Goal: Transaction & Acquisition: Purchase product/service

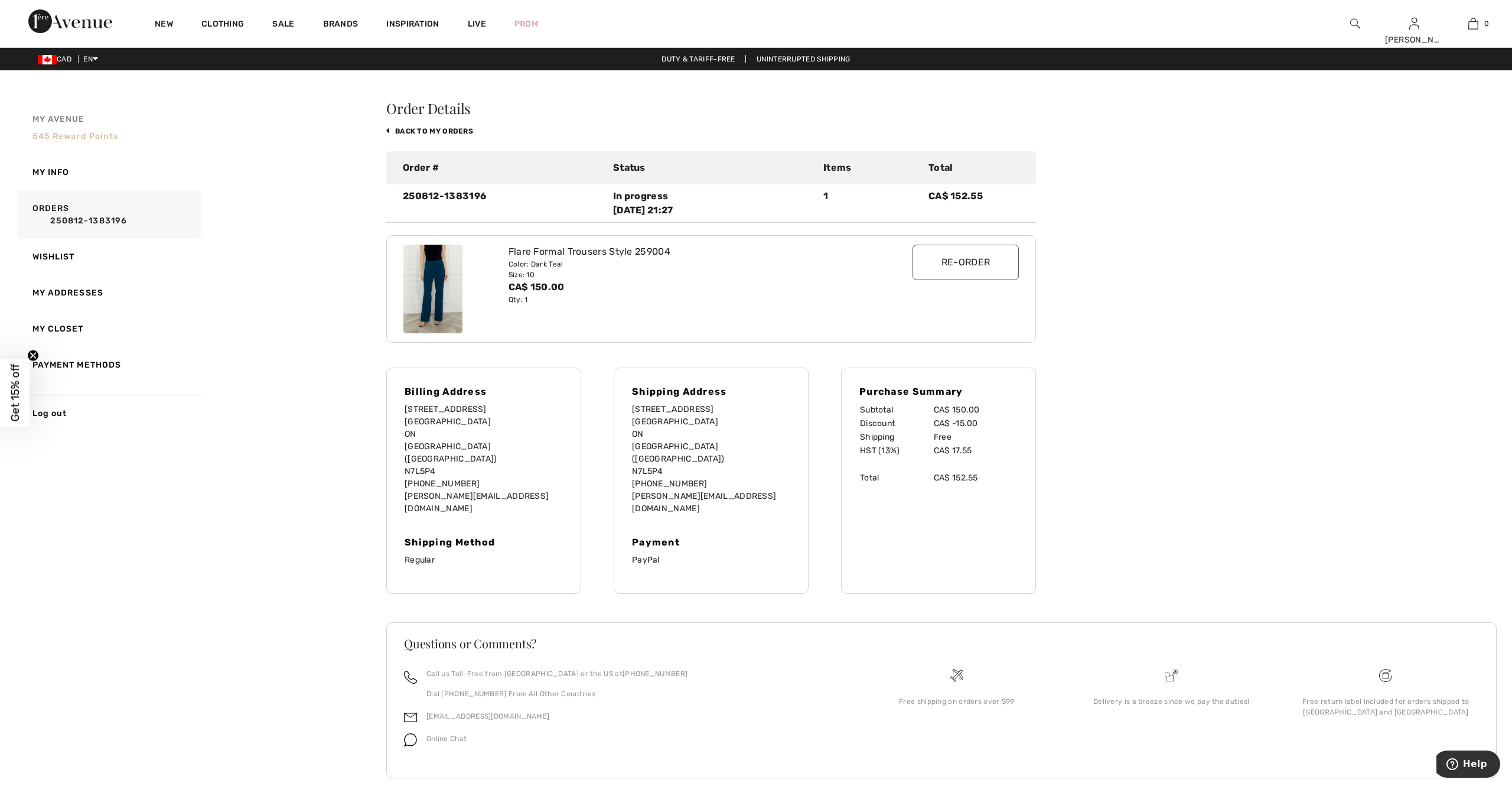
click at [74, 127] on link "My Avenue 545 Reward points" at bounding box center [108, 127] width 186 height 53
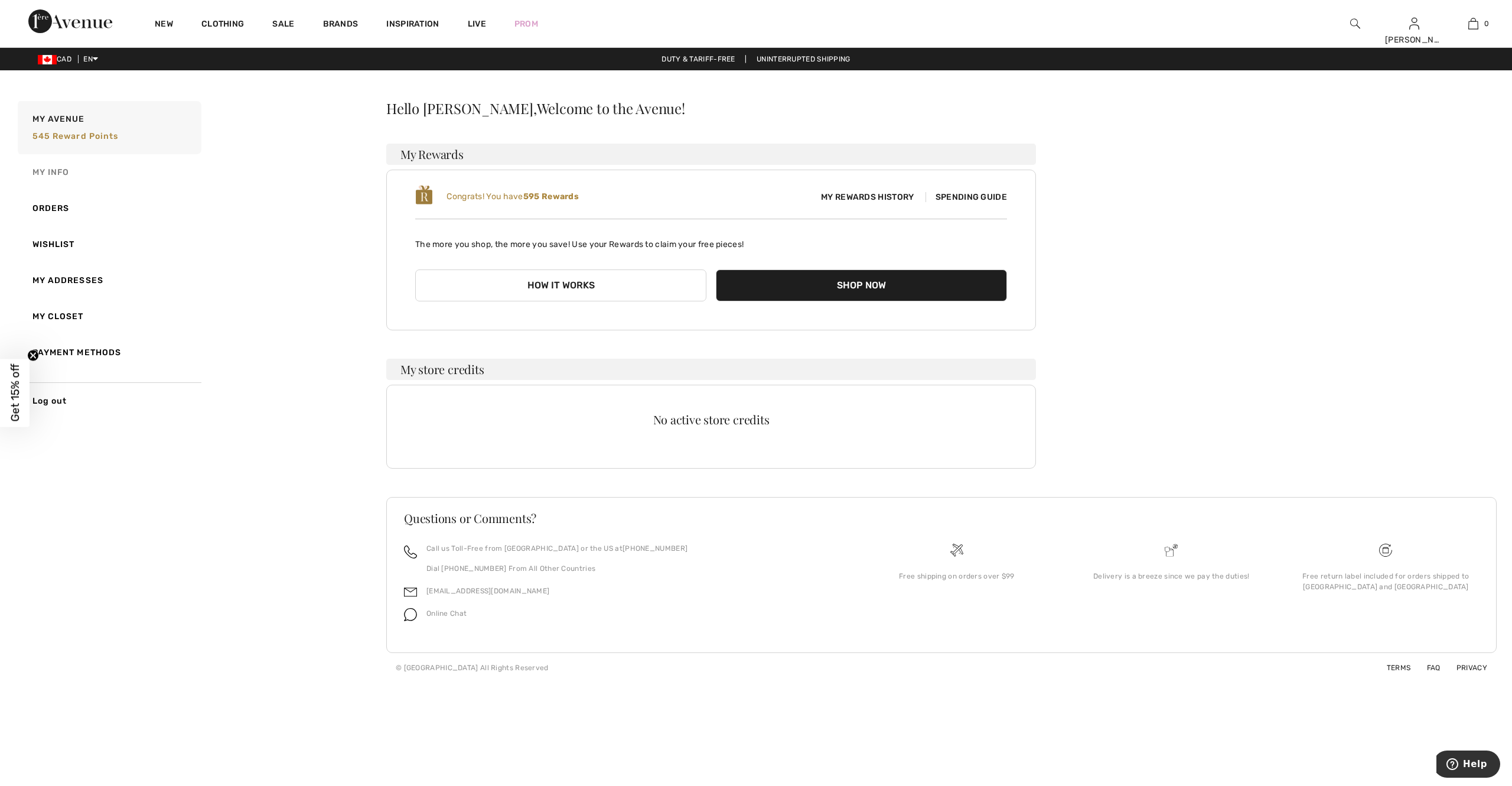
click at [52, 173] on link "My Info" at bounding box center [108, 172] width 186 height 36
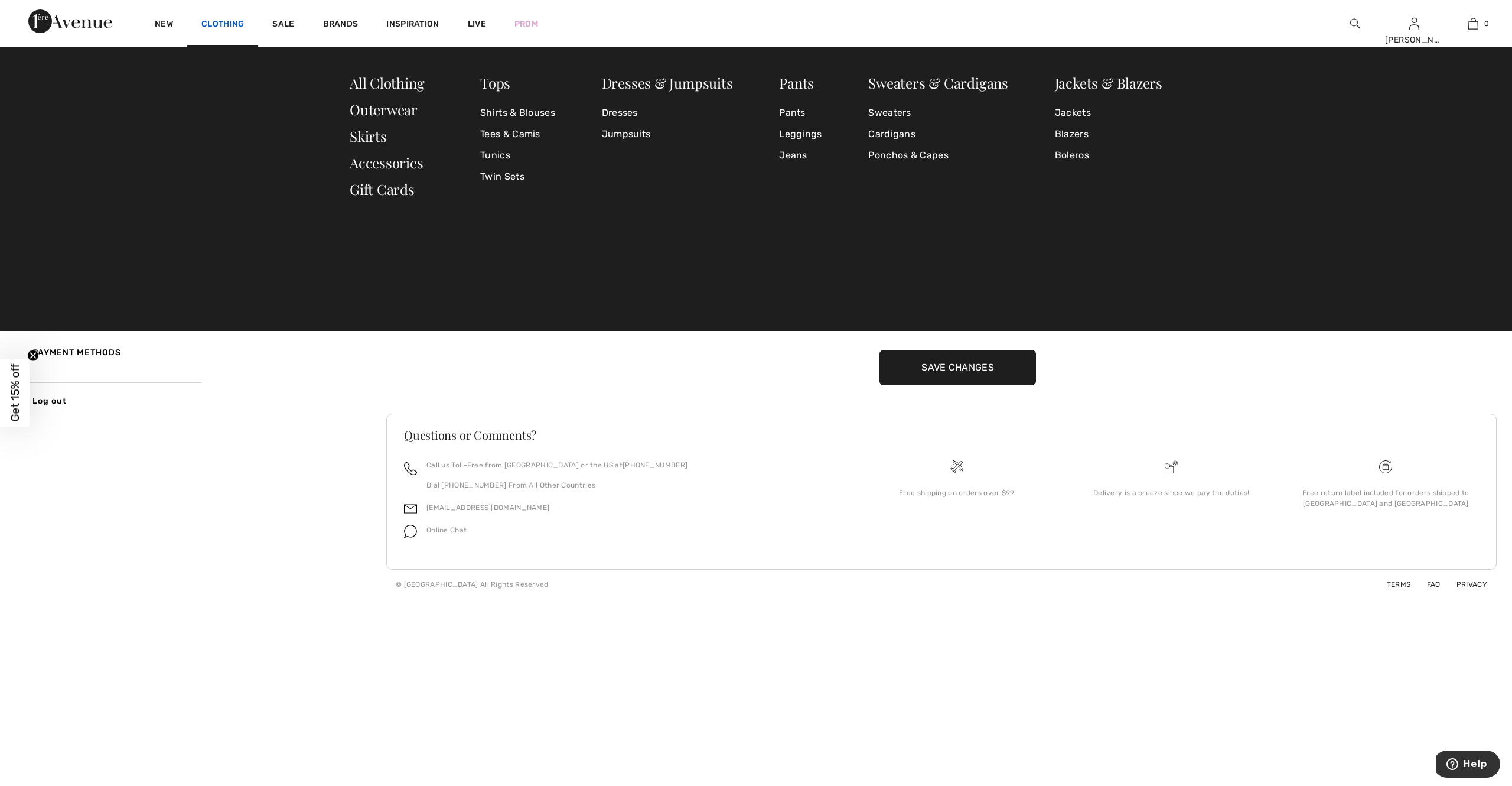
click at [208, 24] on link "Clothing" at bounding box center [222, 24] width 43 height 13
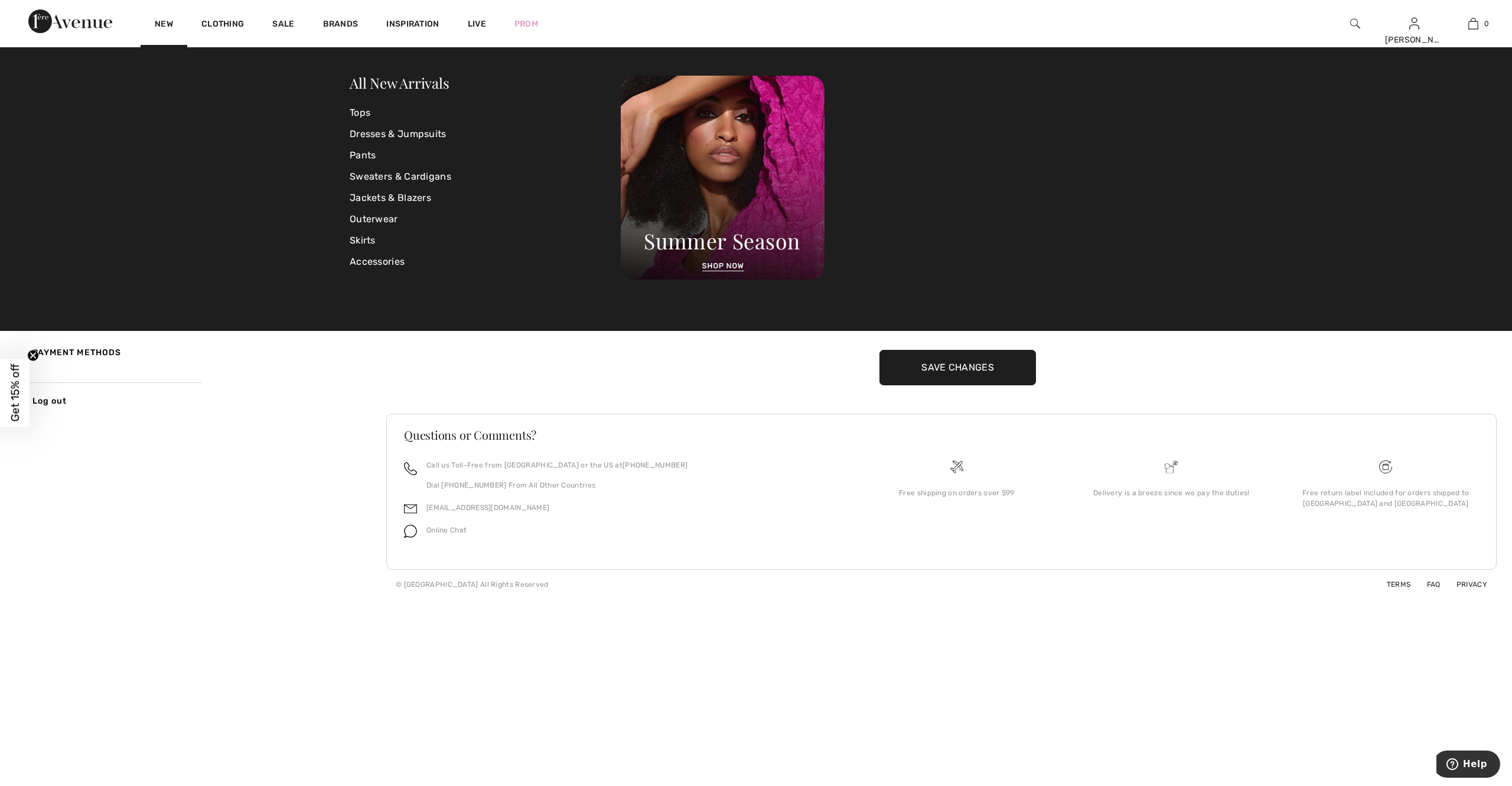
click at [175, 19] on div "New" at bounding box center [163, 24] width 46 height 47
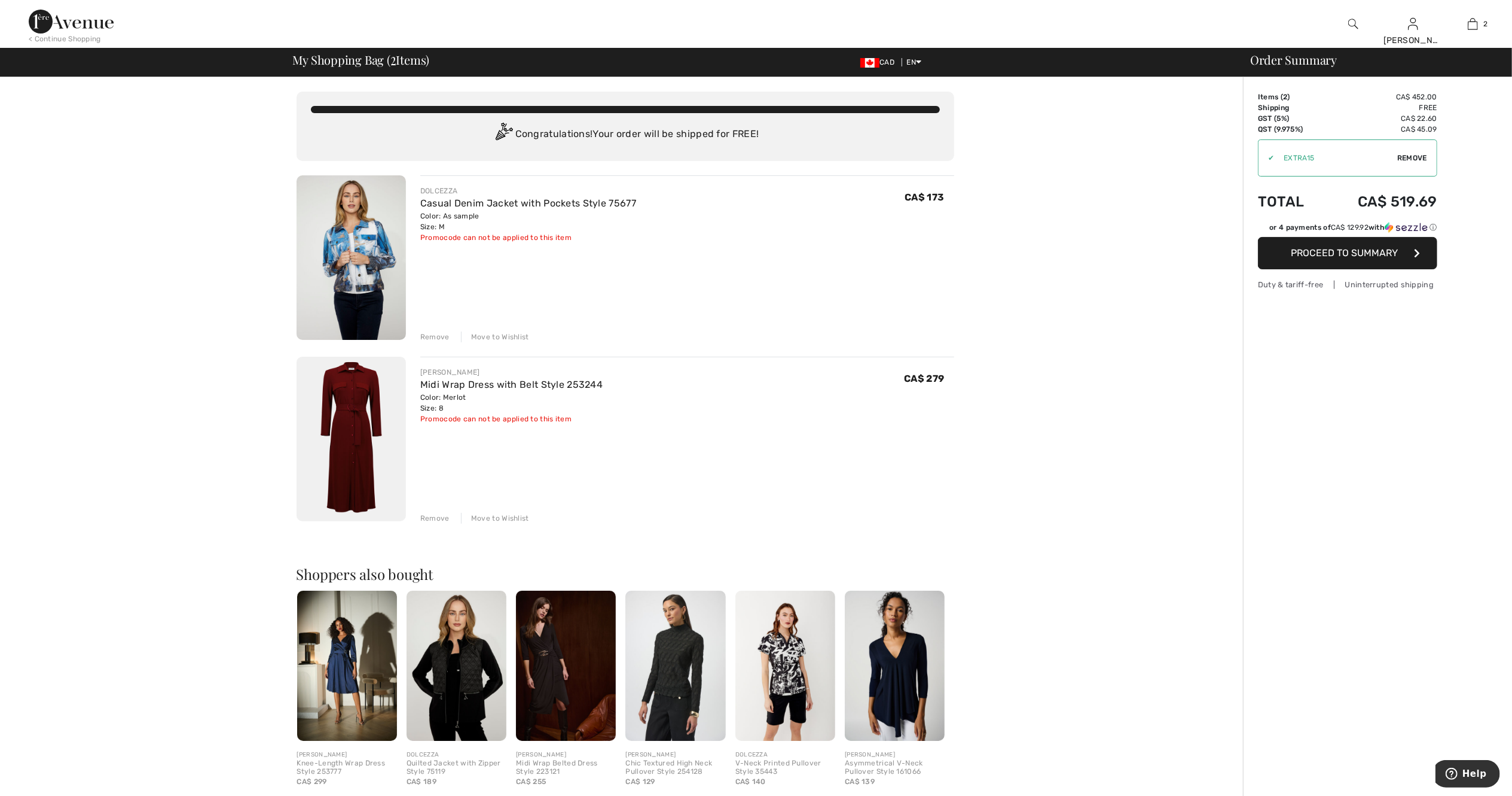
click at [359, 427] on img at bounding box center [351, 438] width 109 height 164
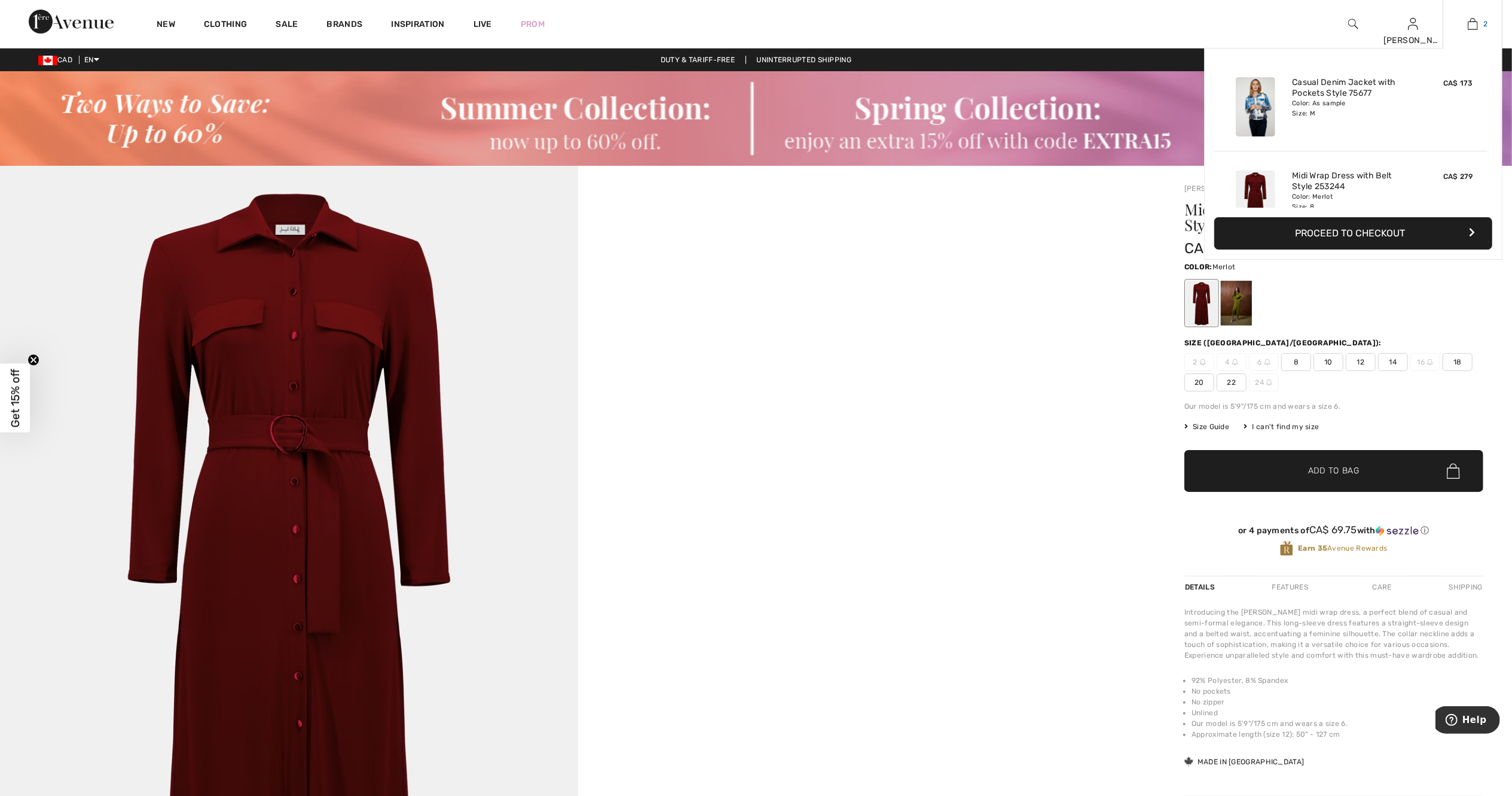
click at [1472, 28] on img at bounding box center [1473, 24] width 10 height 14
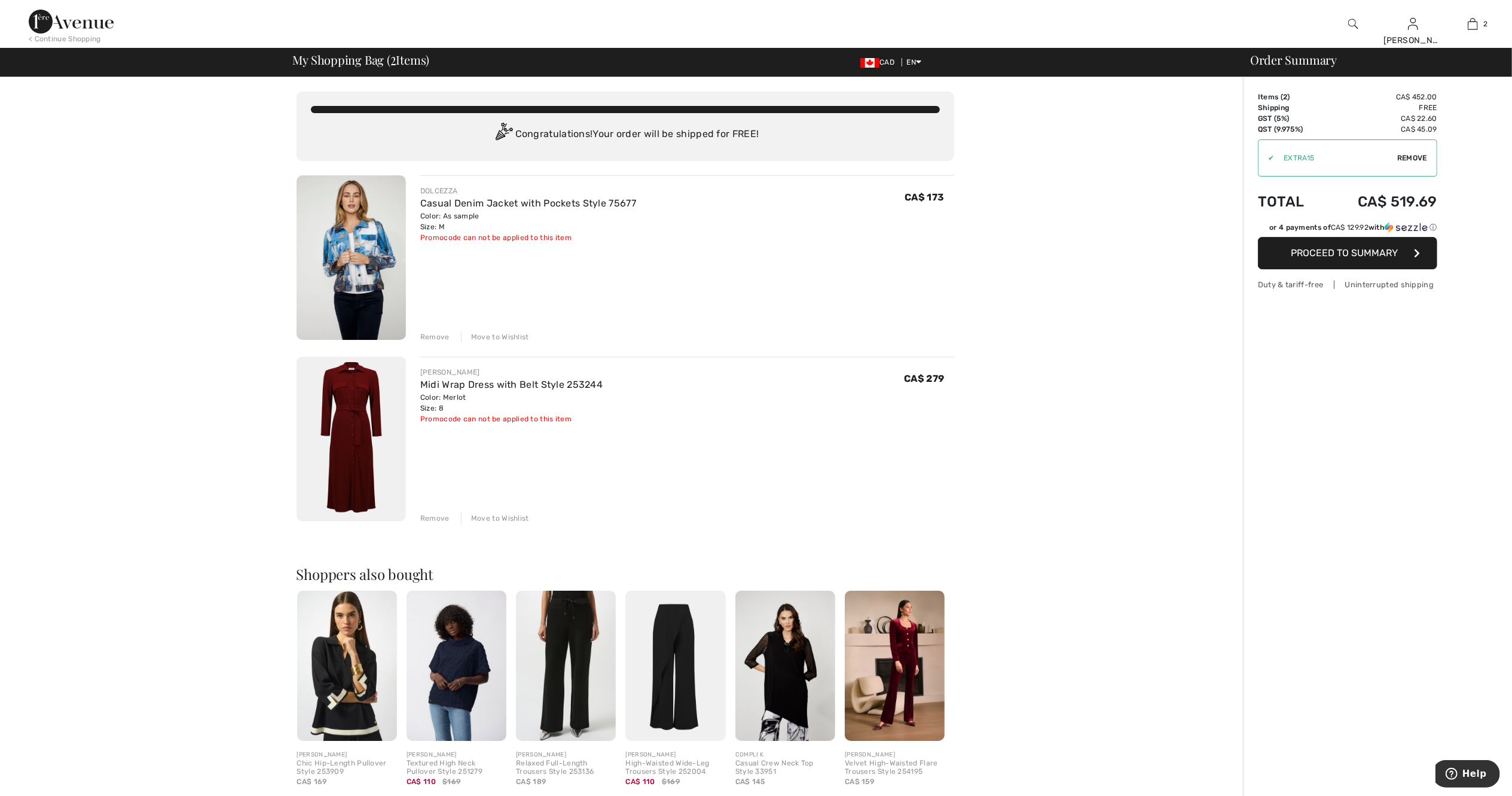
click at [354, 418] on img at bounding box center [351, 438] width 109 height 164
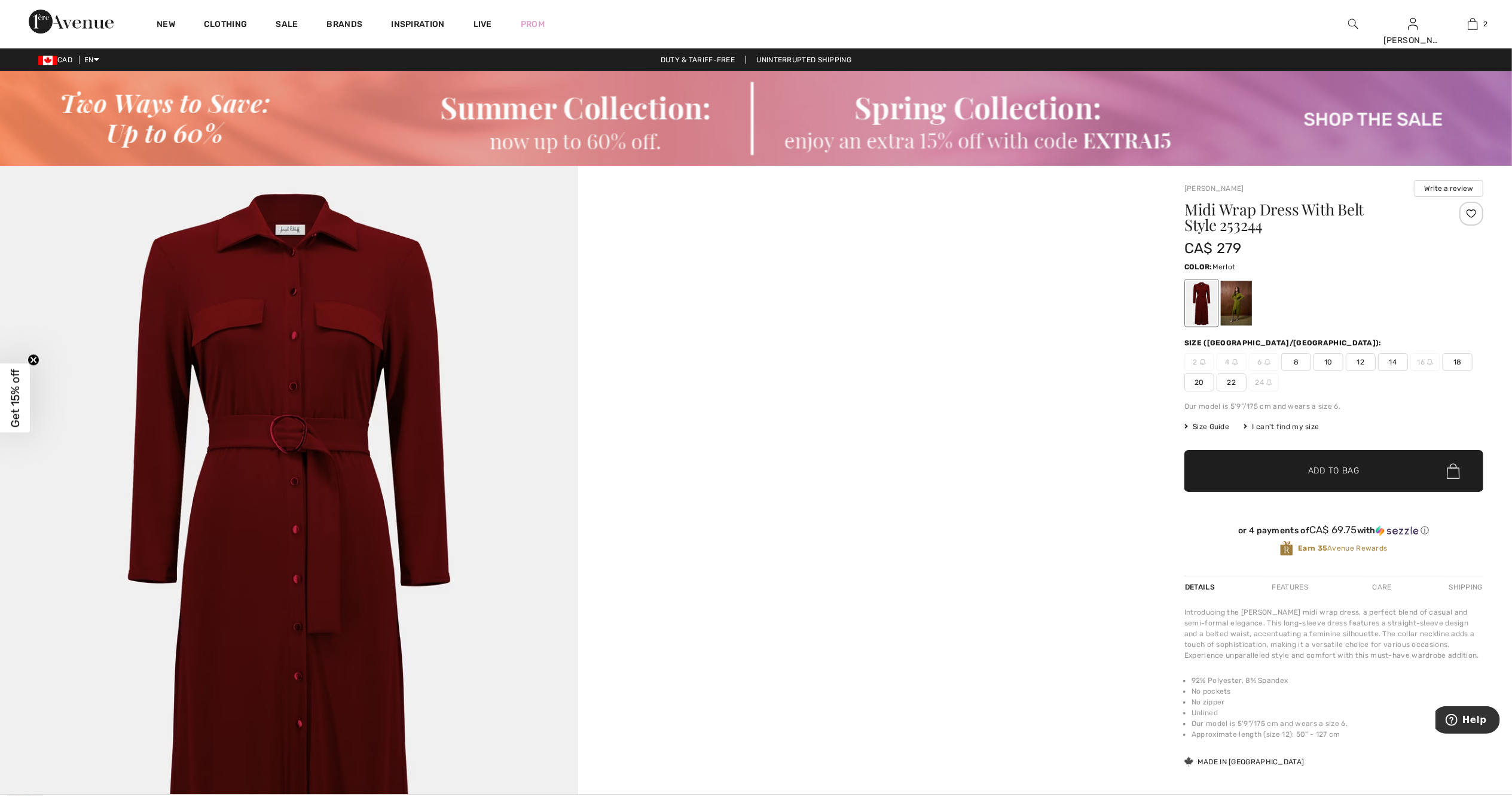
scroll to position [696, 0]
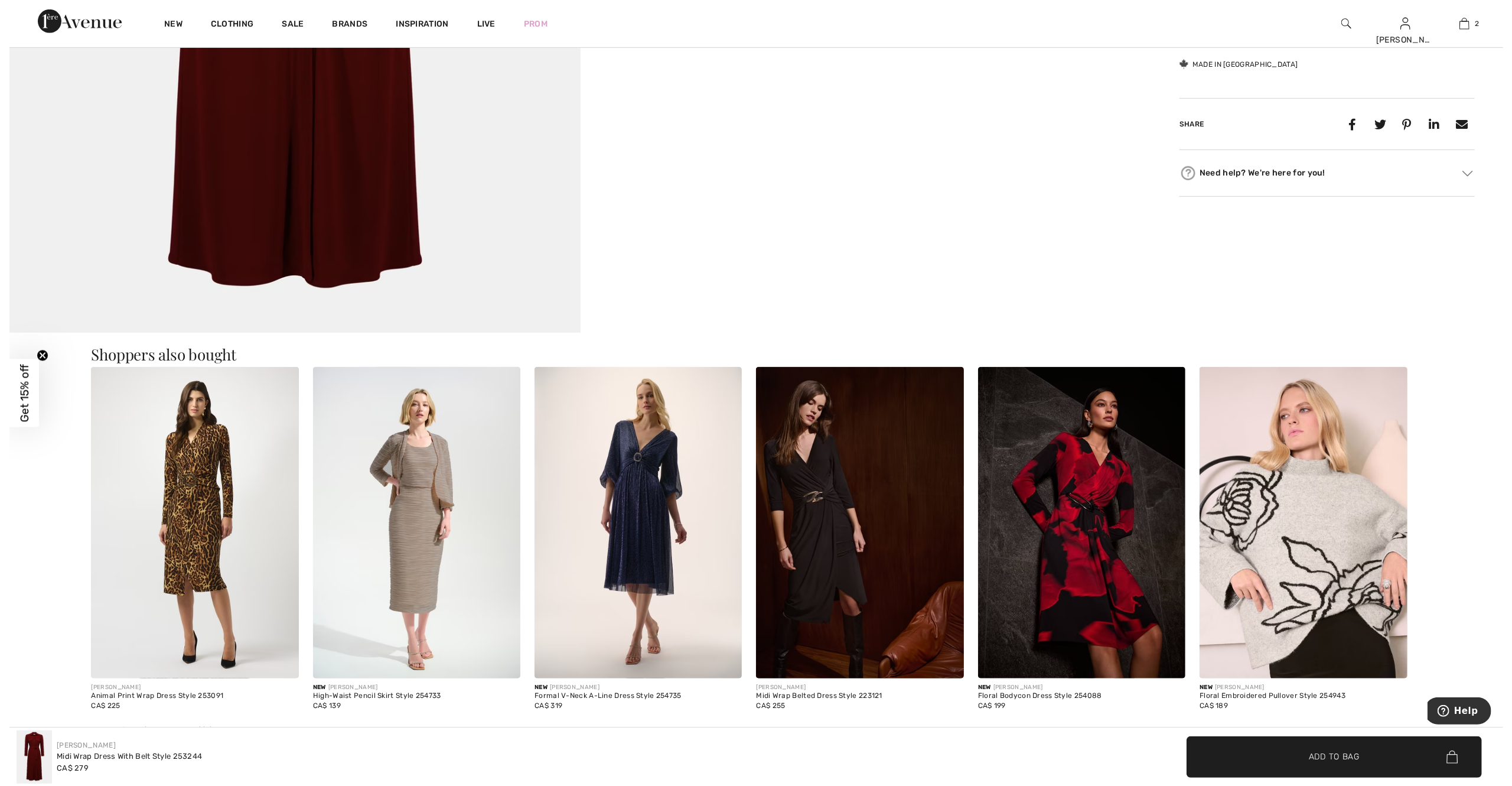
scroll to position [688, 0]
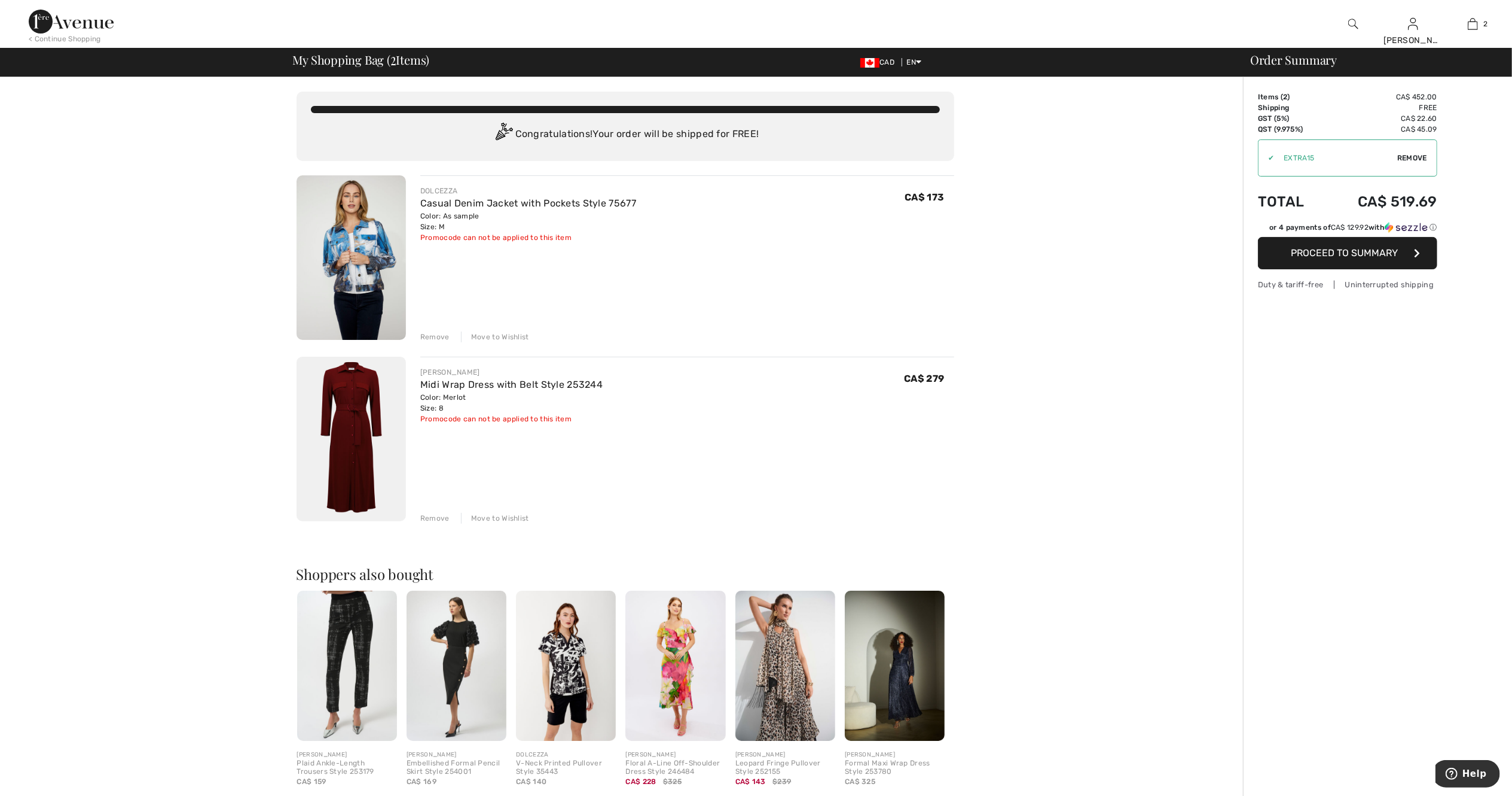
click at [355, 261] on img at bounding box center [351, 257] width 109 height 164
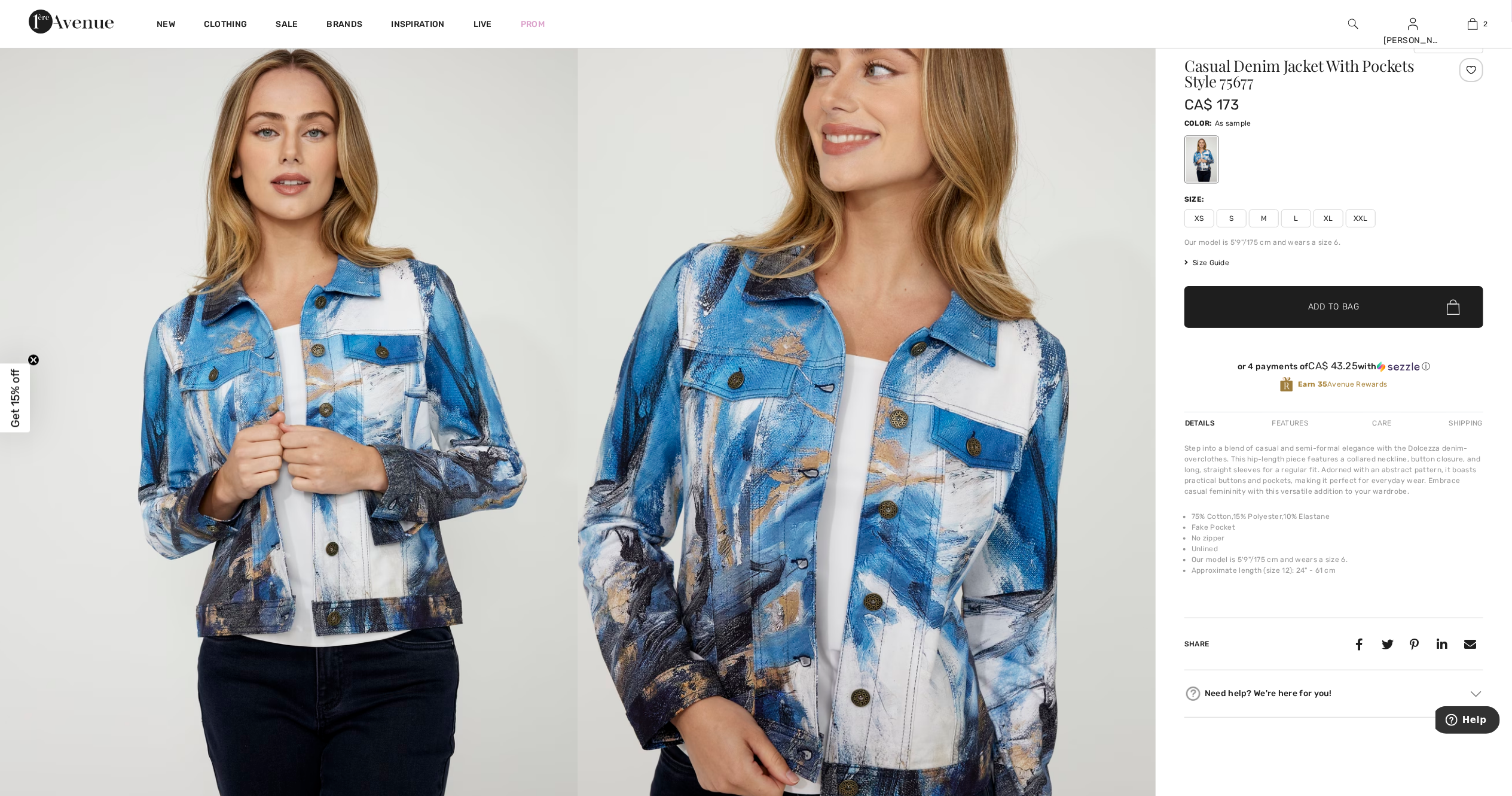
scroll to position [95, 0]
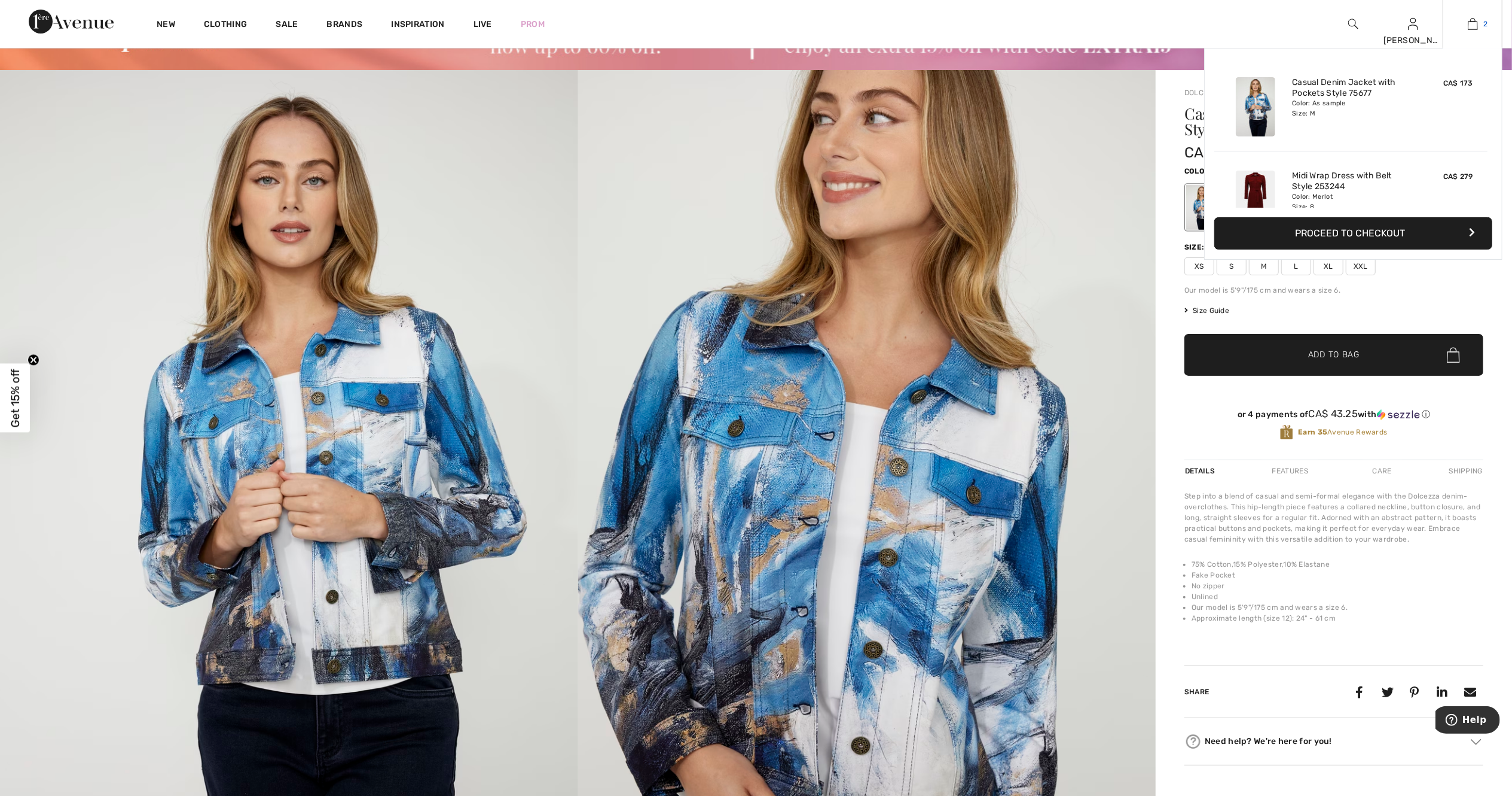
click at [1475, 23] on img at bounding box center [1473, 24] width 10 height 14
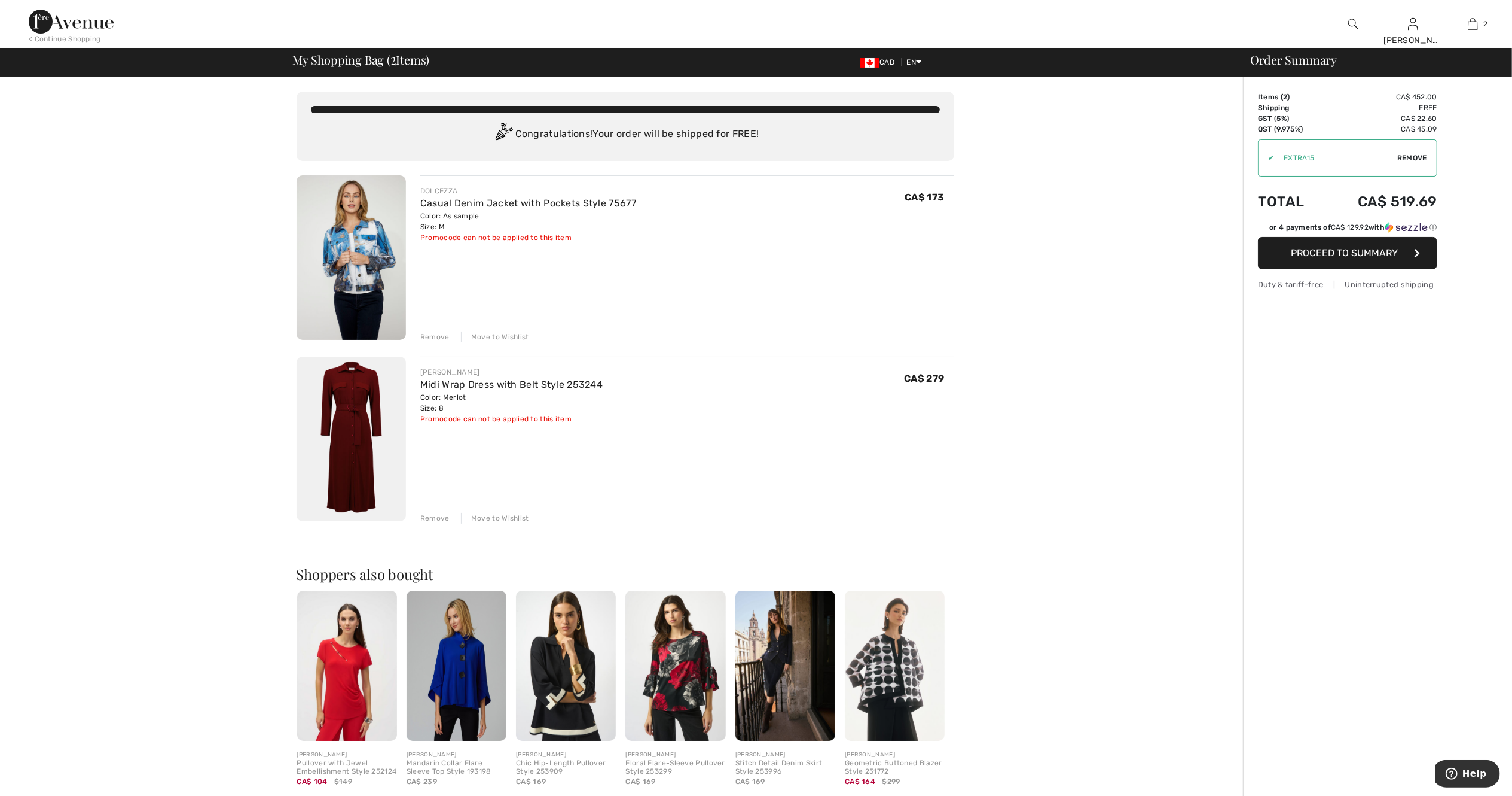
click at [349, 456] on img at bounding box center [351, 438] width 109 height 164
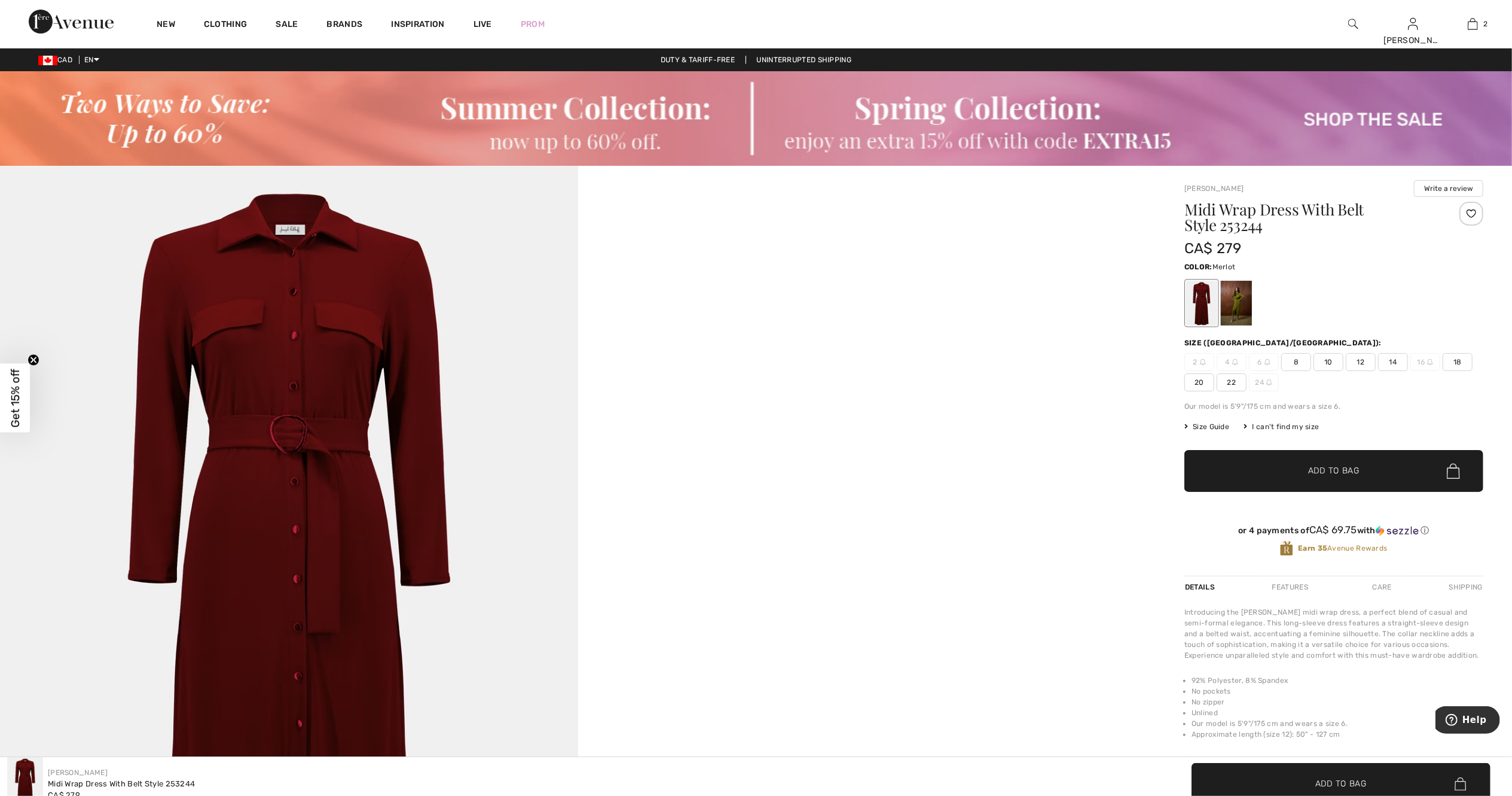
scroll to position [696, 0]
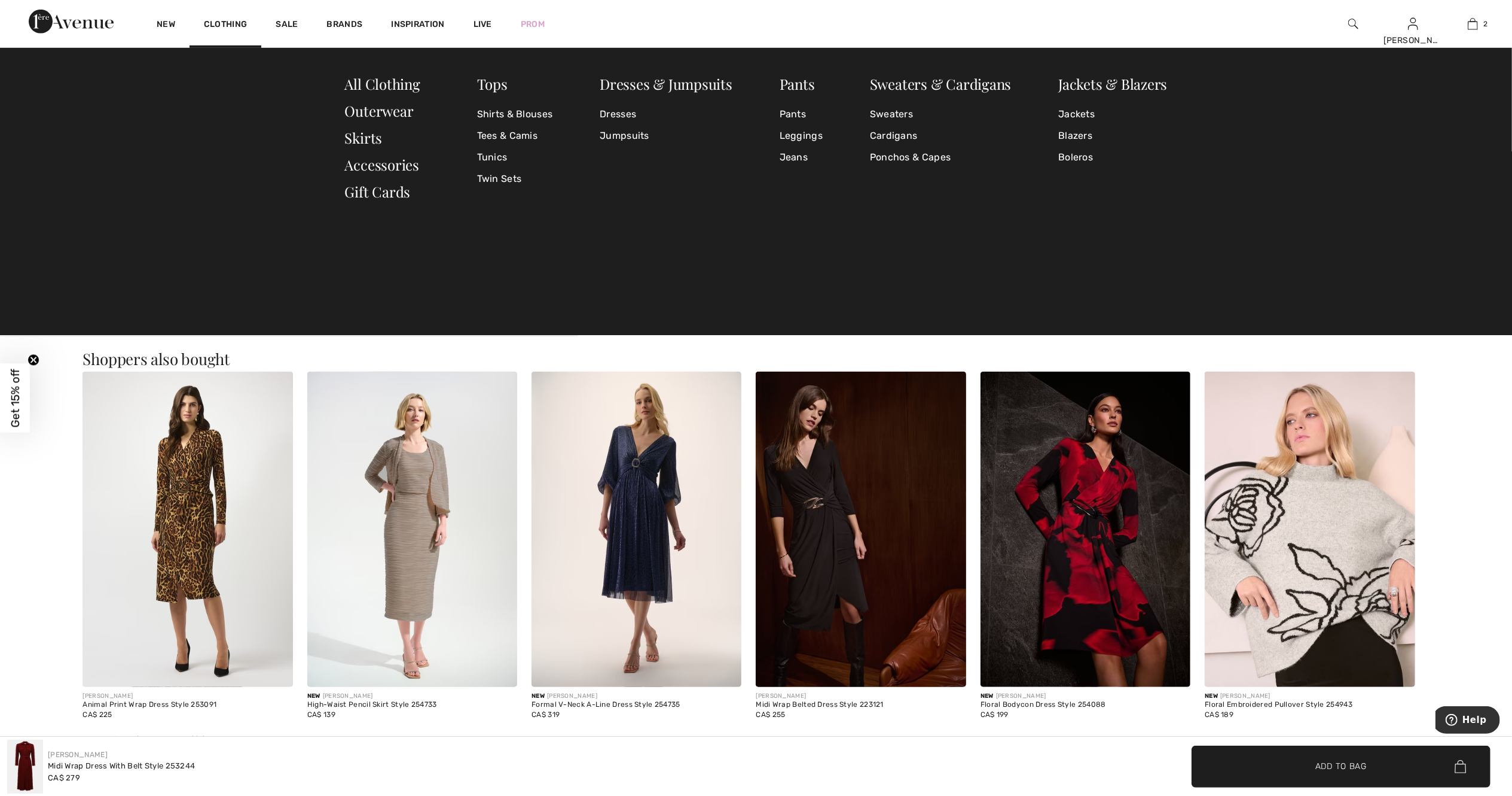
click at [216, 95] on div "Tops Shirts & Blouses Tees & Camis Tunics Twin Sets Dresses & Jumpsuits Dresses…" at bounding box center [756, 191] width 1512 height 287
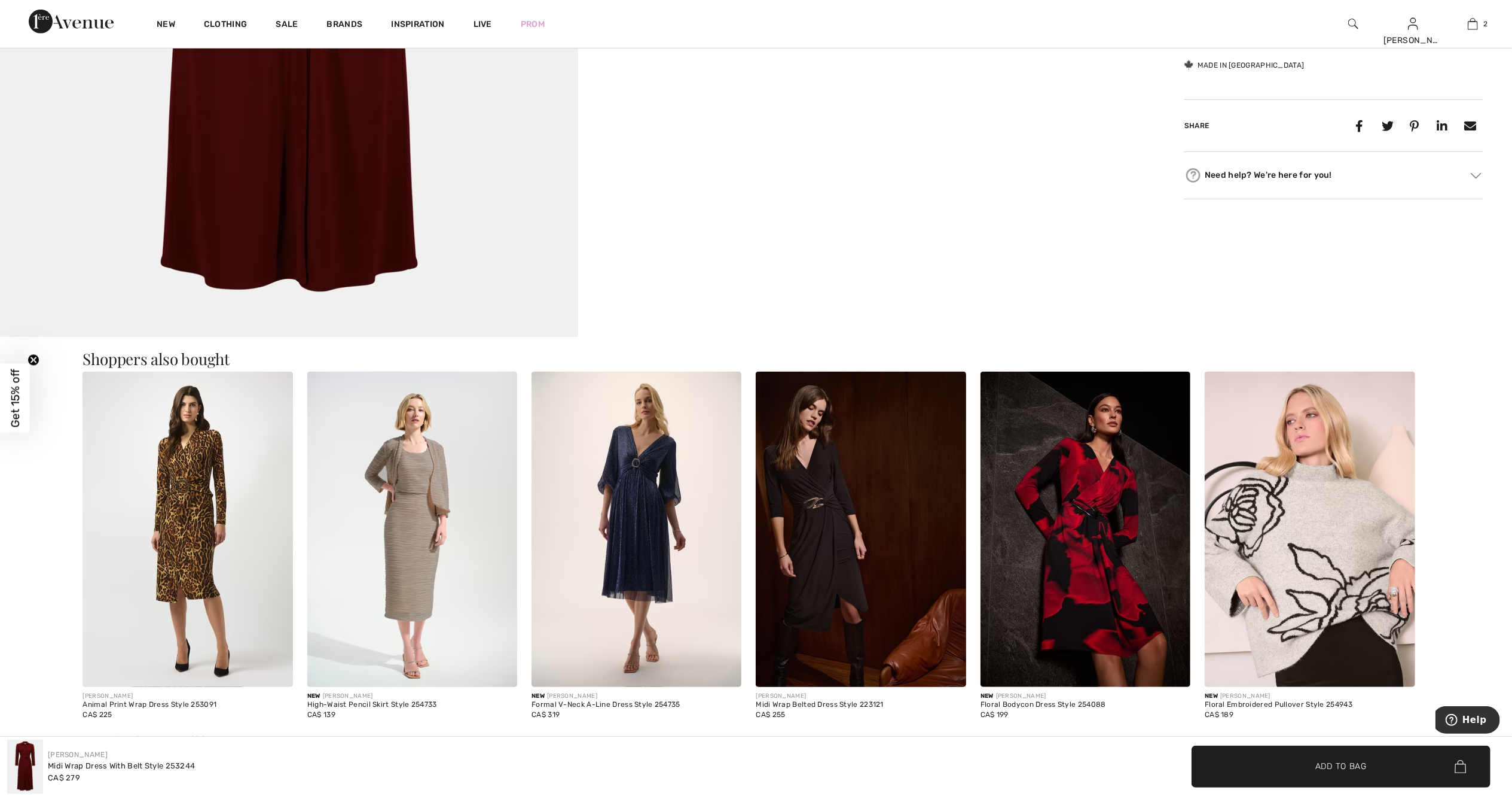
click at [29, 507] on main "Close Close Save changes Close Your browser does not support the video tag." at bounding box center [756, 624] width 1512 height 2500
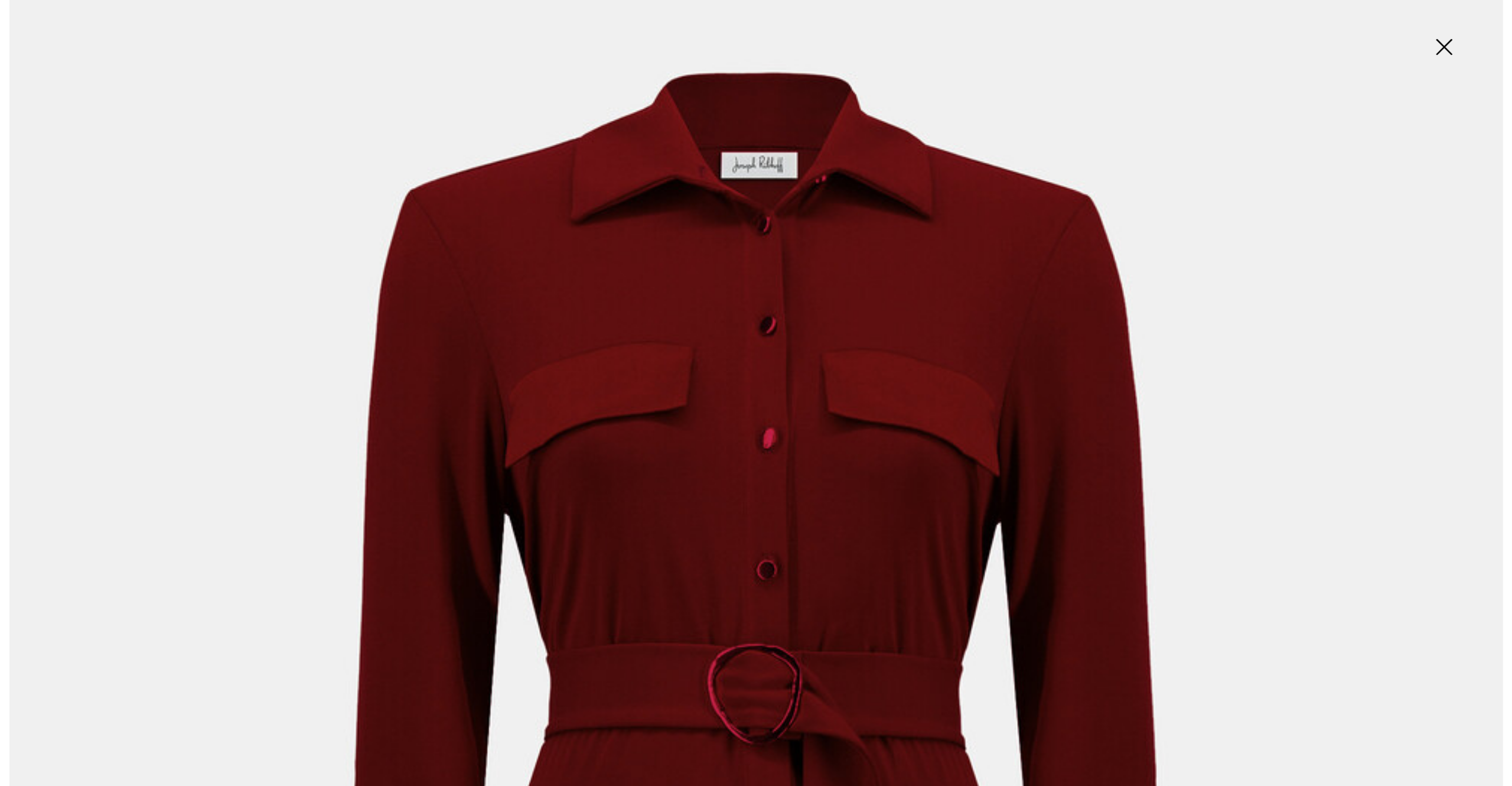
scroll to position [688, 0]
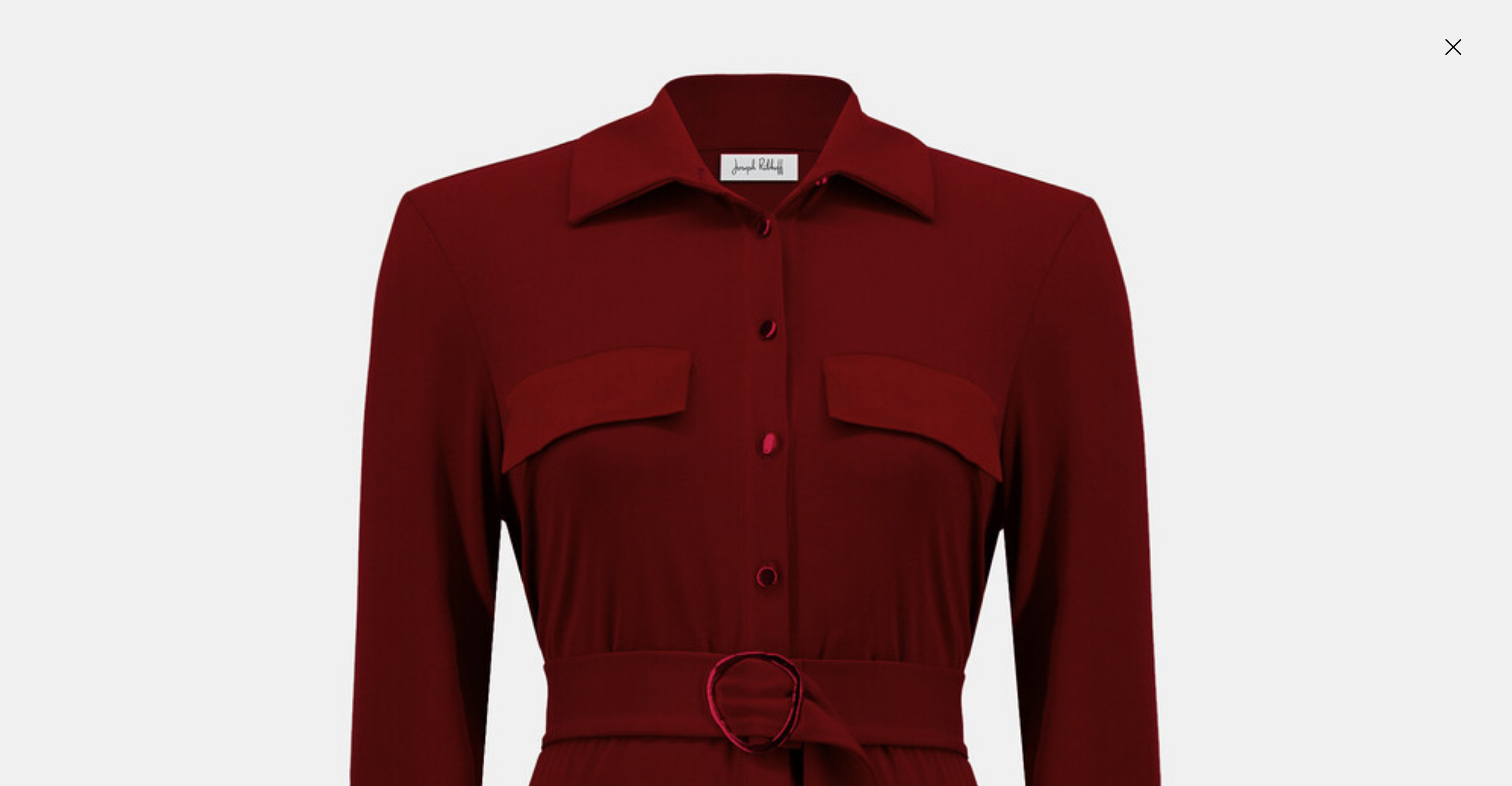
click at [1456, 40] on img at bounding box center [1453, 48] width 59 height 61
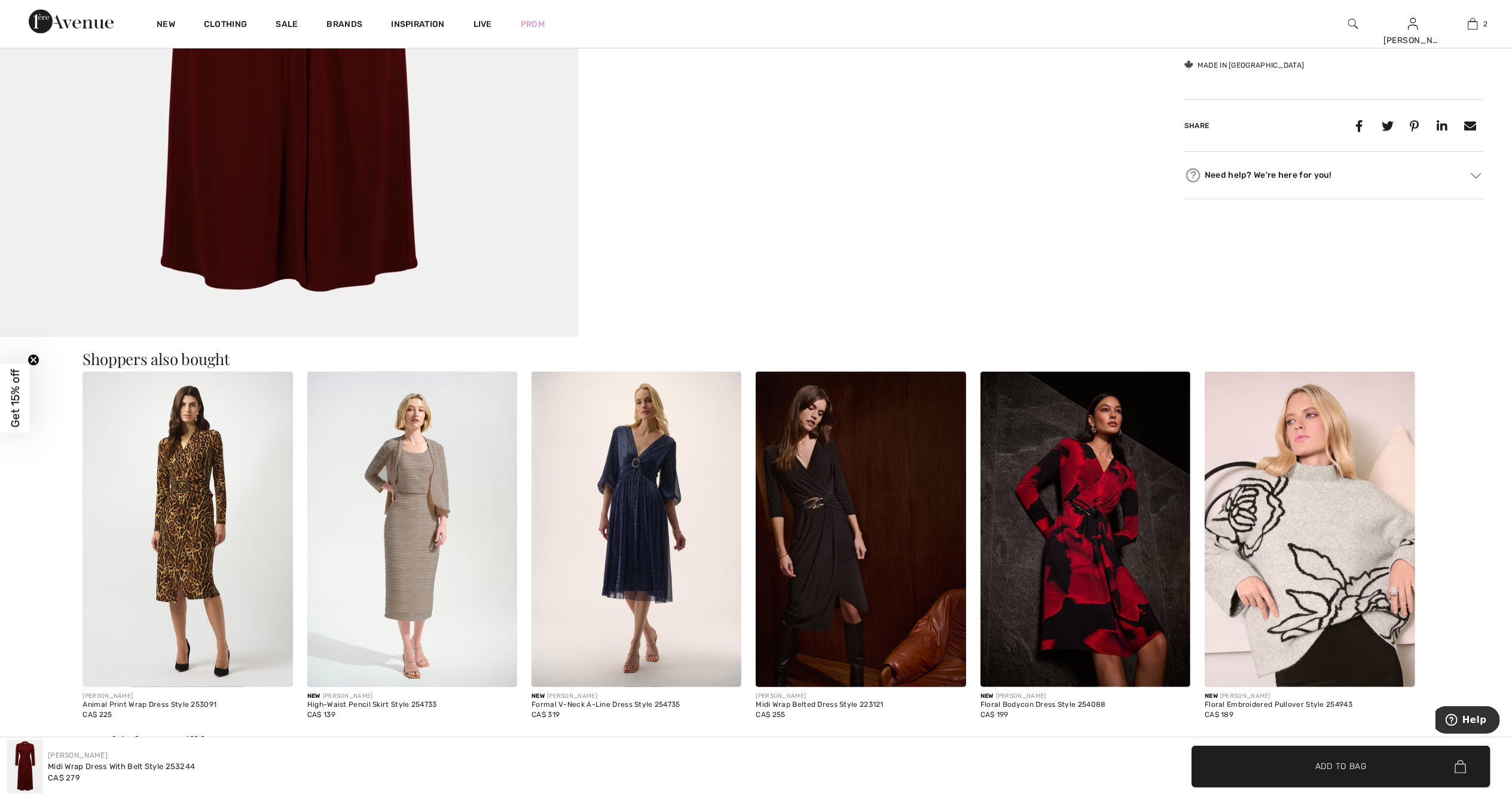
scroll to position [0, 0]
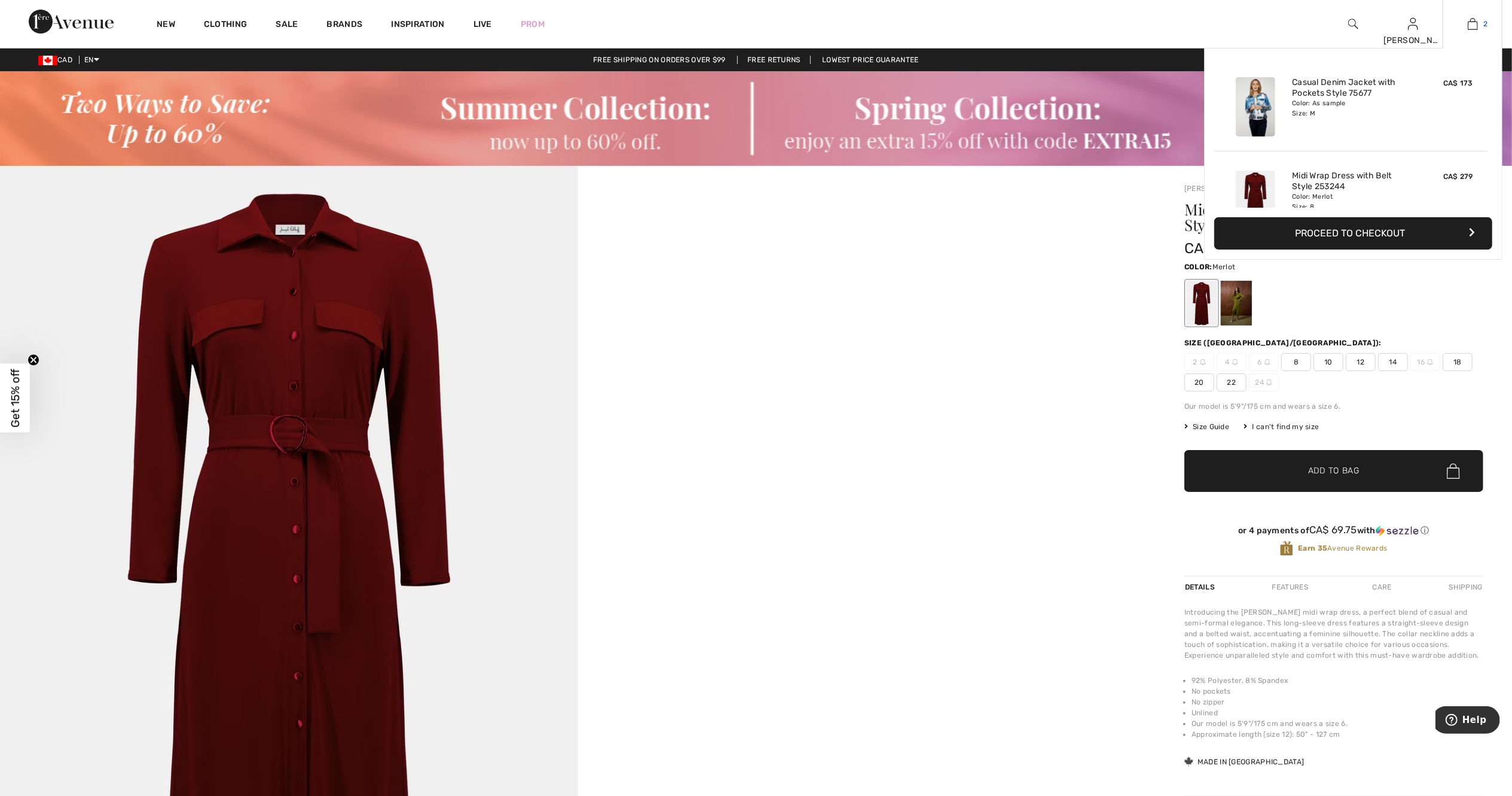
click at [1472, 26] on img at bounding box center [1473, 24] width 10 height 14
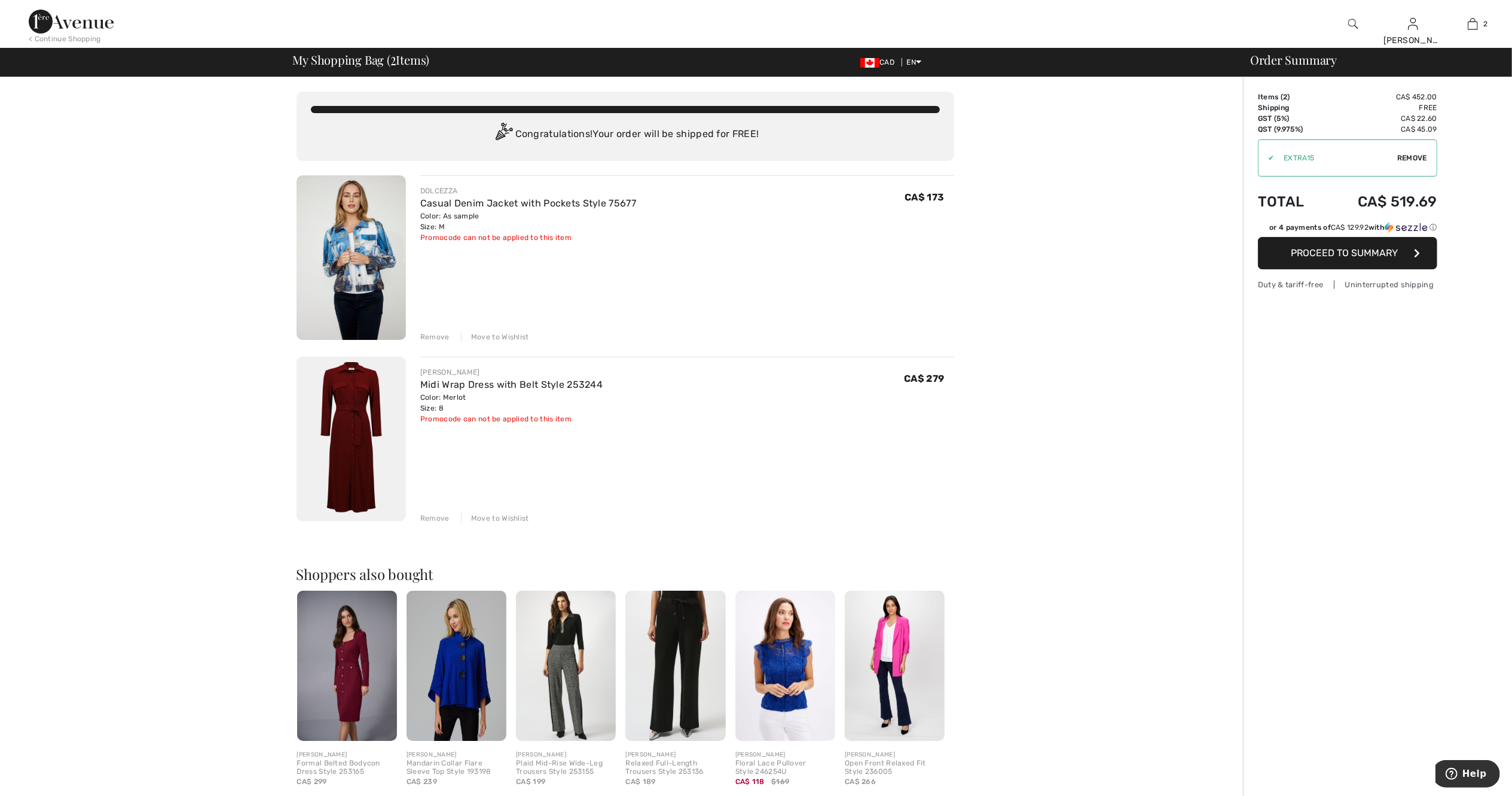
click at [358, 417] on img at bounding box center [351, 438] width 109 height 164
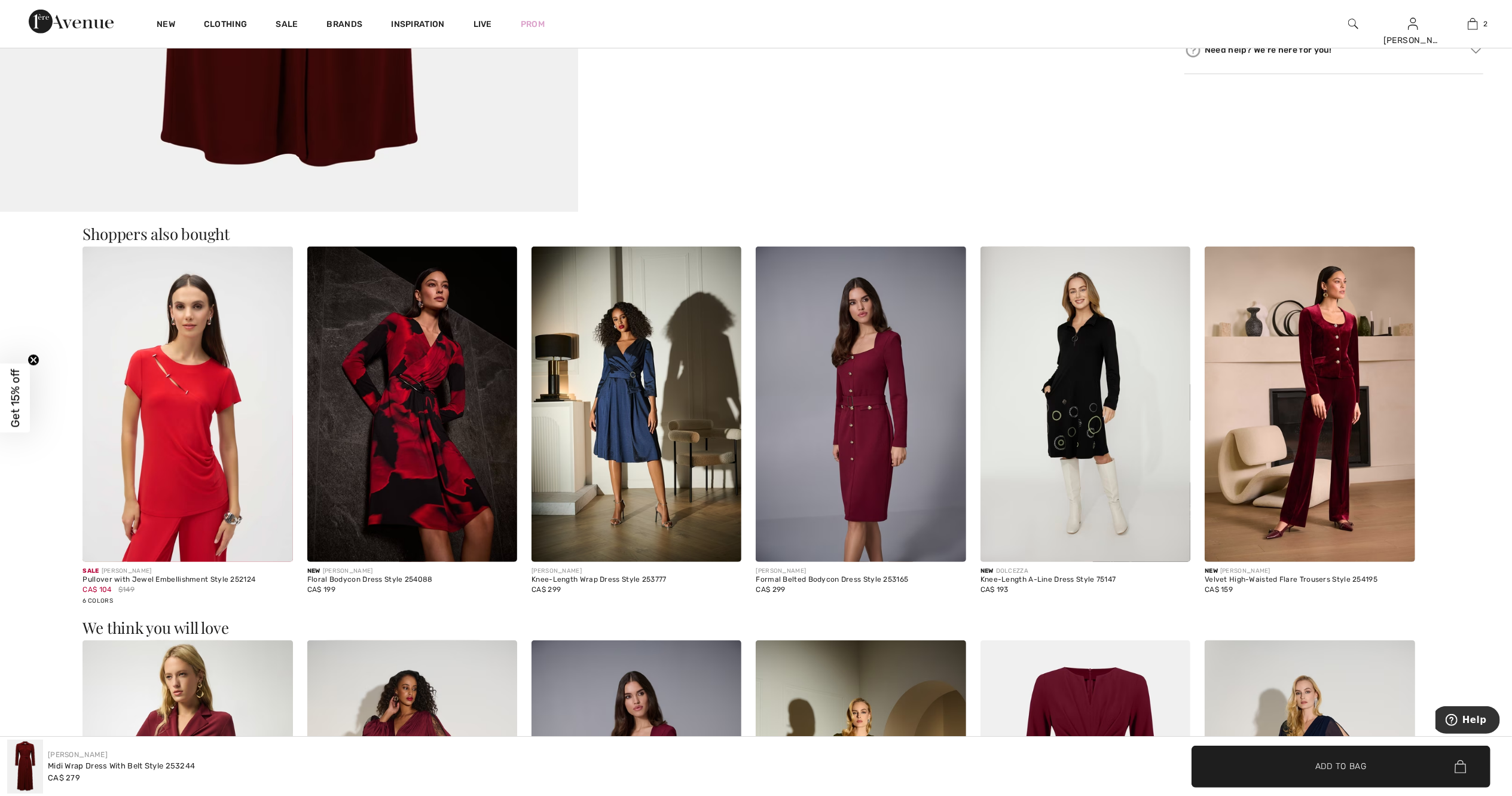
scroll to position [124, 0]
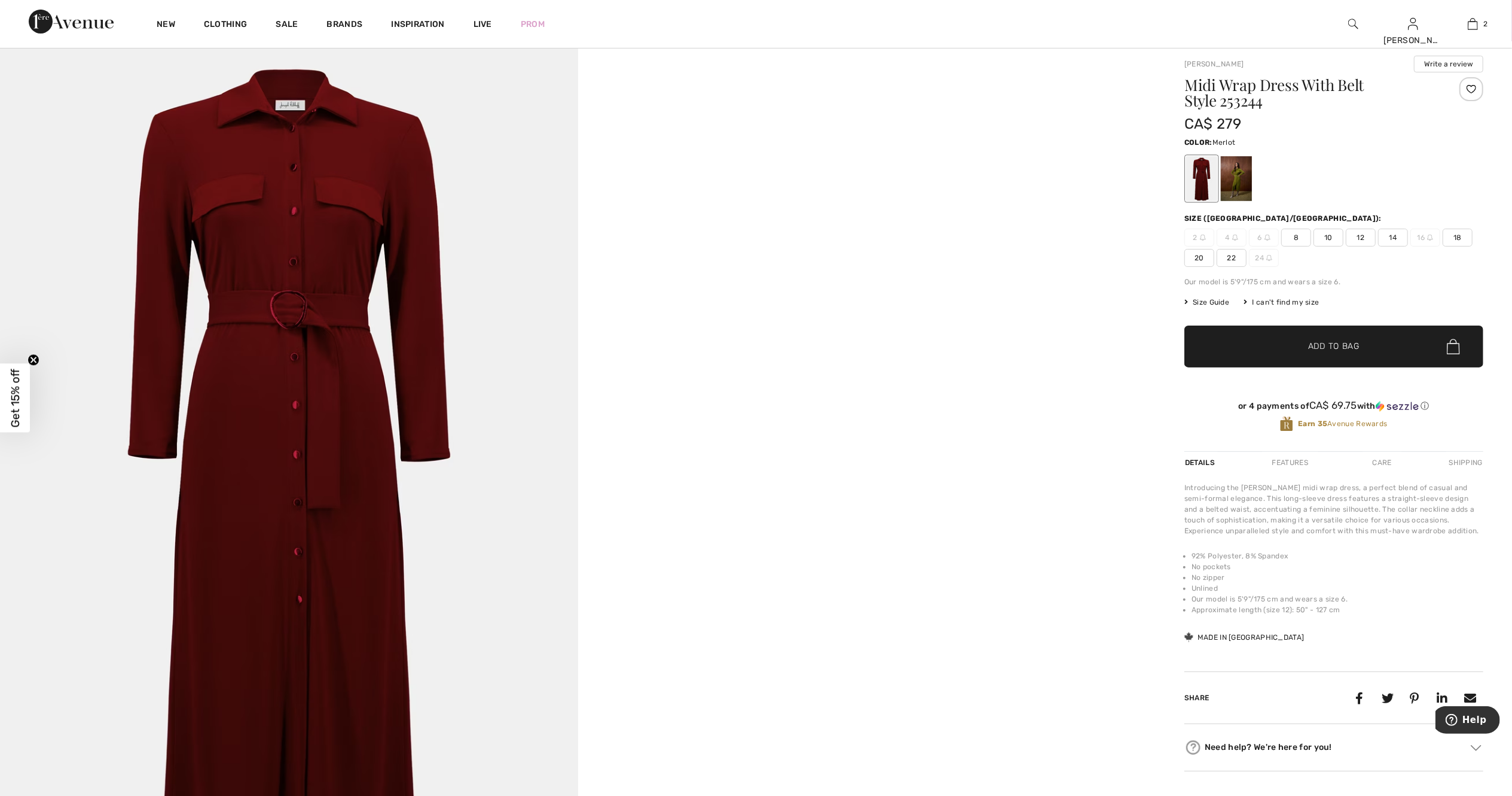
click at [230, 480] on img at bounding box center [289, 475] width 578 height 868
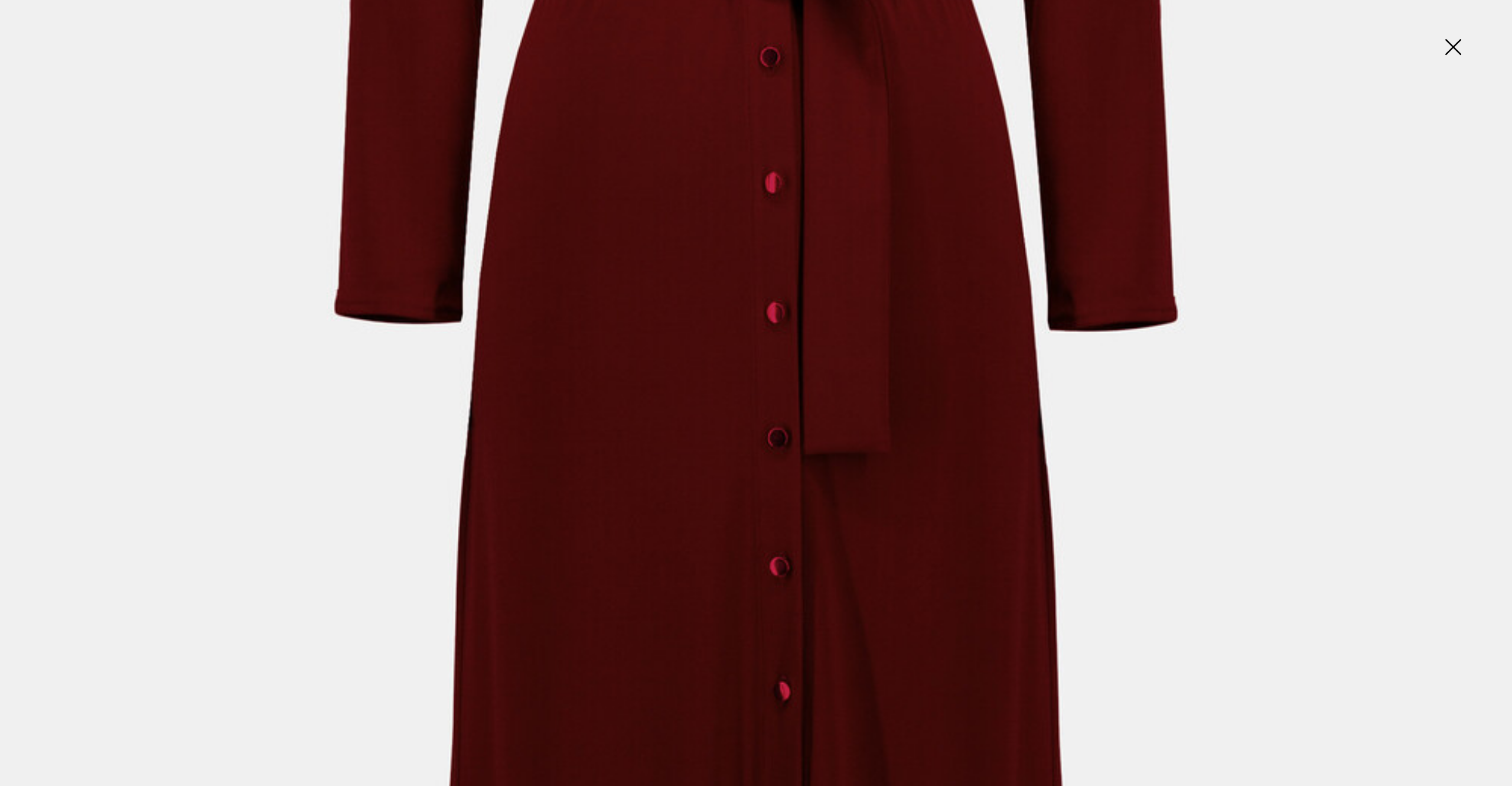
scroll to position [80, 0]
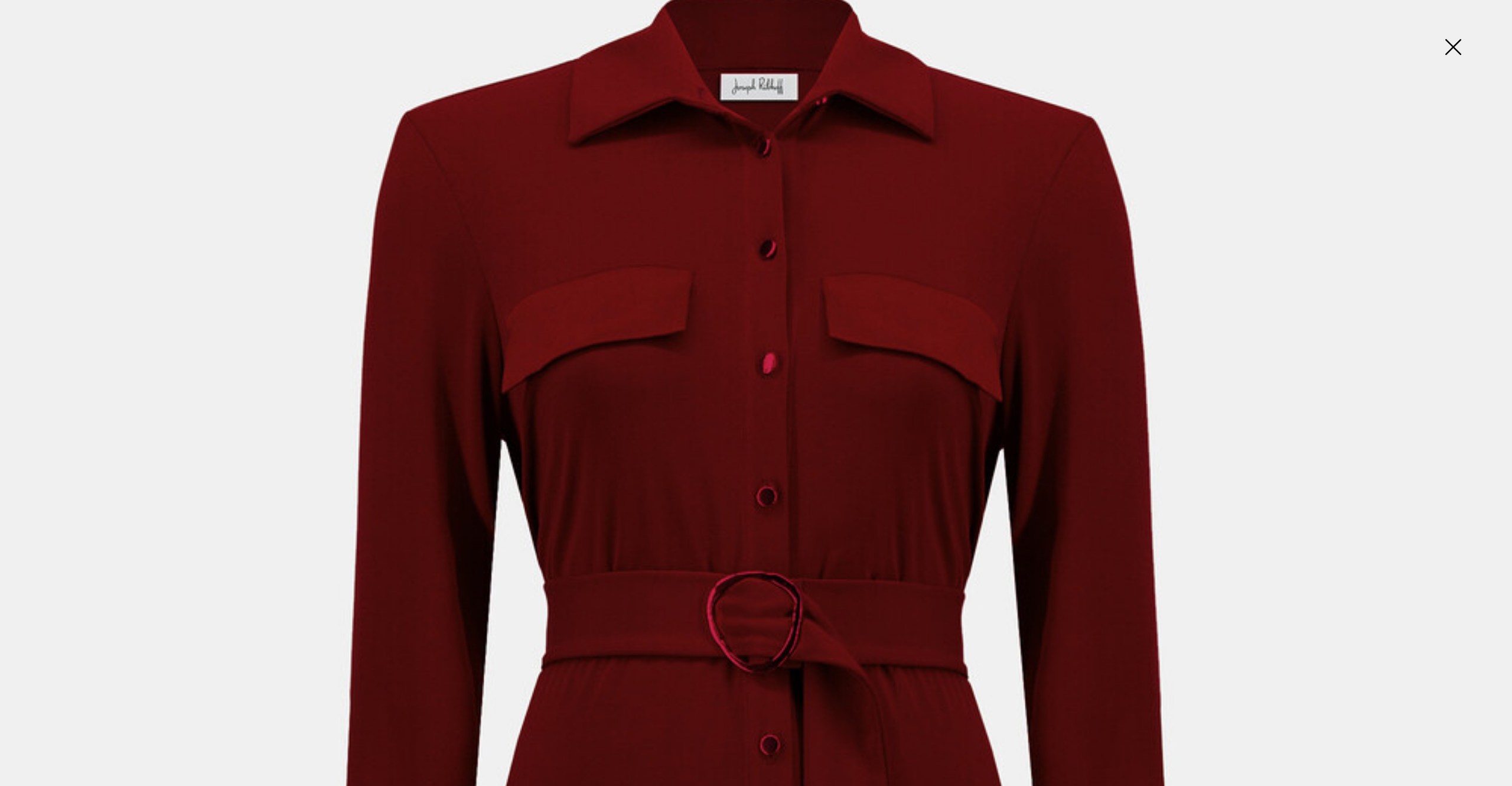
click at [1456, 58] on img at bounding box center [1453, 48] width 59 height 61
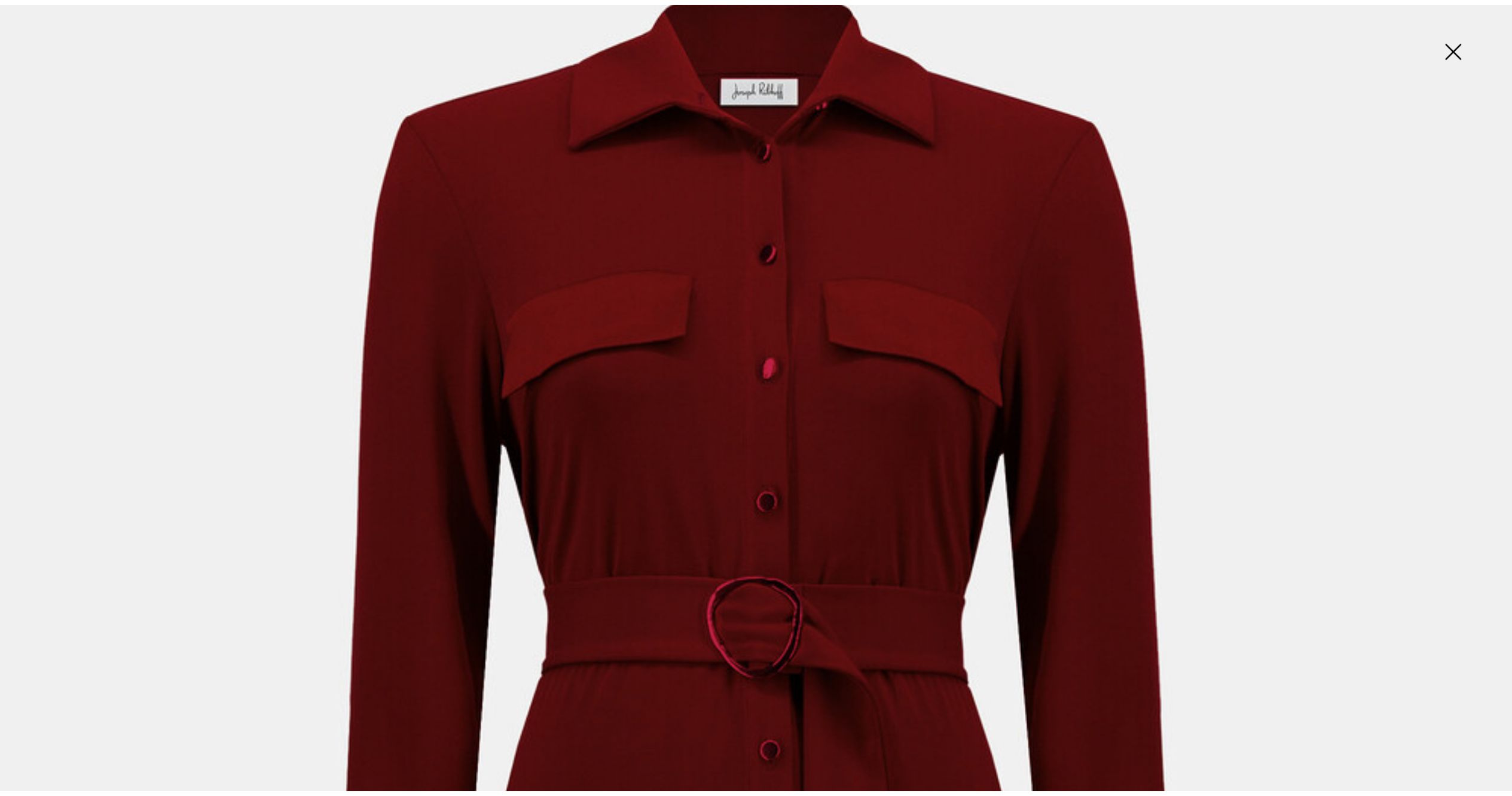
scroll to position [124, 0]
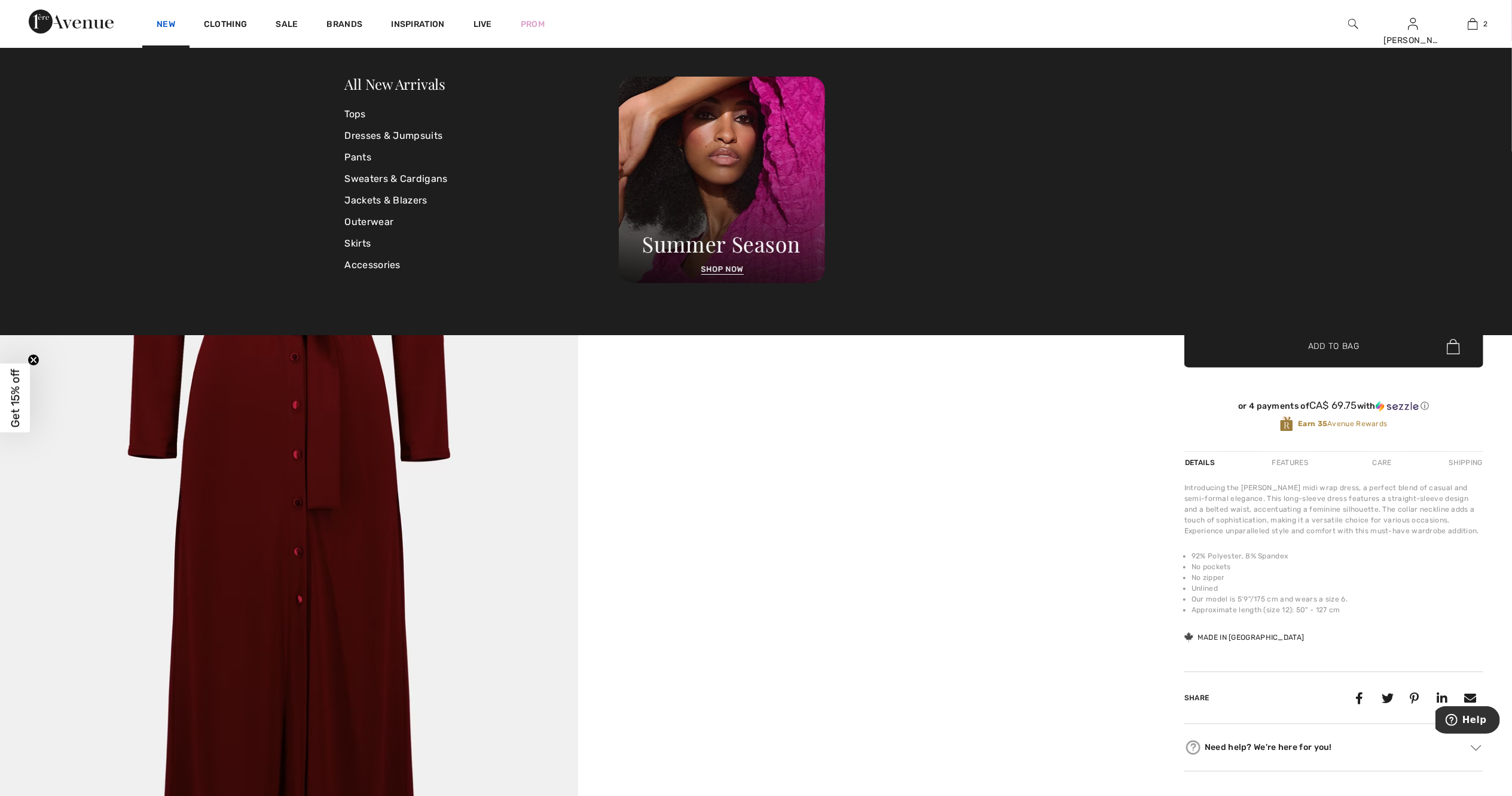
click at [161, 29] on link "New" at bounding box center [166, 25] width 19 height 13
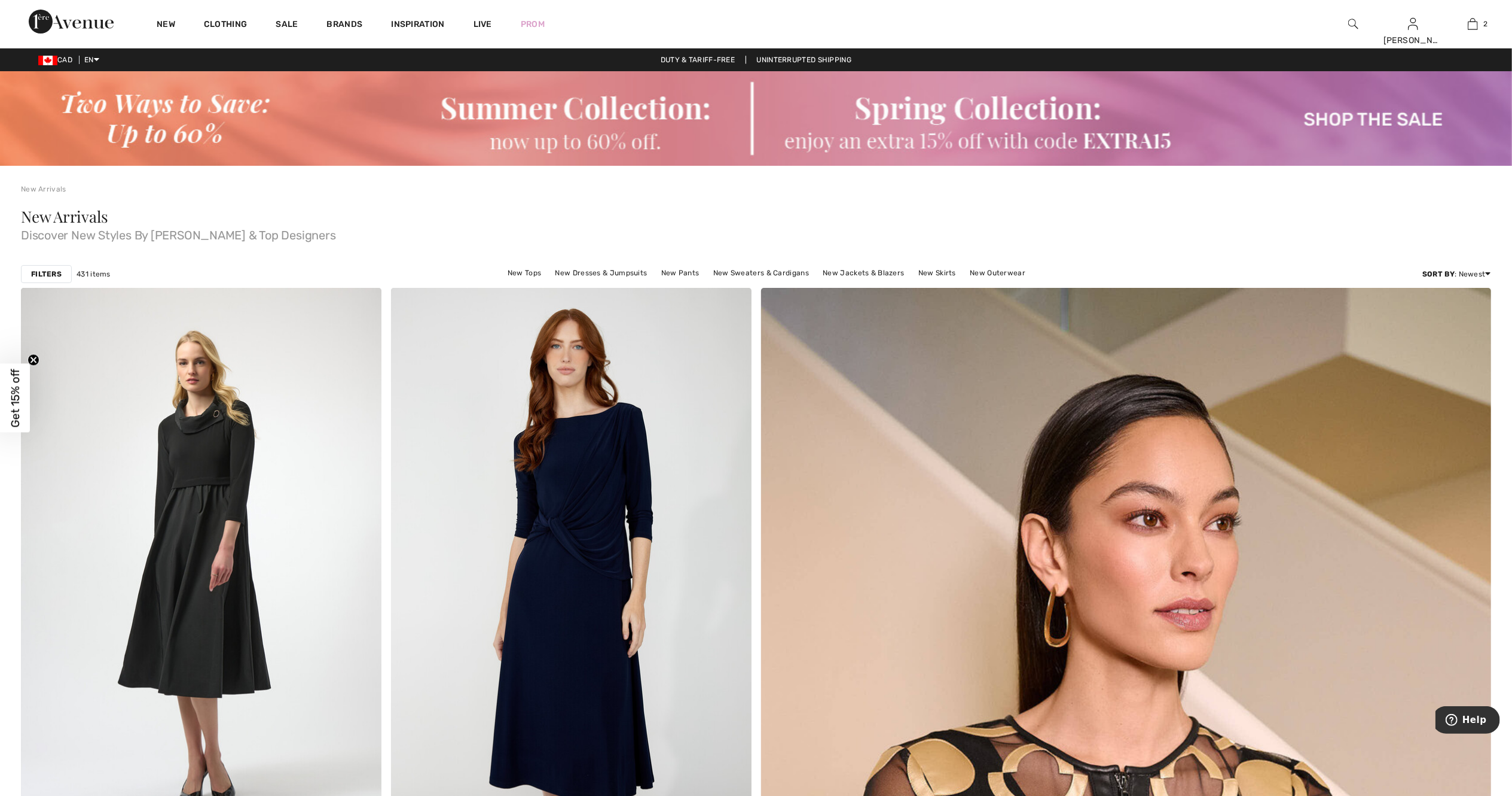
drag, startPoint x: 0, startPoint y: 0, endPoint x: 199, endPoint y: 23, distance: 200.3
click at [199, 23] on div "Clothing" at bounding box center [226, 24] width 72 height 48
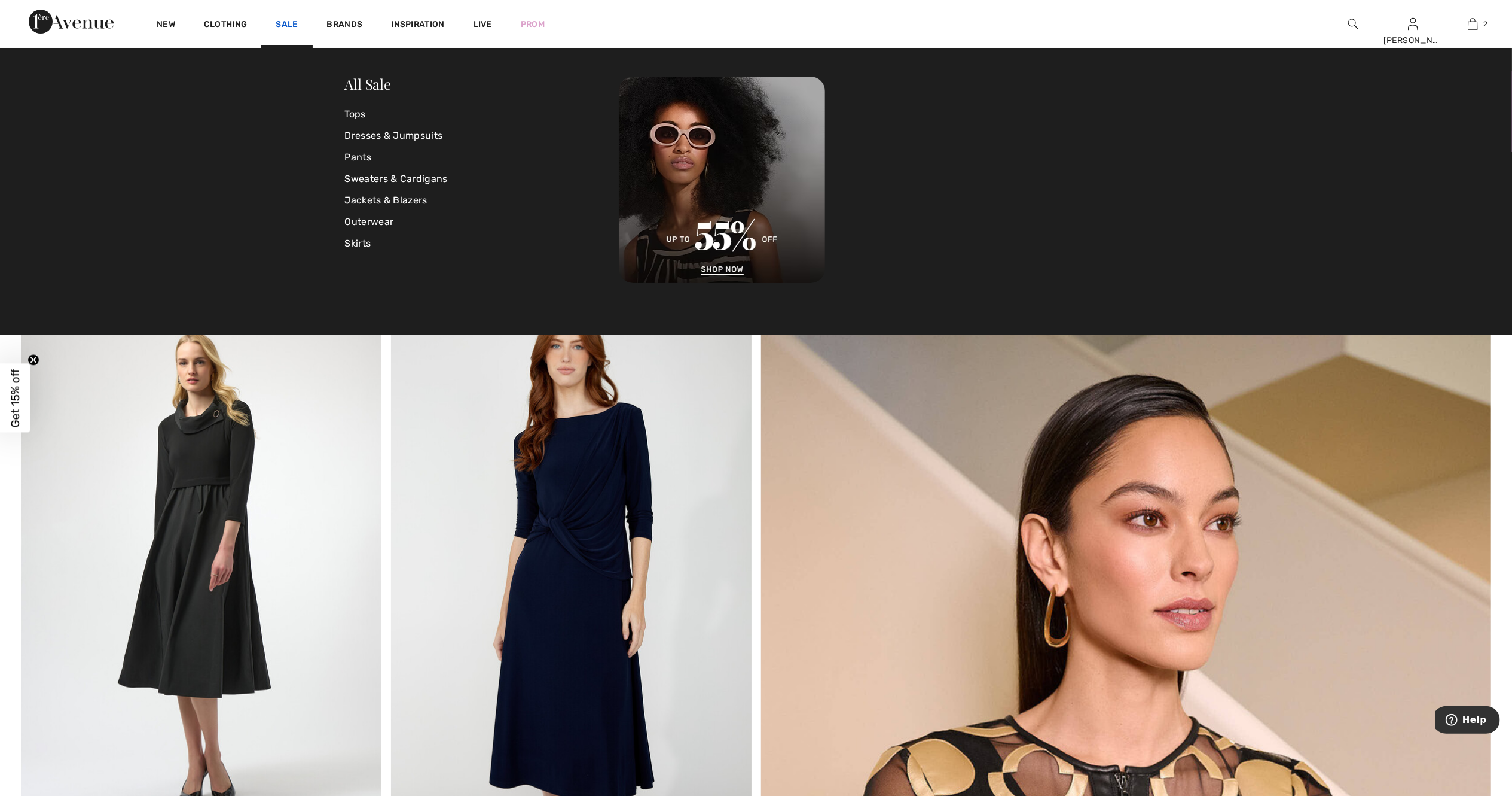
click at [280, 21] on link "Sale" at bounding box center [287, 25] width 22 height 13
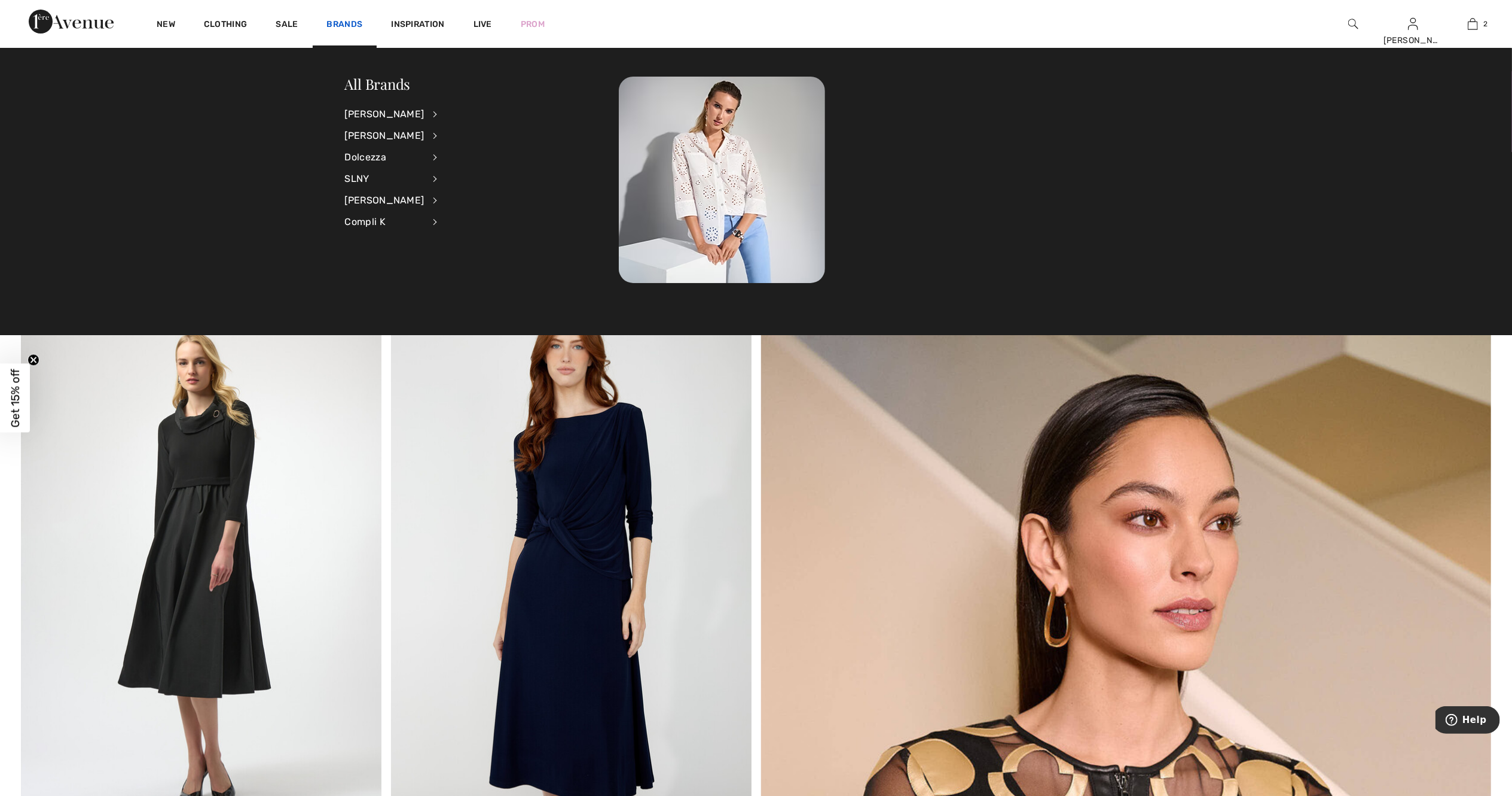
click at [350, 26] on link "Brands" at bounding box center [345, 25] width 36 height 13
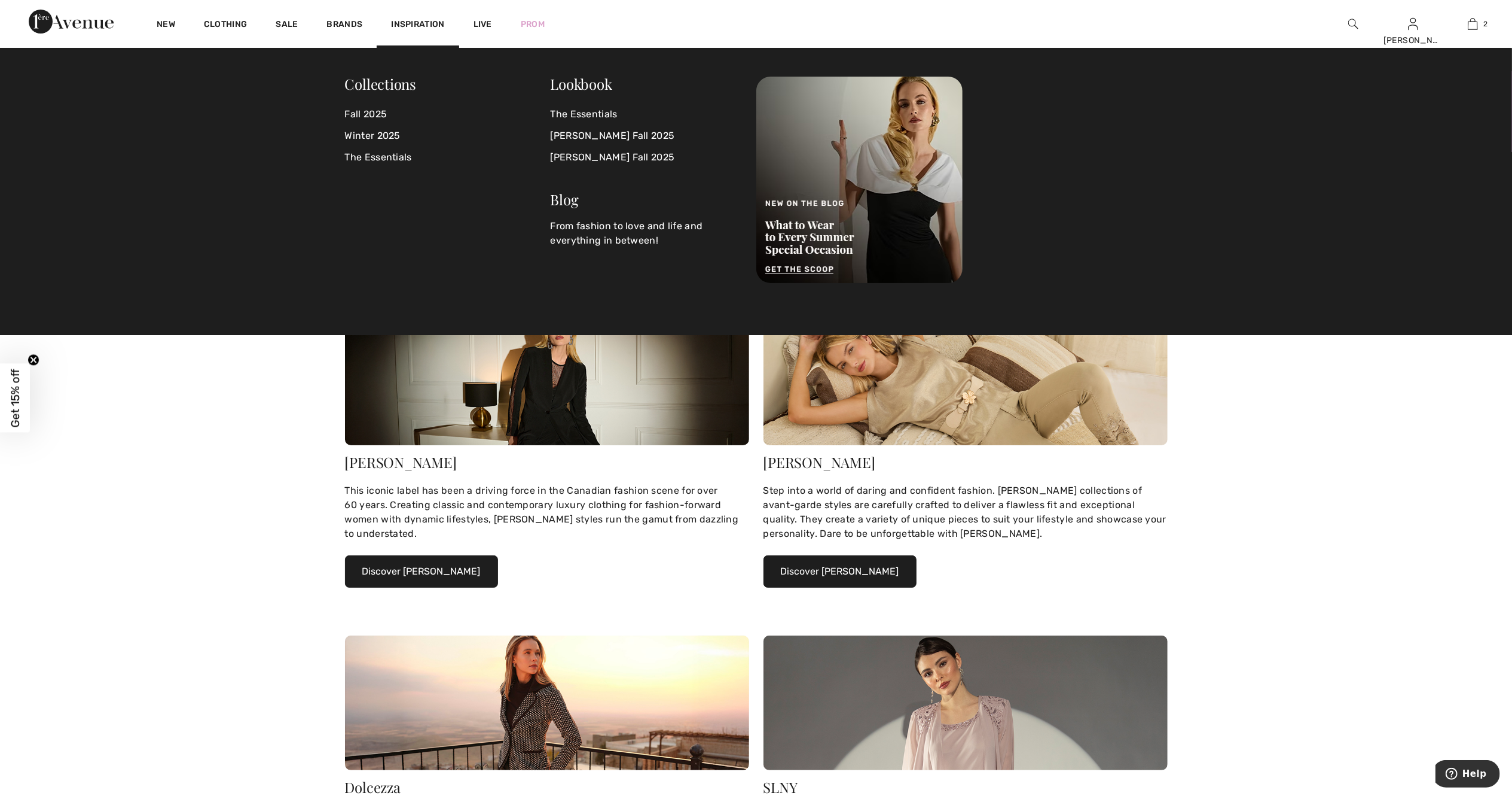
click at [414, 23] on span "Inspiration" at bounding box center [417, 25] width 53 height 13
click at [623, 139] on link "[PERSON_NAME] Fall 2025" at bounding box center [647, 136] width 192 height 21
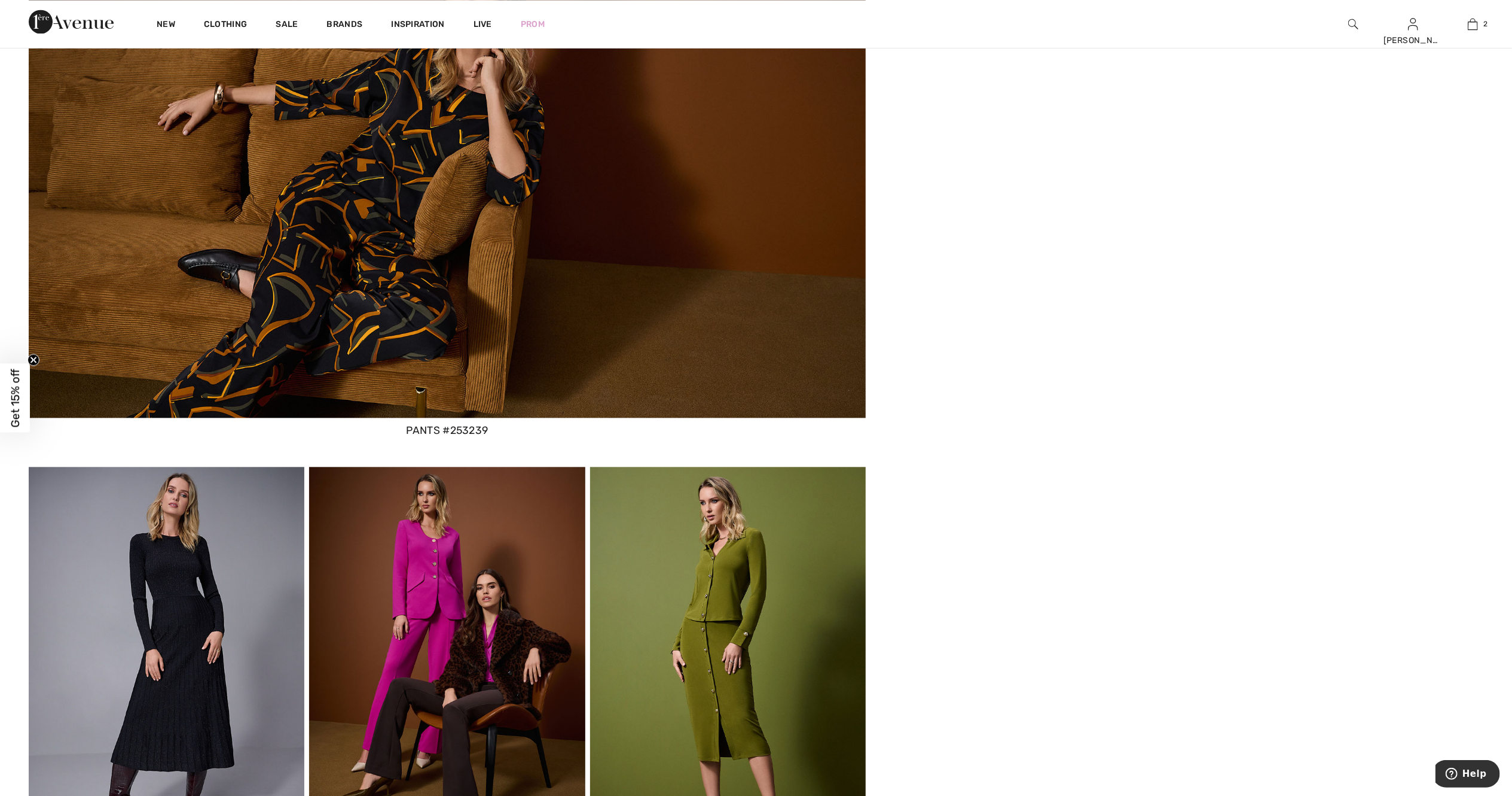
scroll to position [2887, 0]
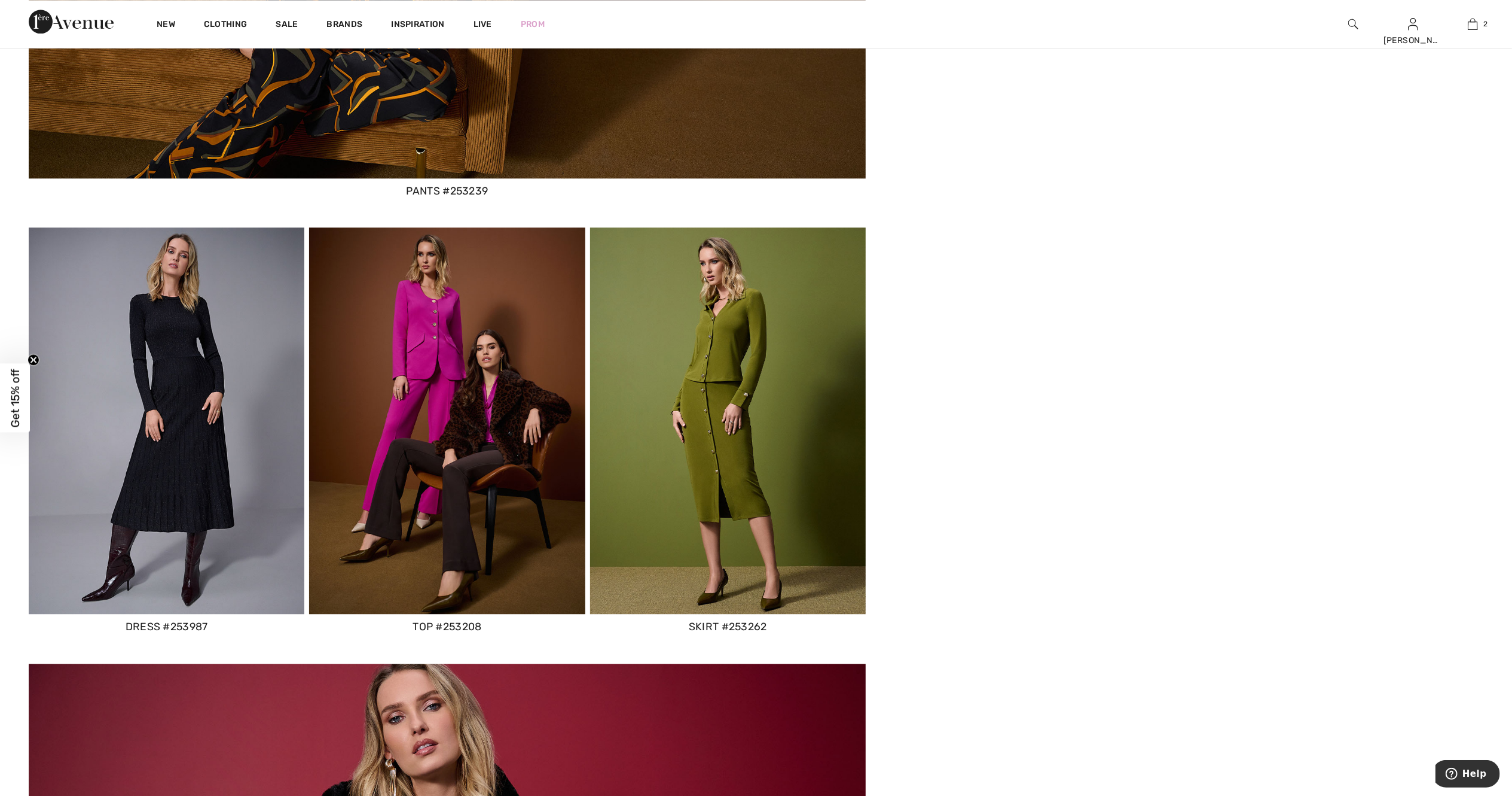
click at [451, 371] on img at bounding box center [447, 420] width 276 height 386
click at [420, 339] on img at bounding box center [447, 420] width 276 height 386
click at [727, 350] on img at bounding box center [728, 420] width 276 height 386
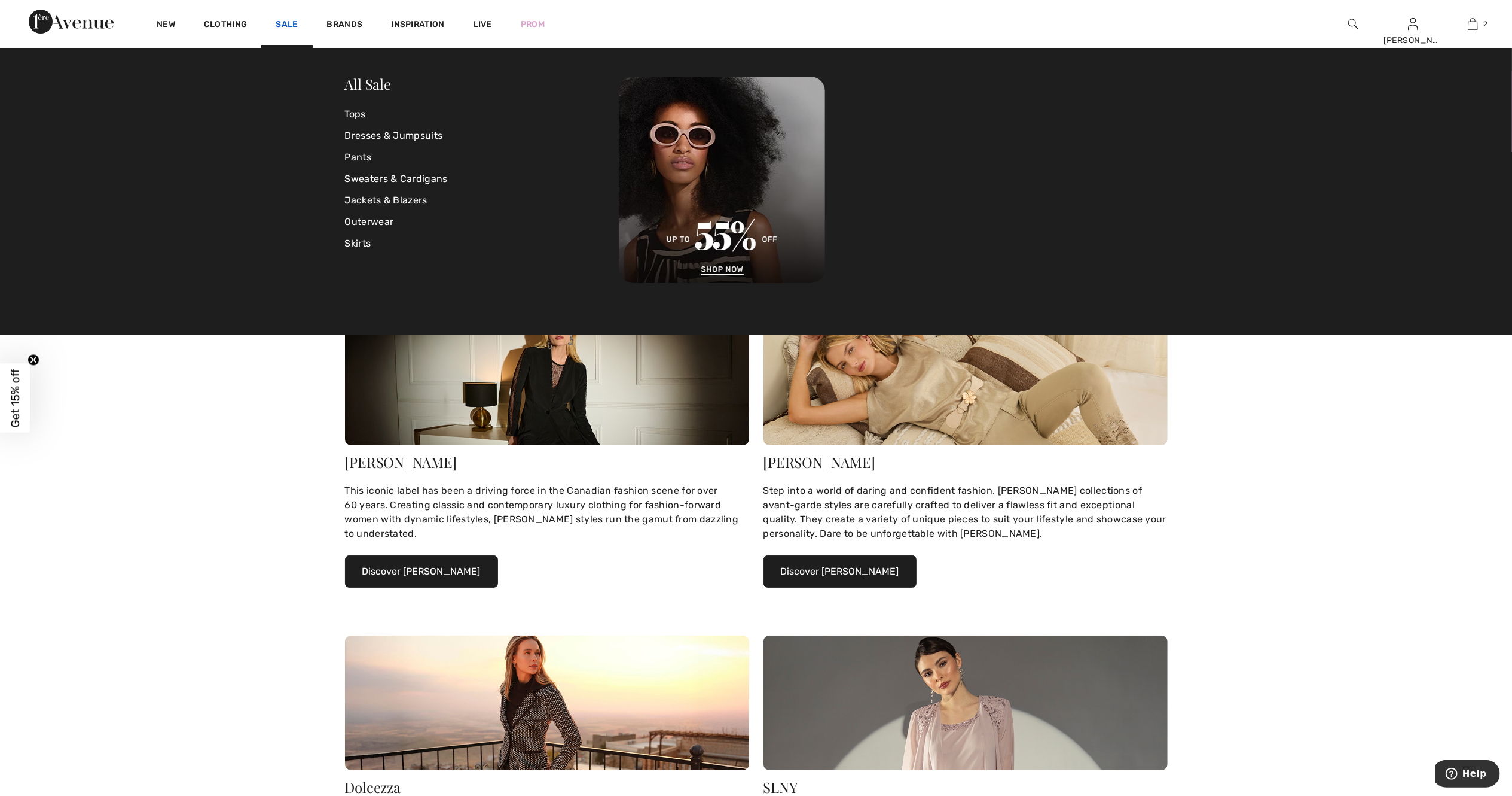
click at [290, 25] on link "Sale" at bounding box center [287, 25] width 22 height 13
click at [359, 115] on link "Tops" at bounding box center [482, 113] width 274 height 21
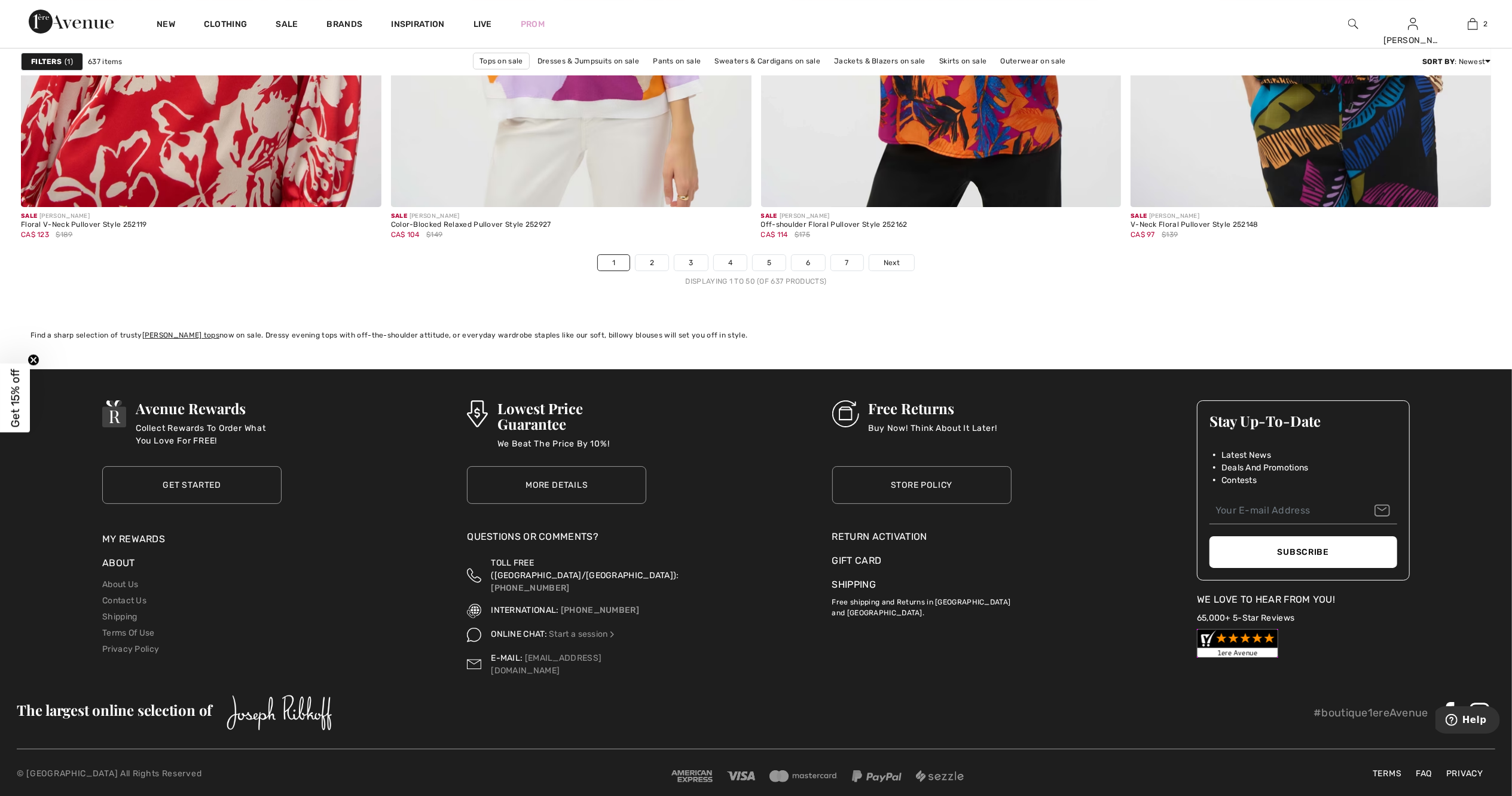
scroll to position [8991, 0]
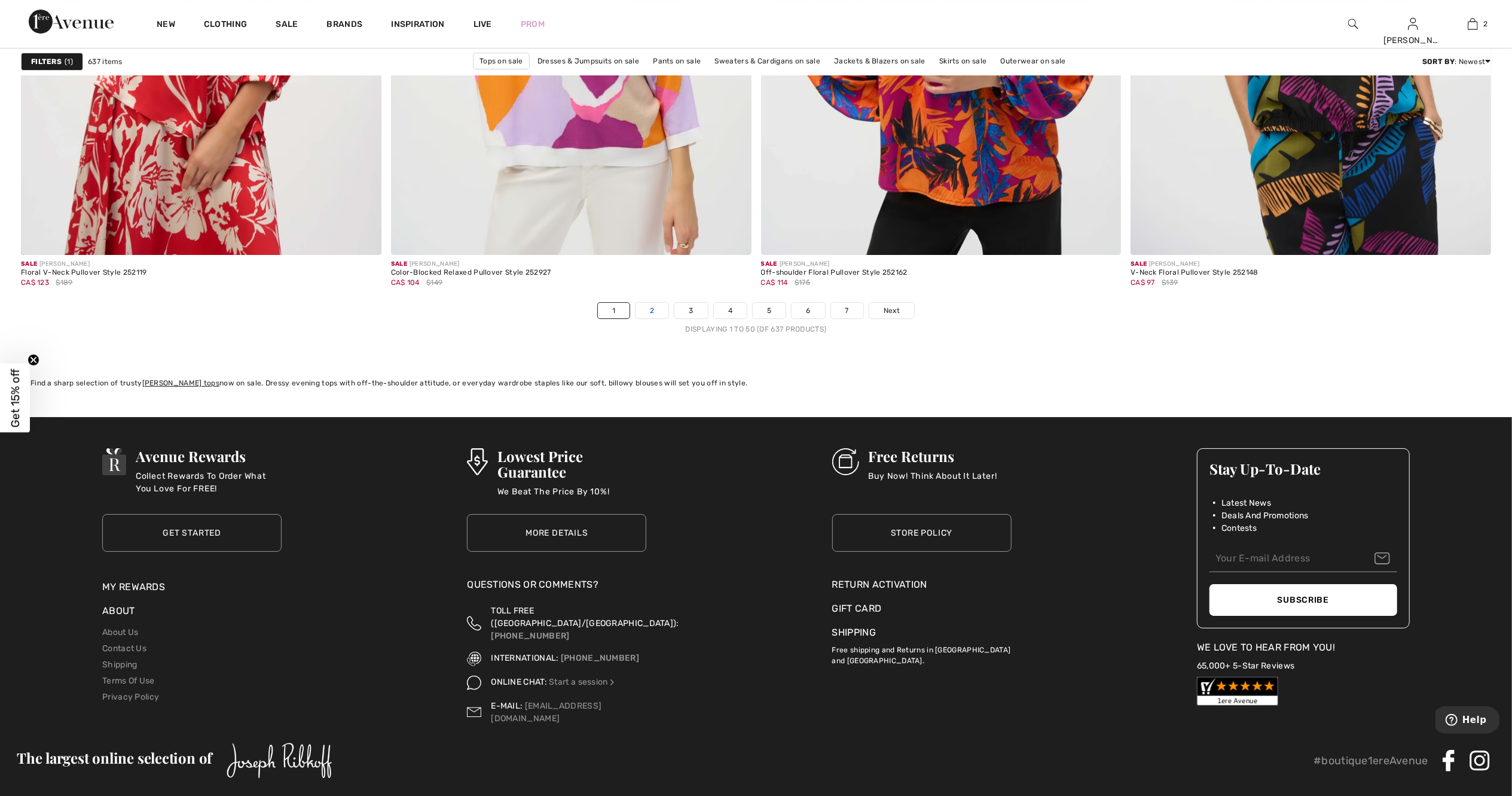
click at [639, 313] on link "2" at bounding box center [652, 310] width 33 height 15
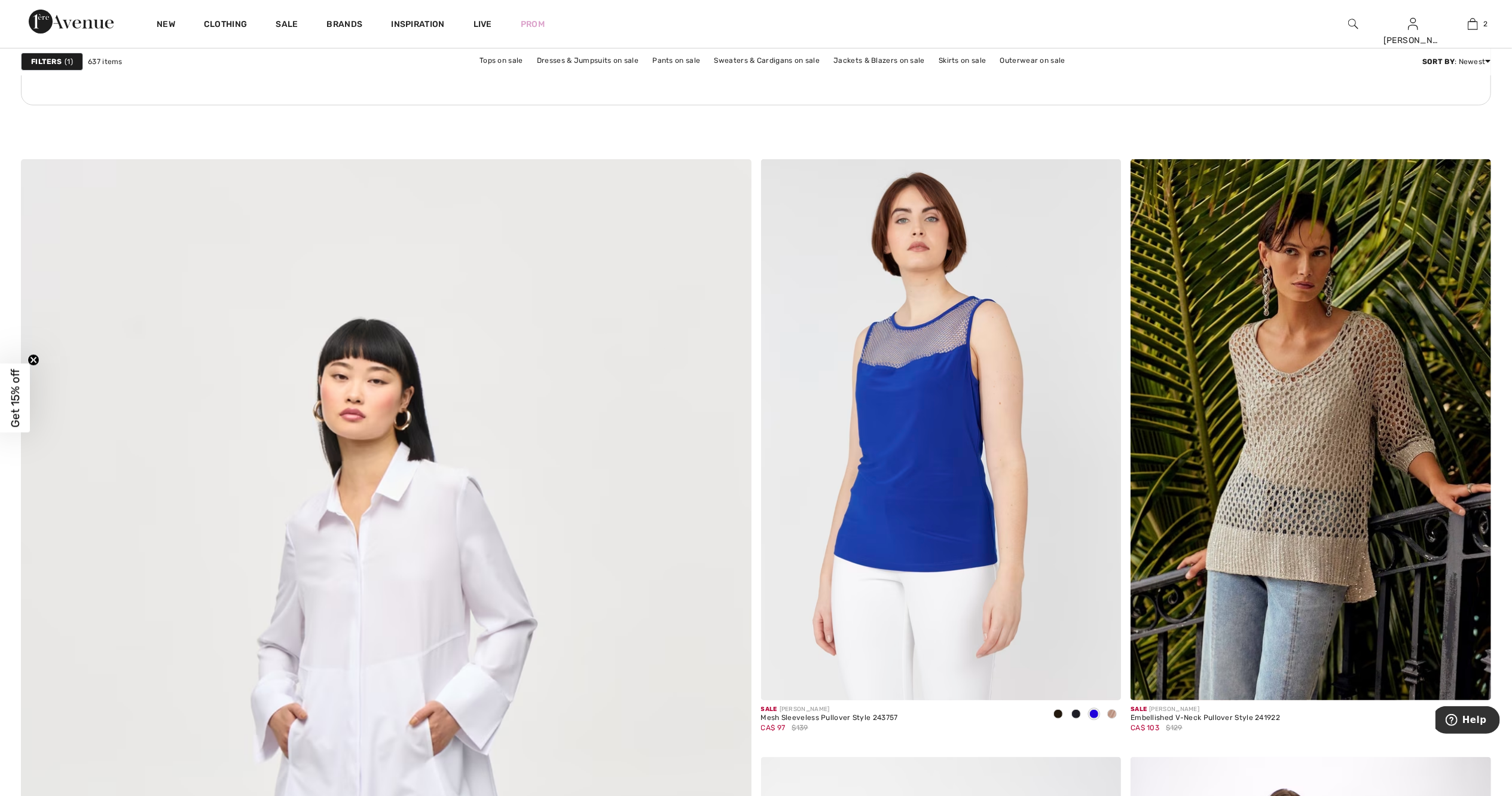
scroll to position [4786, 0]
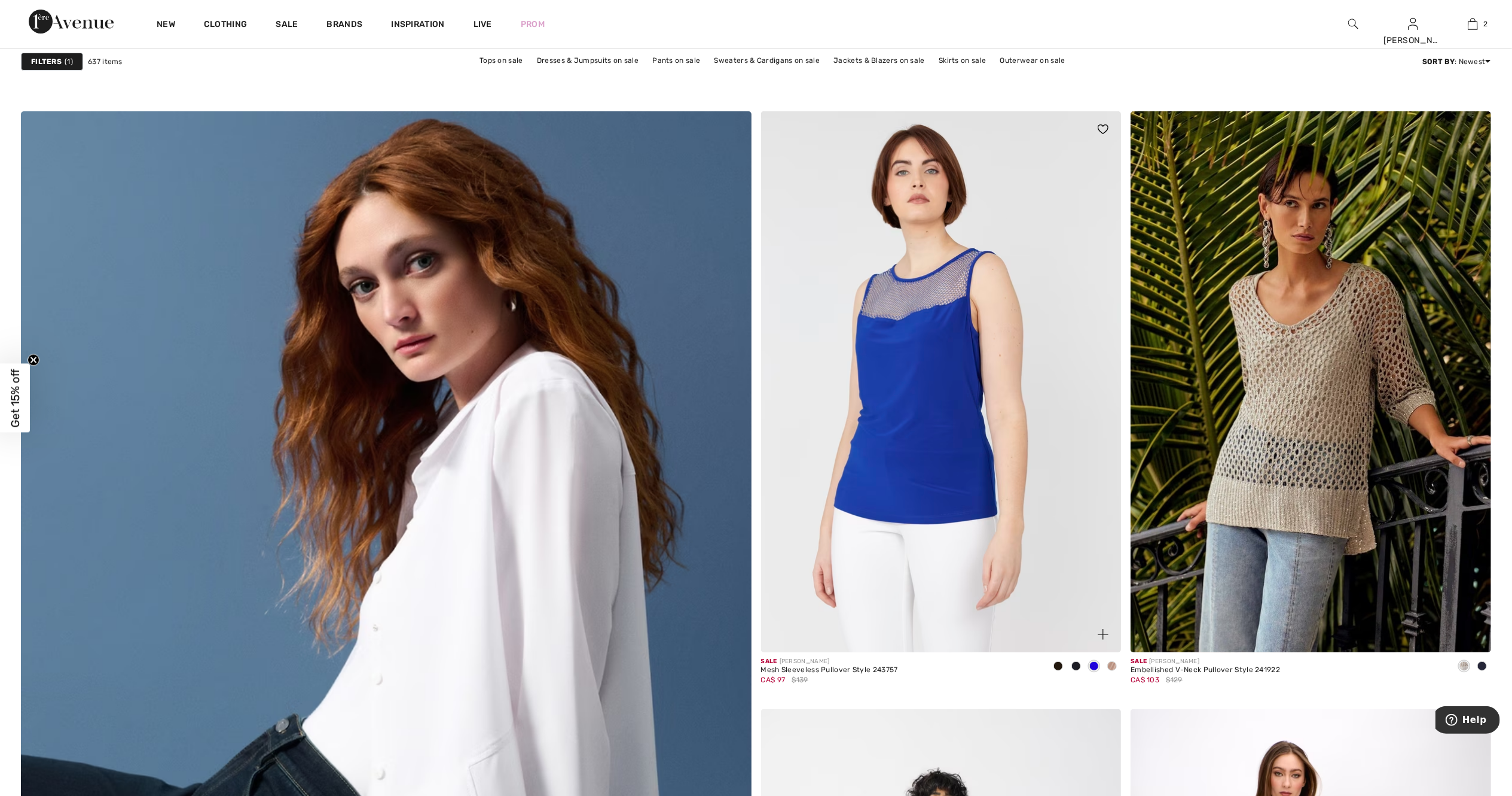
click at [1056, 667] on span at bounding box center [1058, 666] width 9 height 9
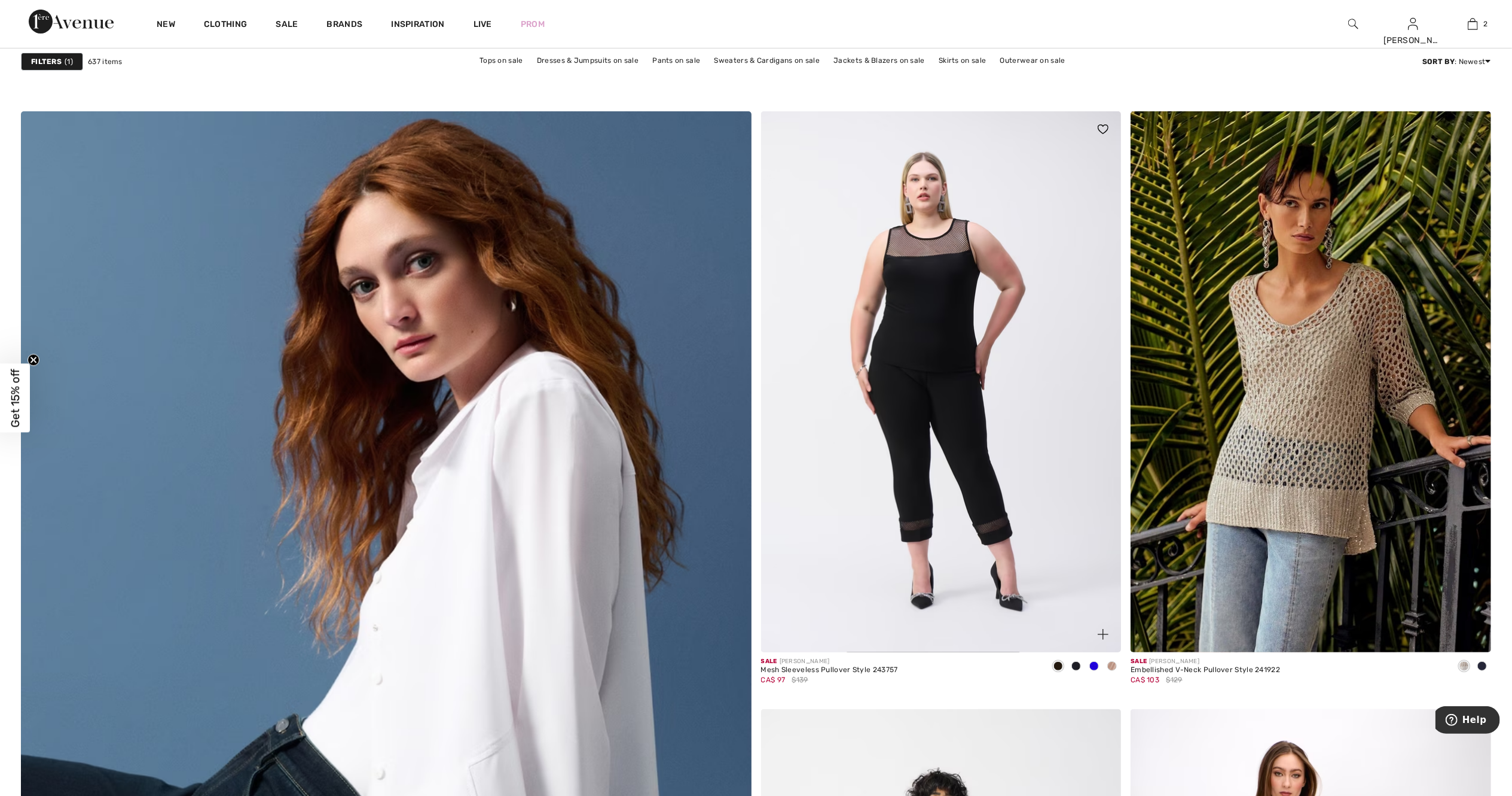
click at [1078, 671] on span at bounding box center [1076, 666] width 9 height 9
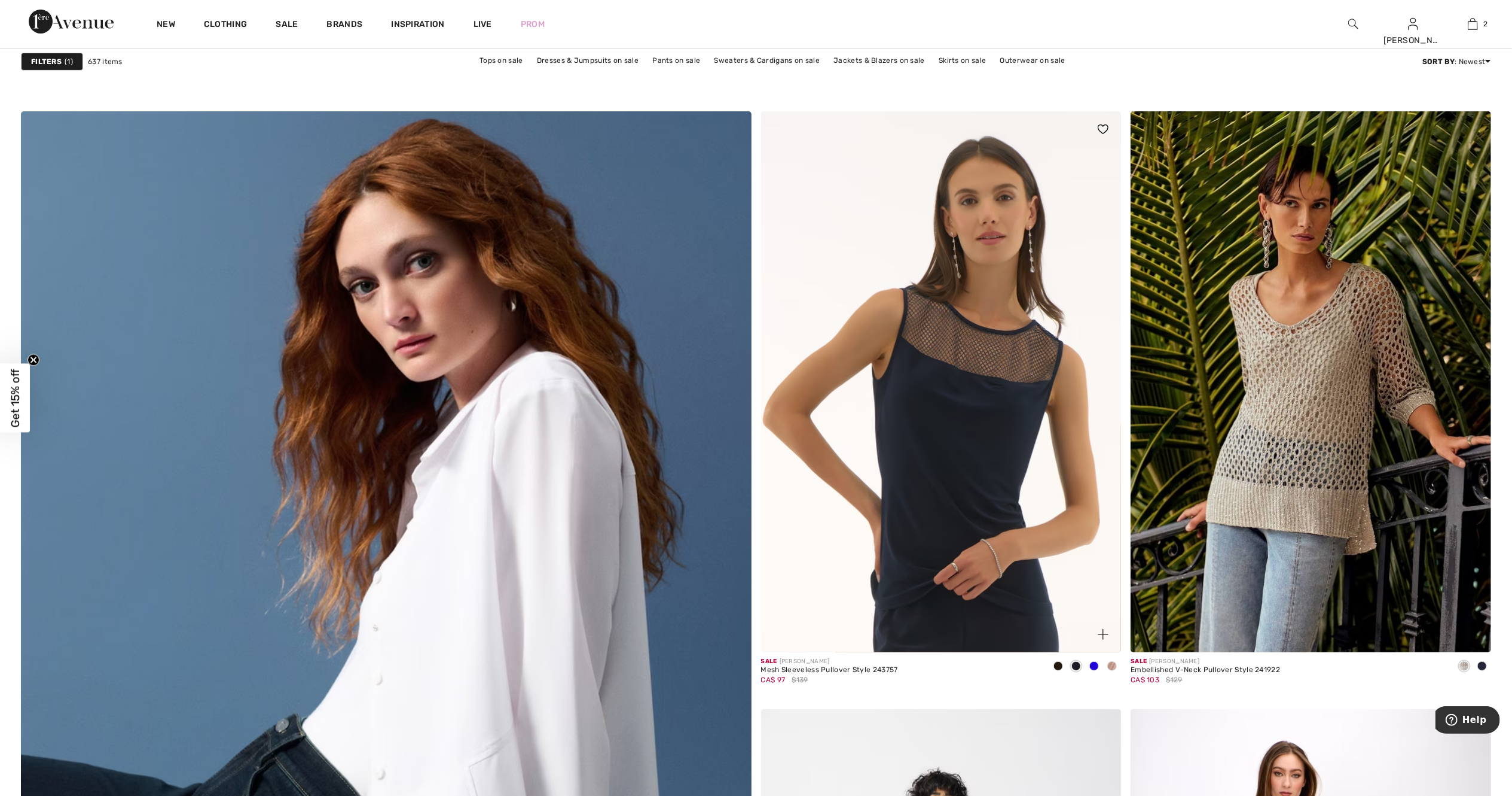
click at [1094, 665] on span at bounding box center [1094, 666] width 9 height 9
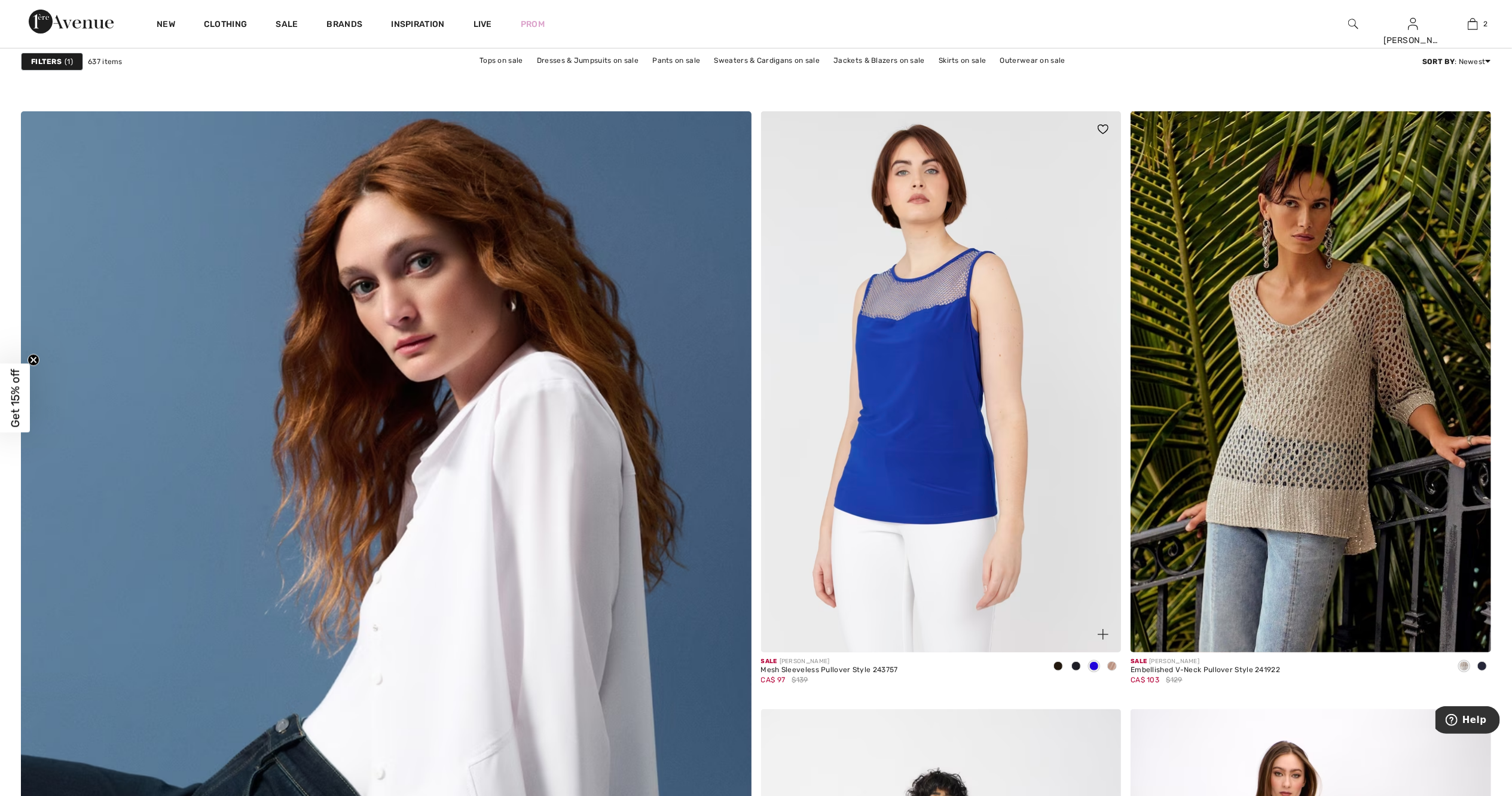
click at [1111, 666] on span at bounding box center [1112, 666] width 9 height 9
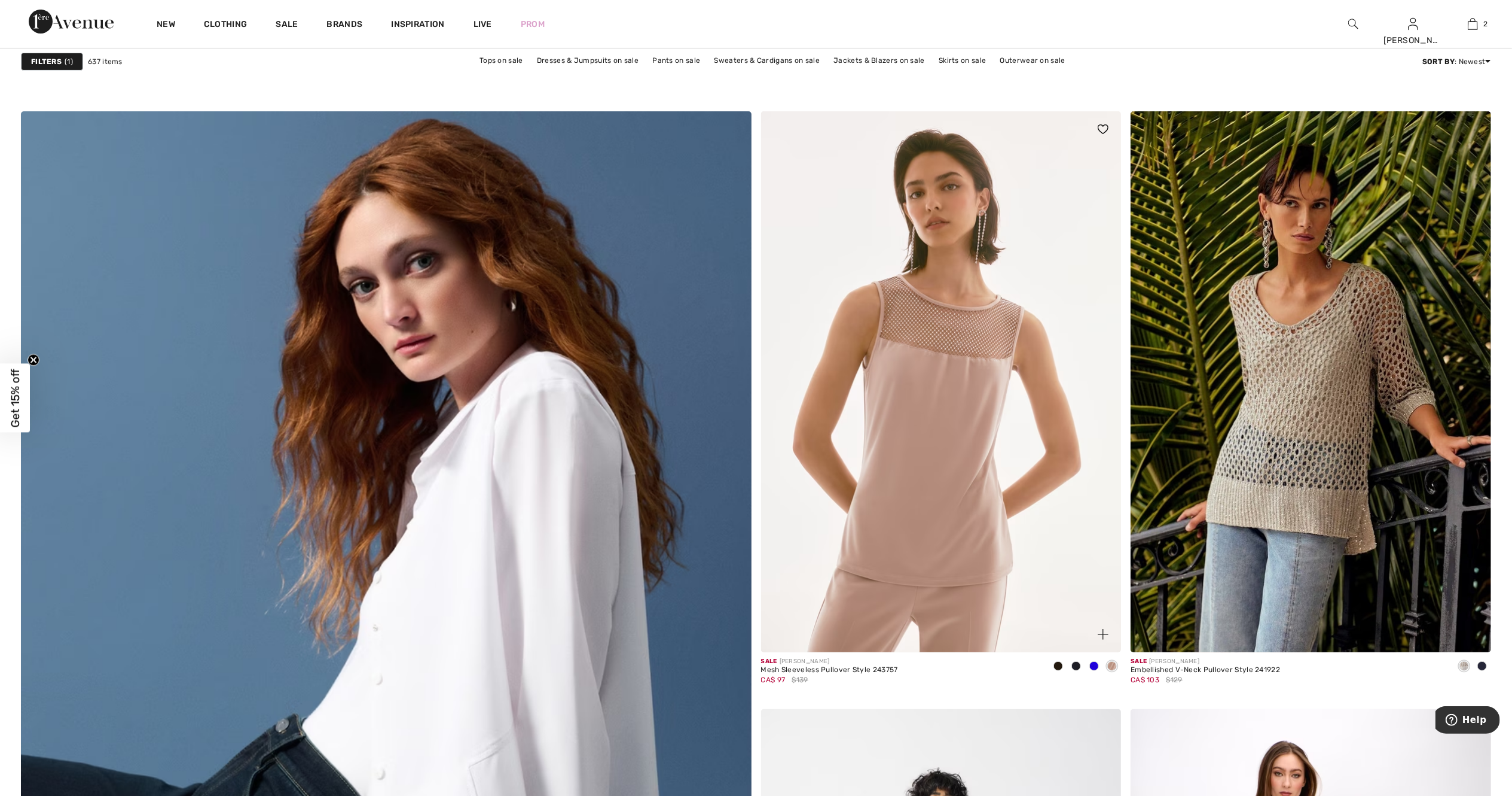
click at [1096, 669] on span at bounding box center [1094, 666] width 9 height 9
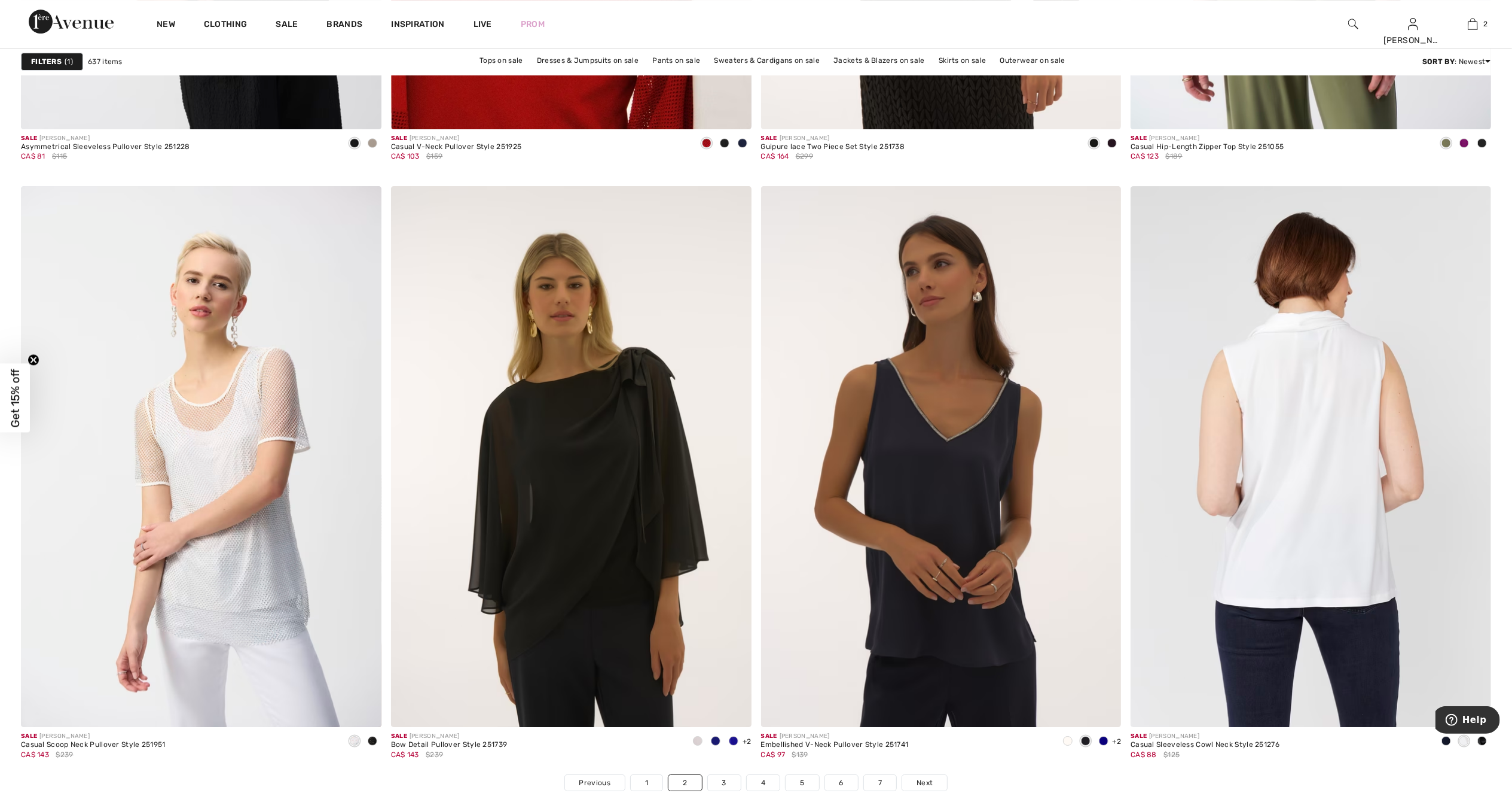
scroll to position [8662, 0]
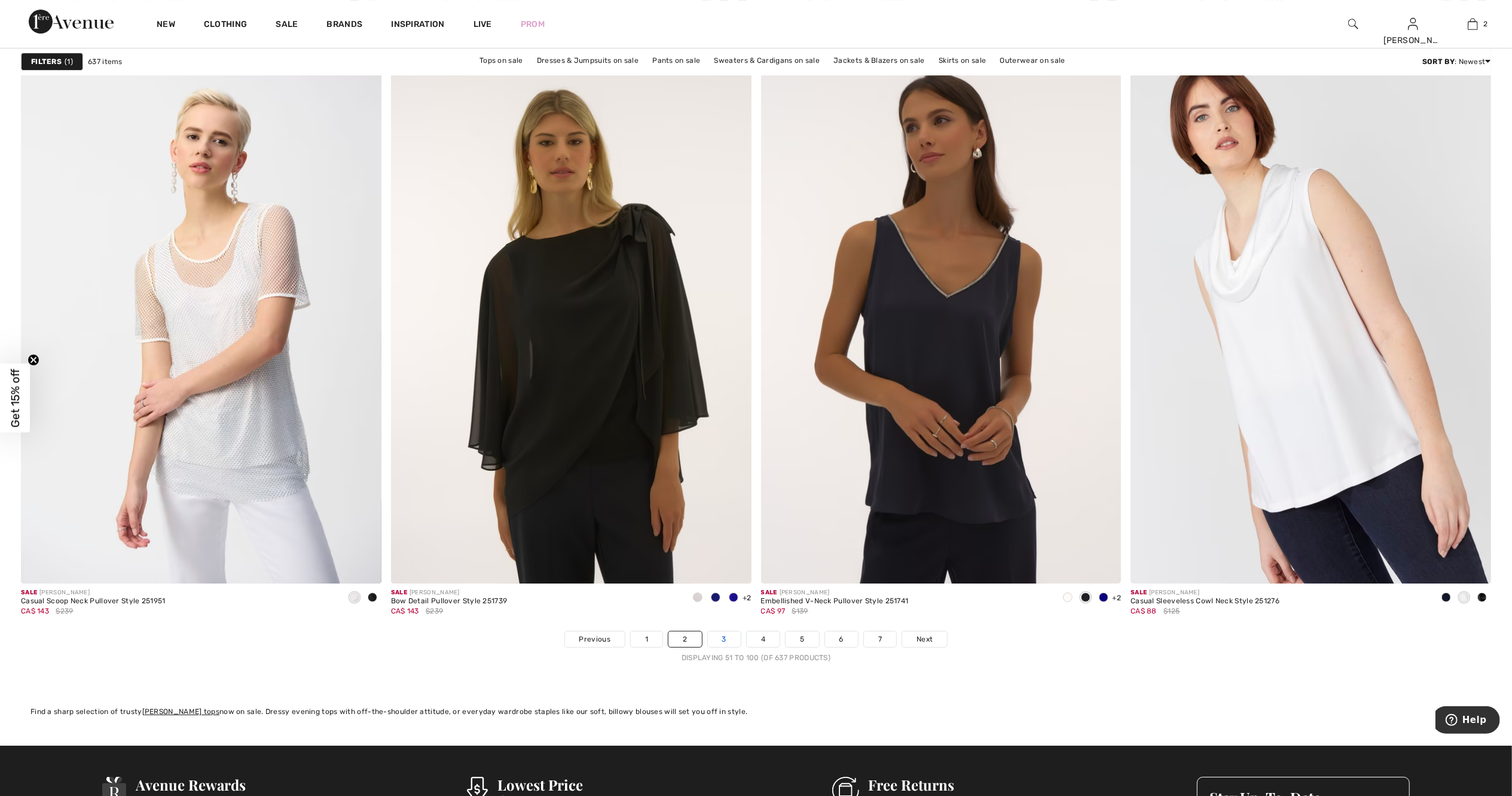
click at [727, 634] on link "3" at bounding box center [724, 639] width 33 height 15
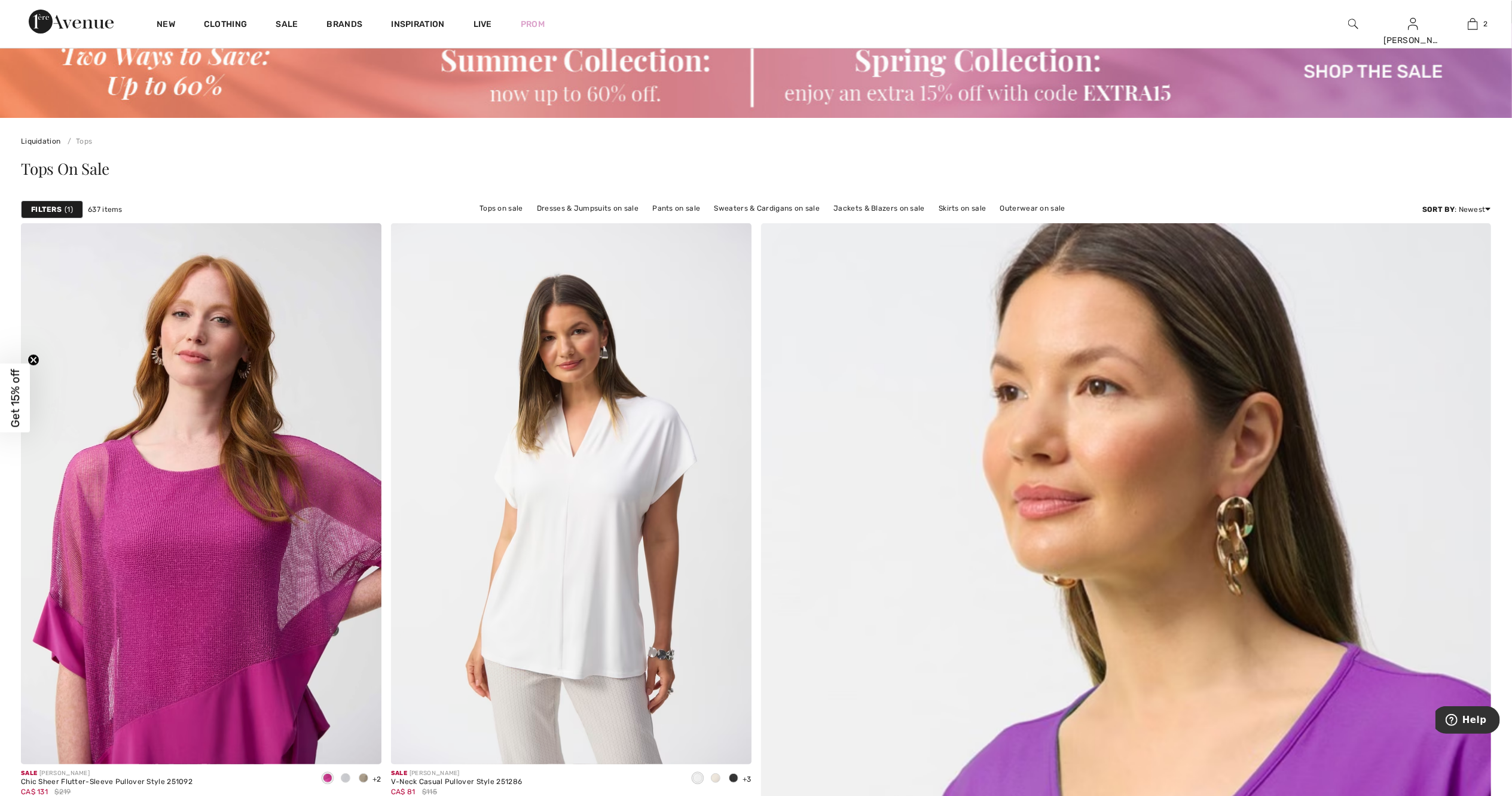
scroll to position [192, 0]
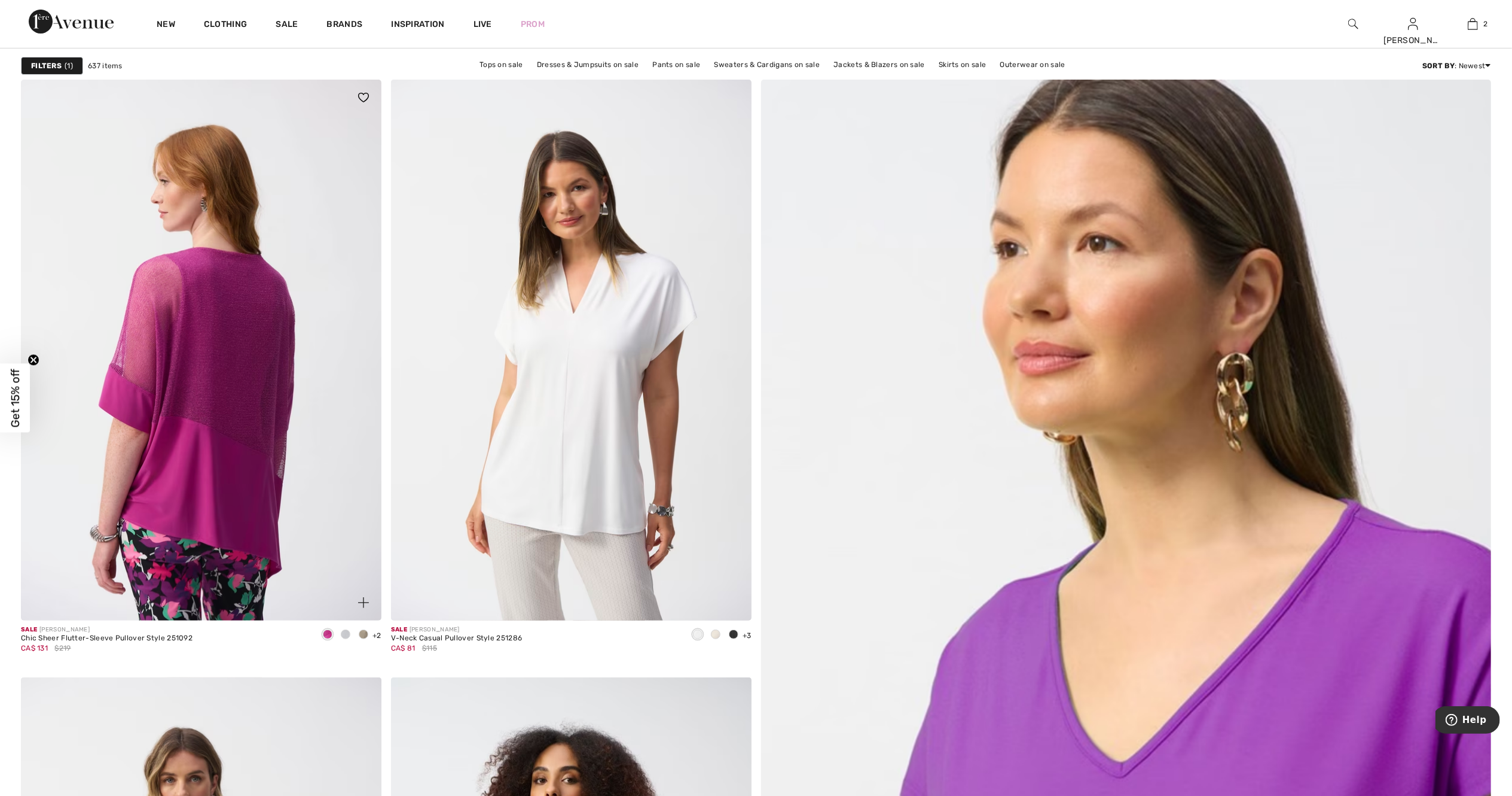
click at [140, 514] on img at bounding box center [201, 349] width 360 height 541
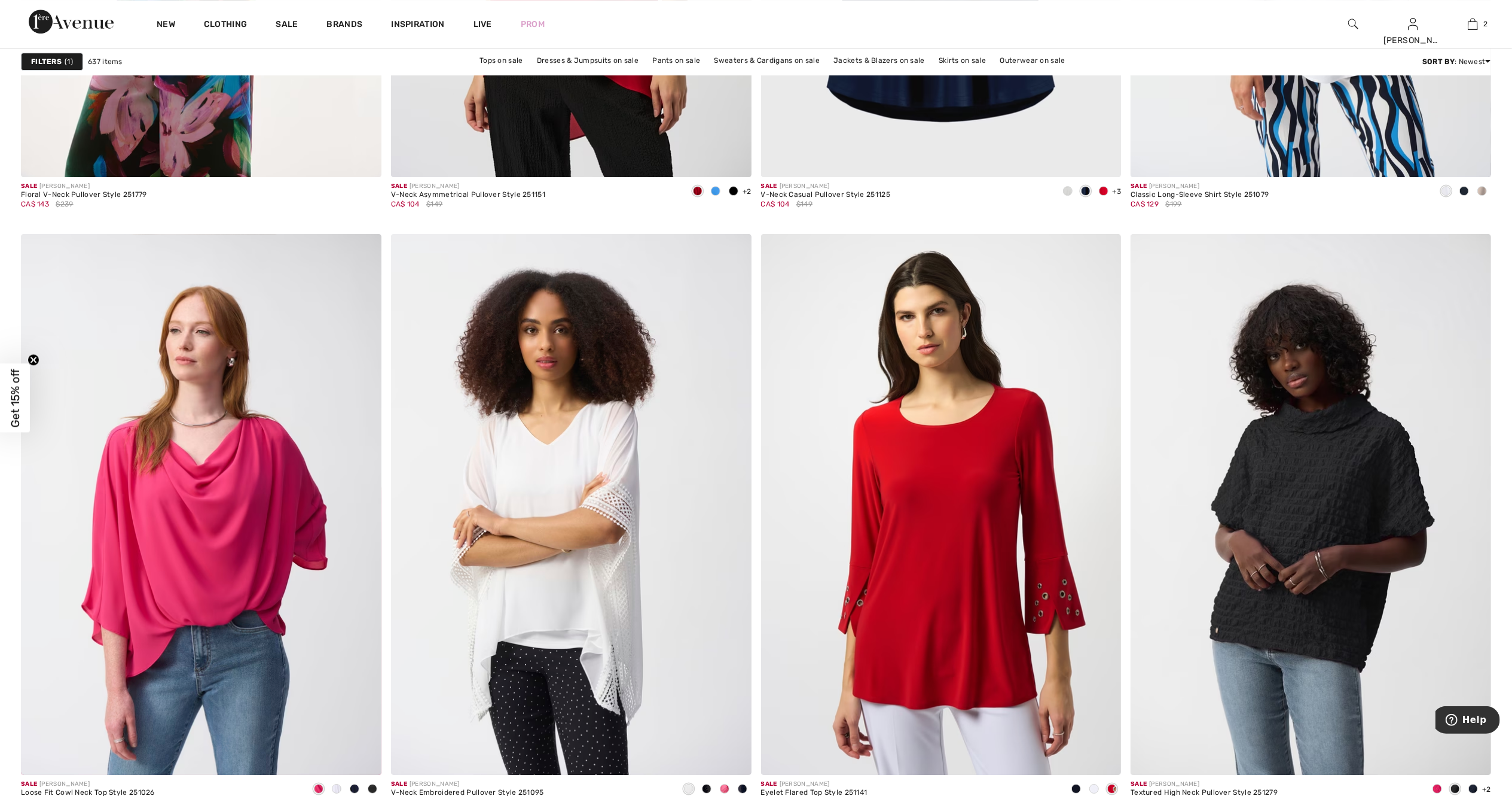
scroll to position [8567, 0]
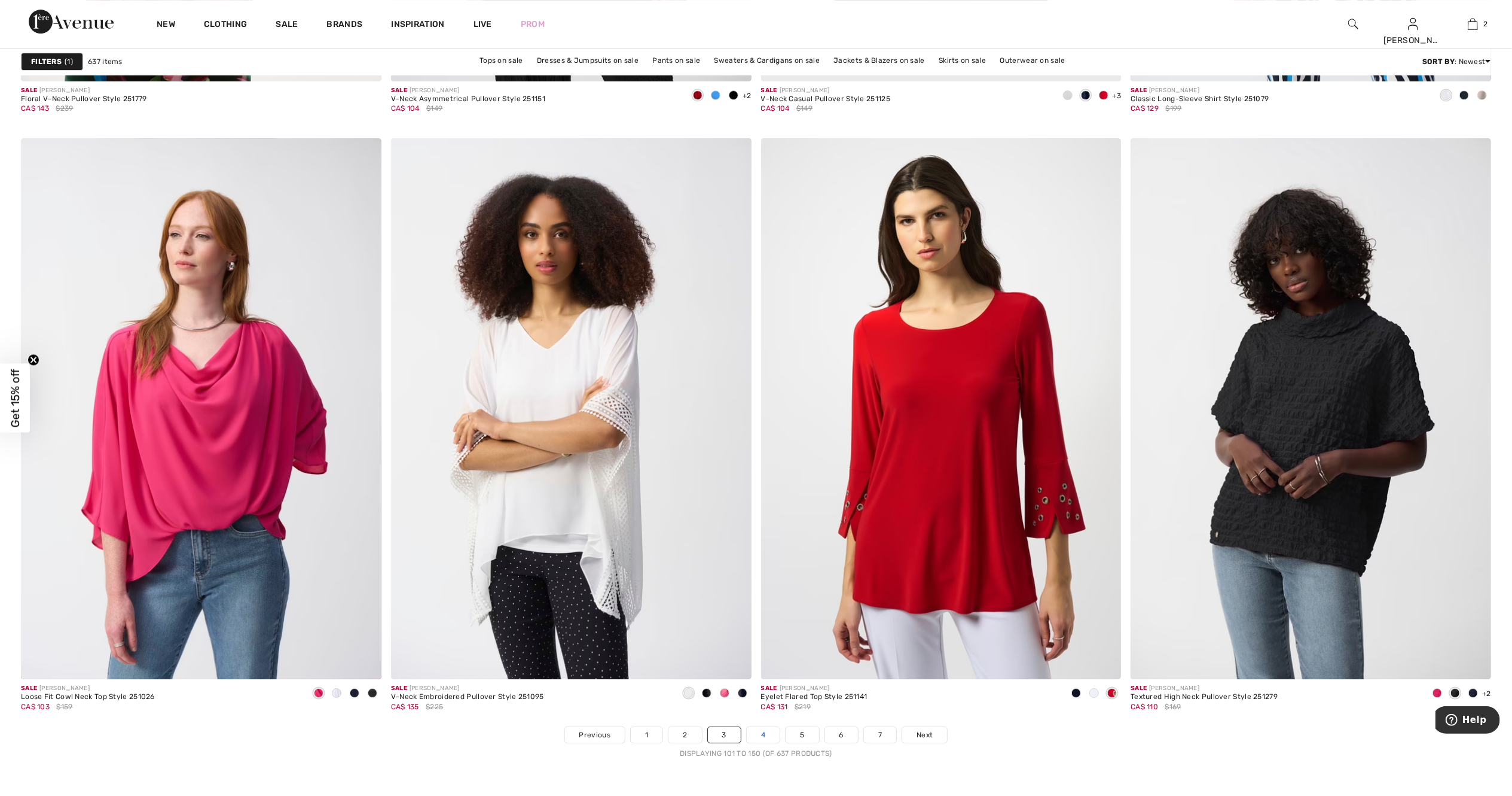
click at [768, 741] on link "4" at bounding box center [763, 735] width 33 height 15
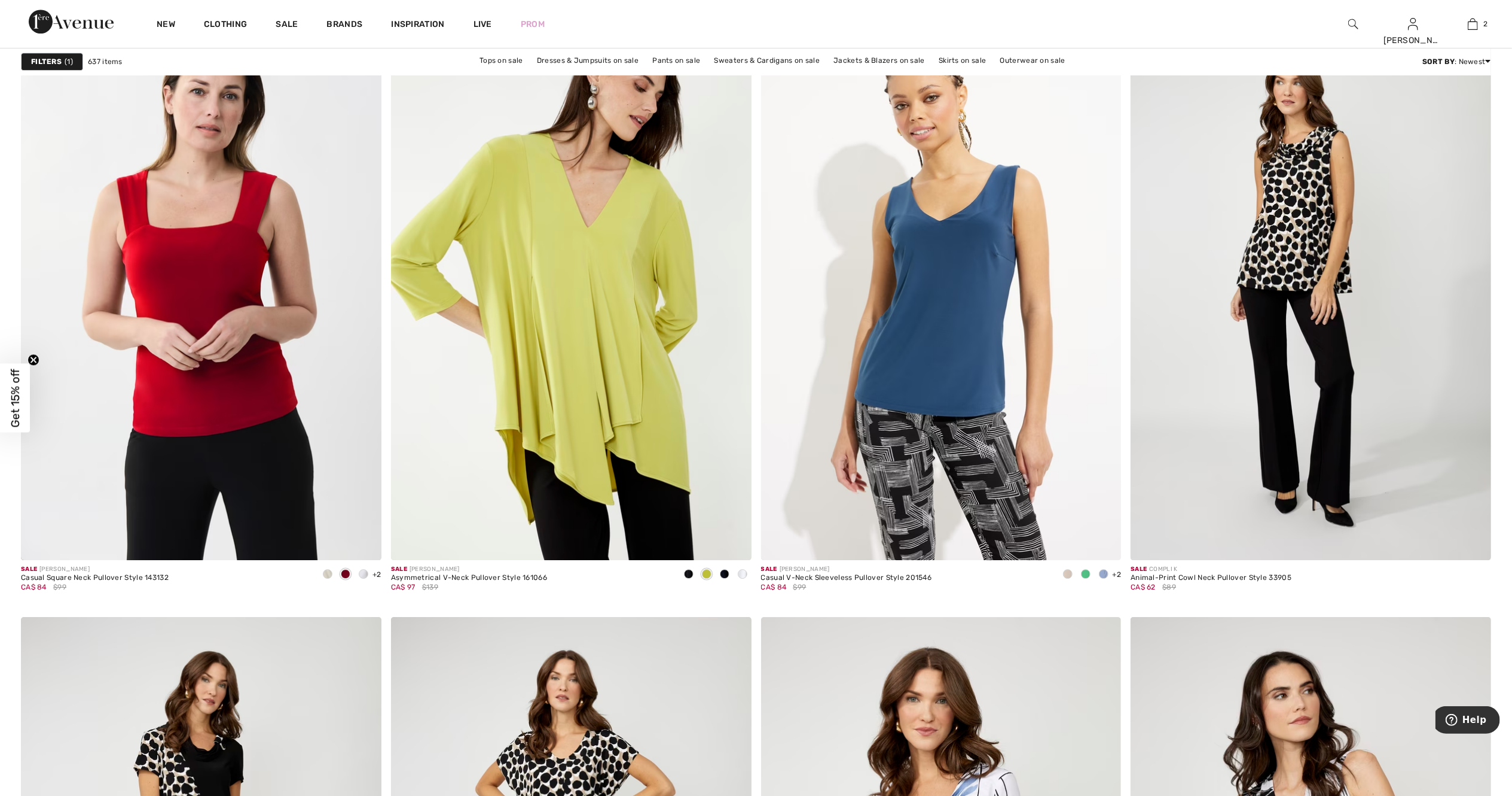
scroll to position [8136, 0]
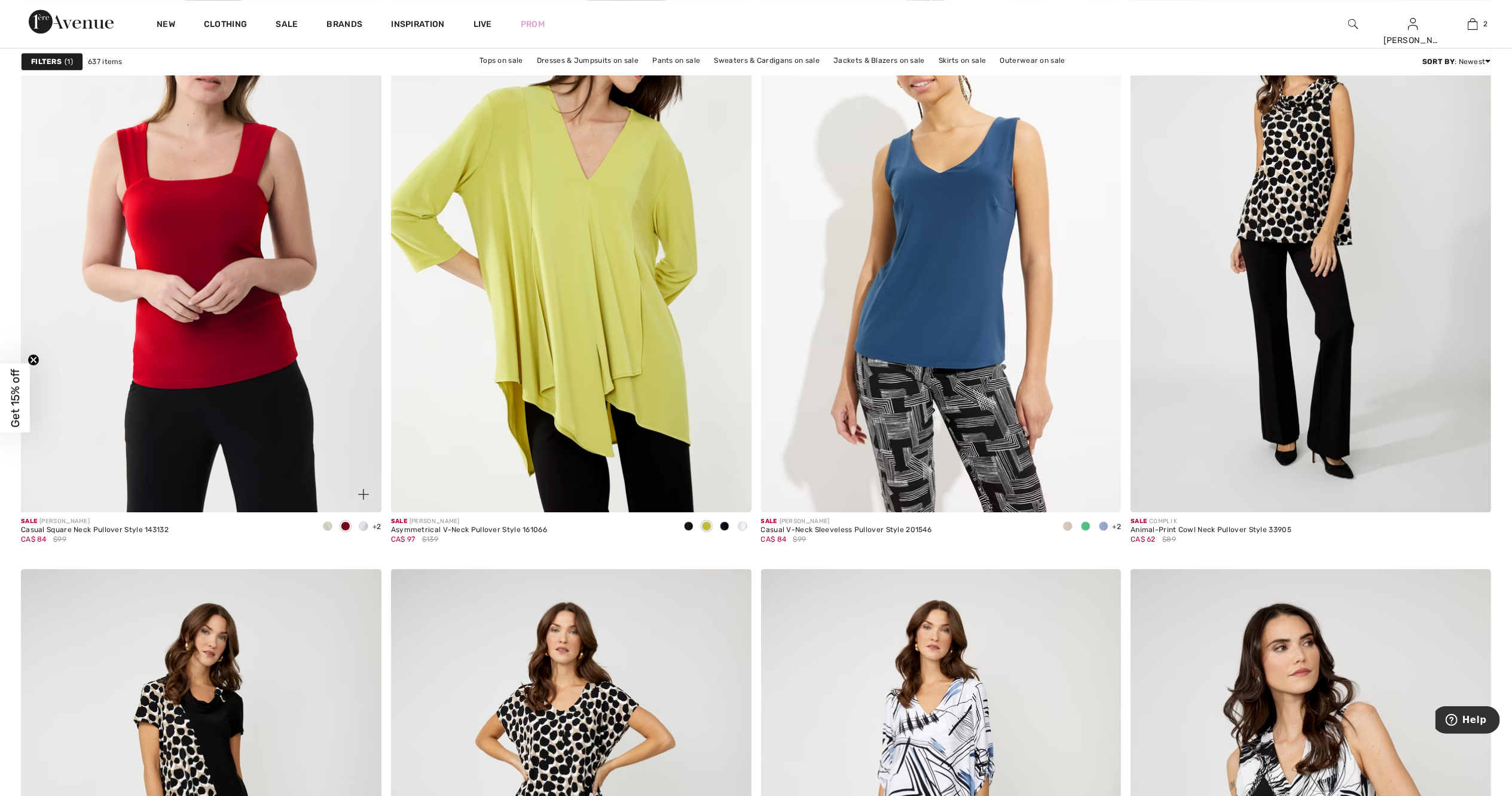
click at [328, 527] on span at bounding box center [327, 525] width 9 height 9
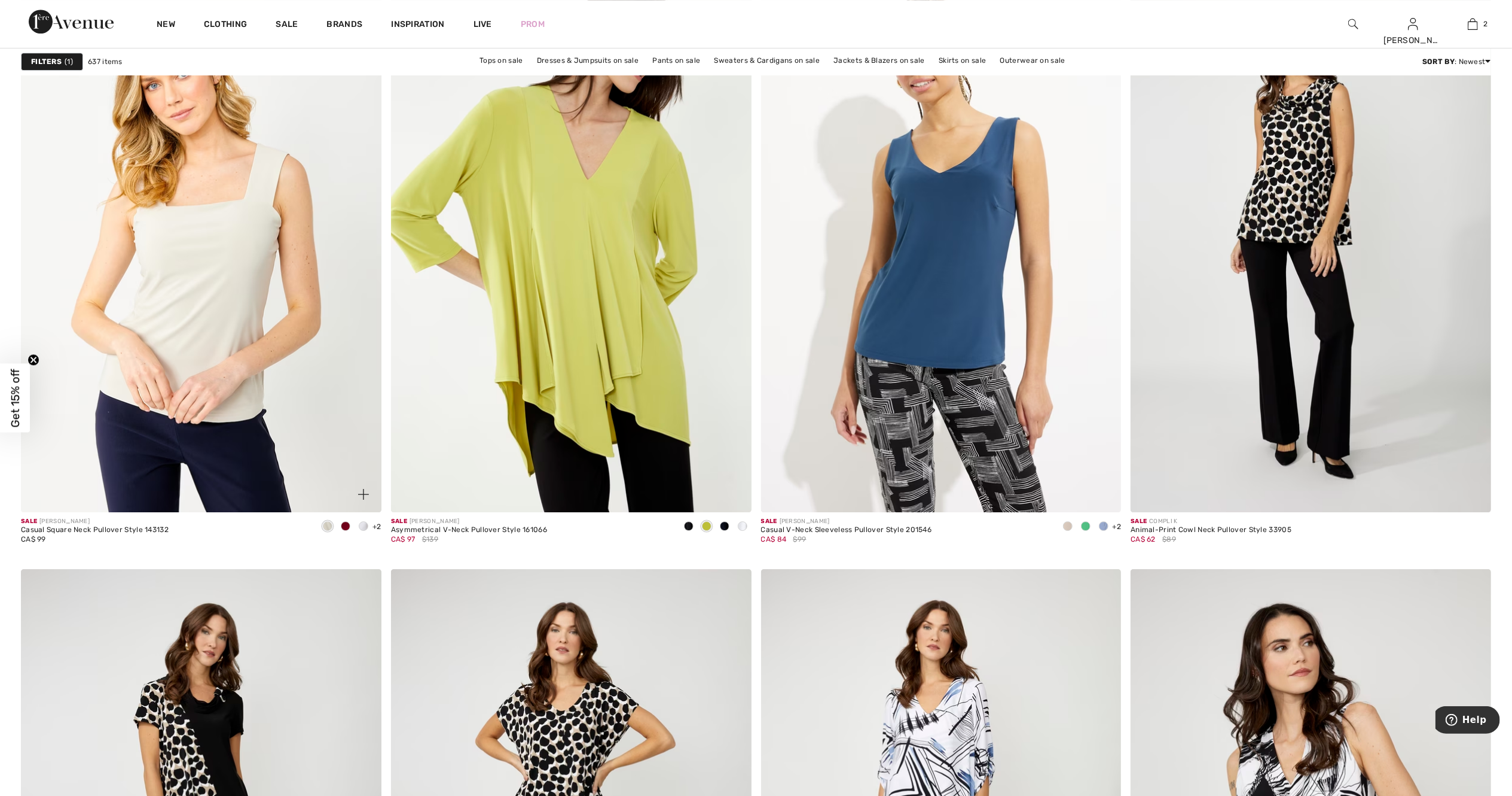
click at [367, 531] on div at bounding box center [363, 526] width 18 height 20
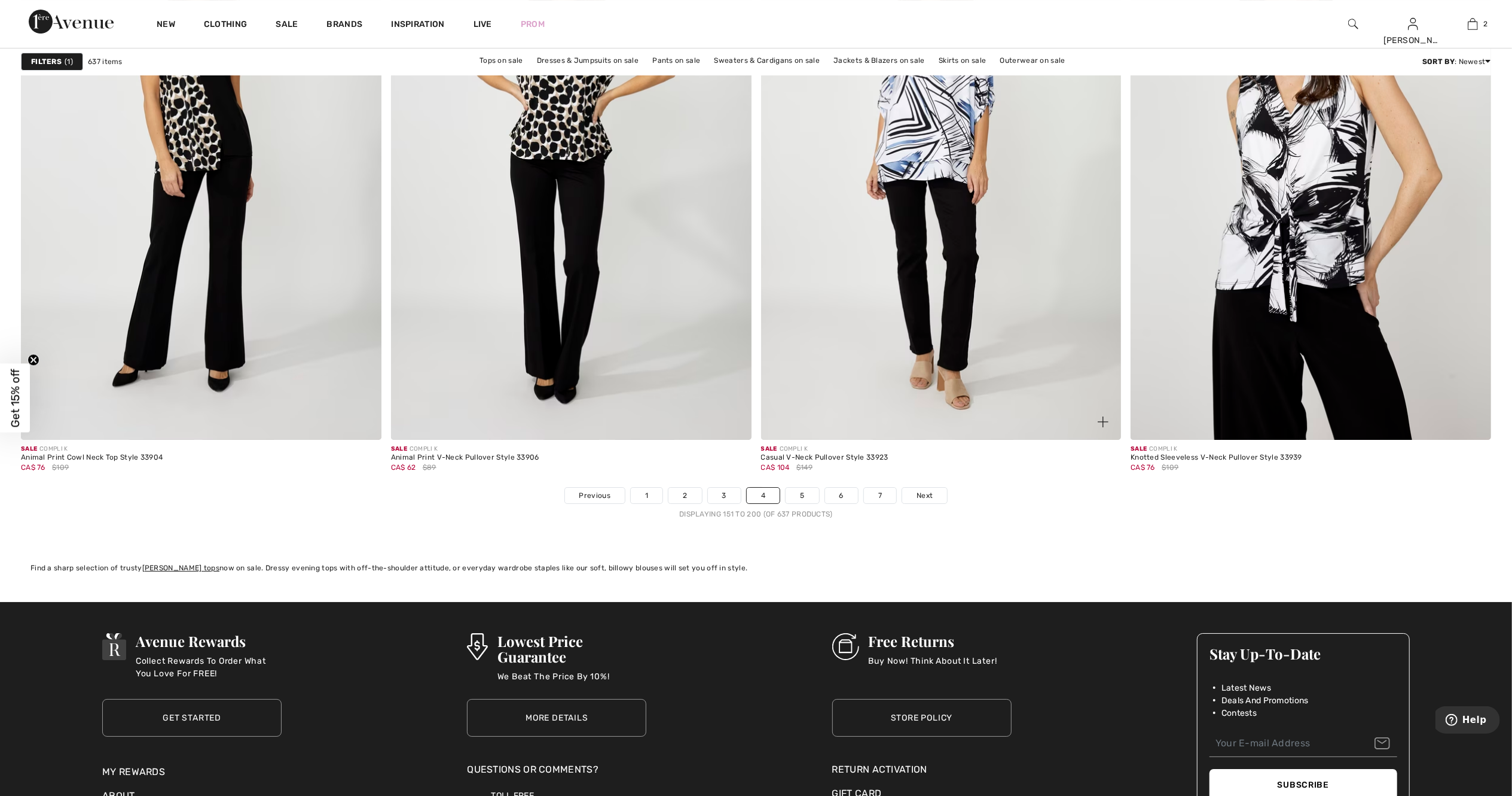
scroll to position [8902, 0]
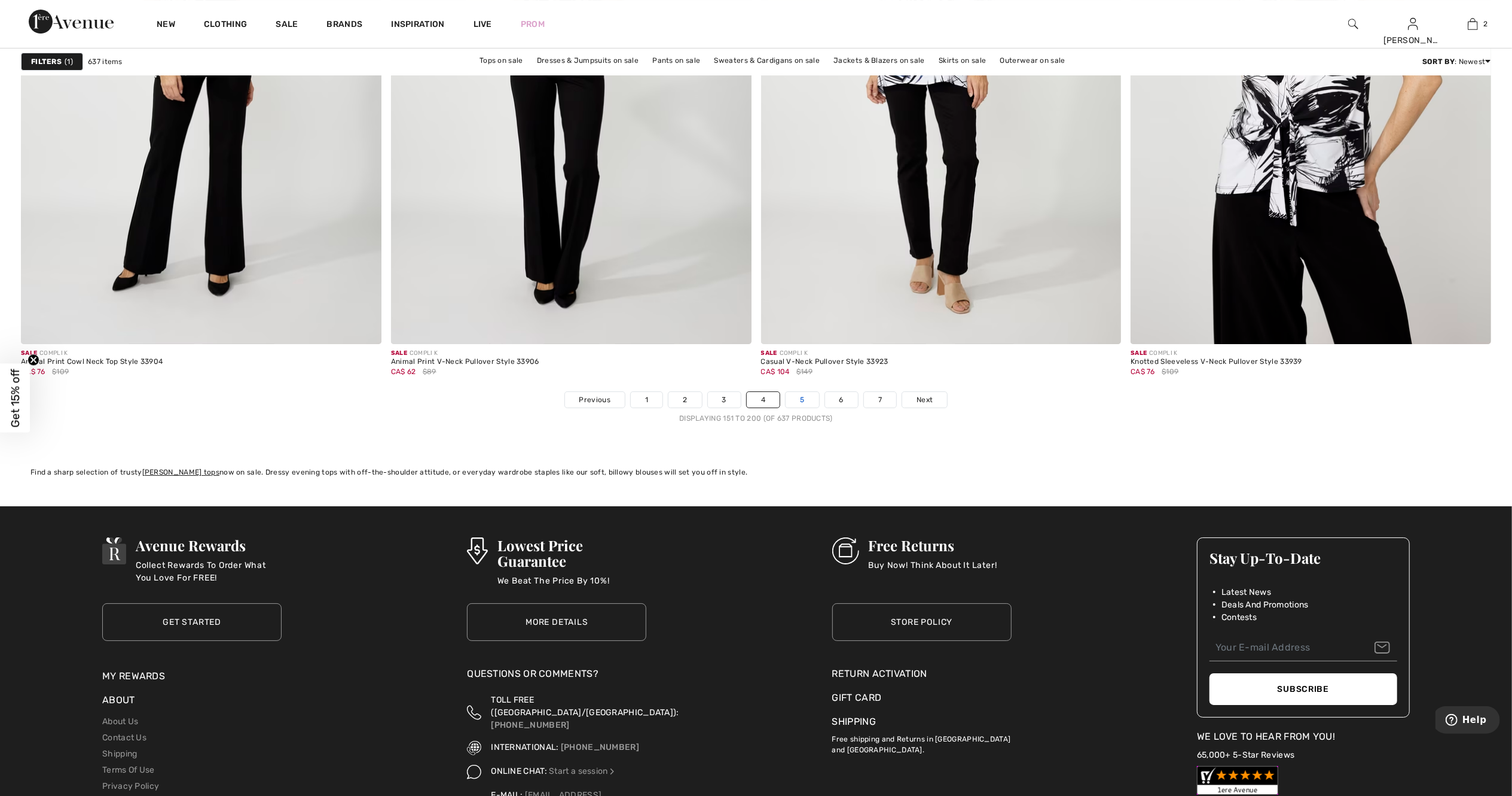
click at [800, 401] on link "5" at bounding box center [802, 400] width 33 height 15
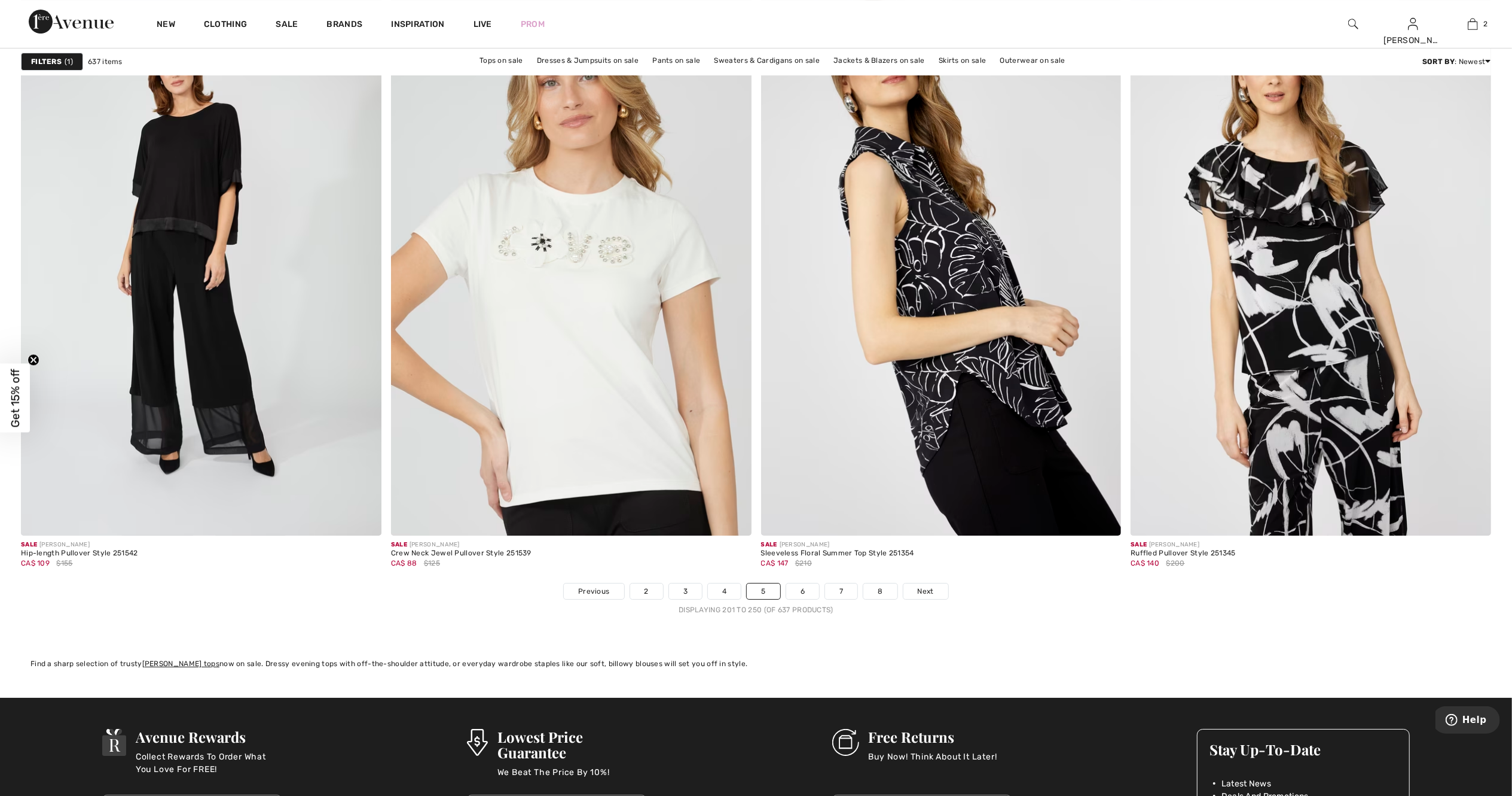
scroll to position [8759, 0]
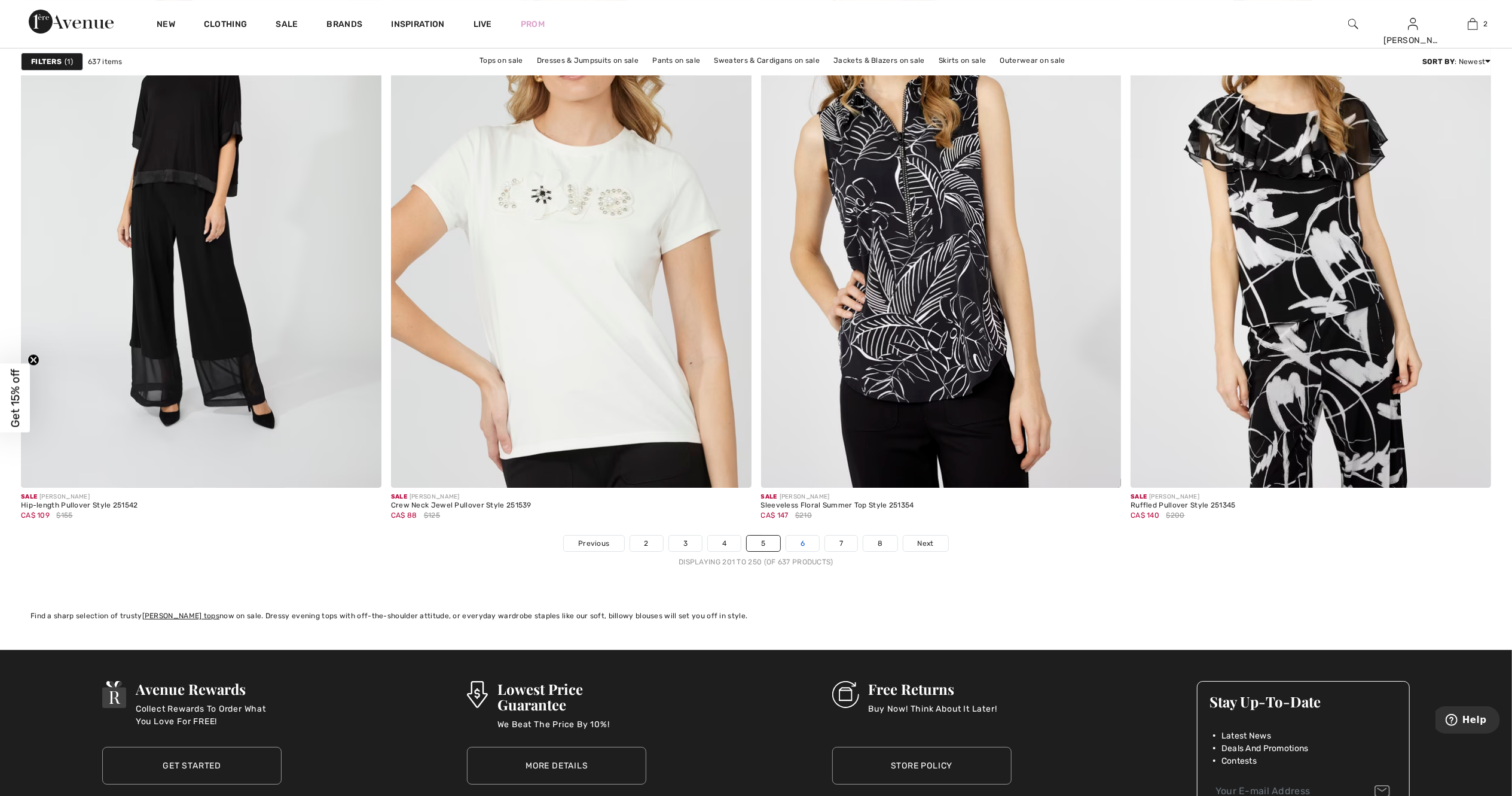
click at [818, 545] on link "6" at bounding box center [802, 543] width 33 height 15
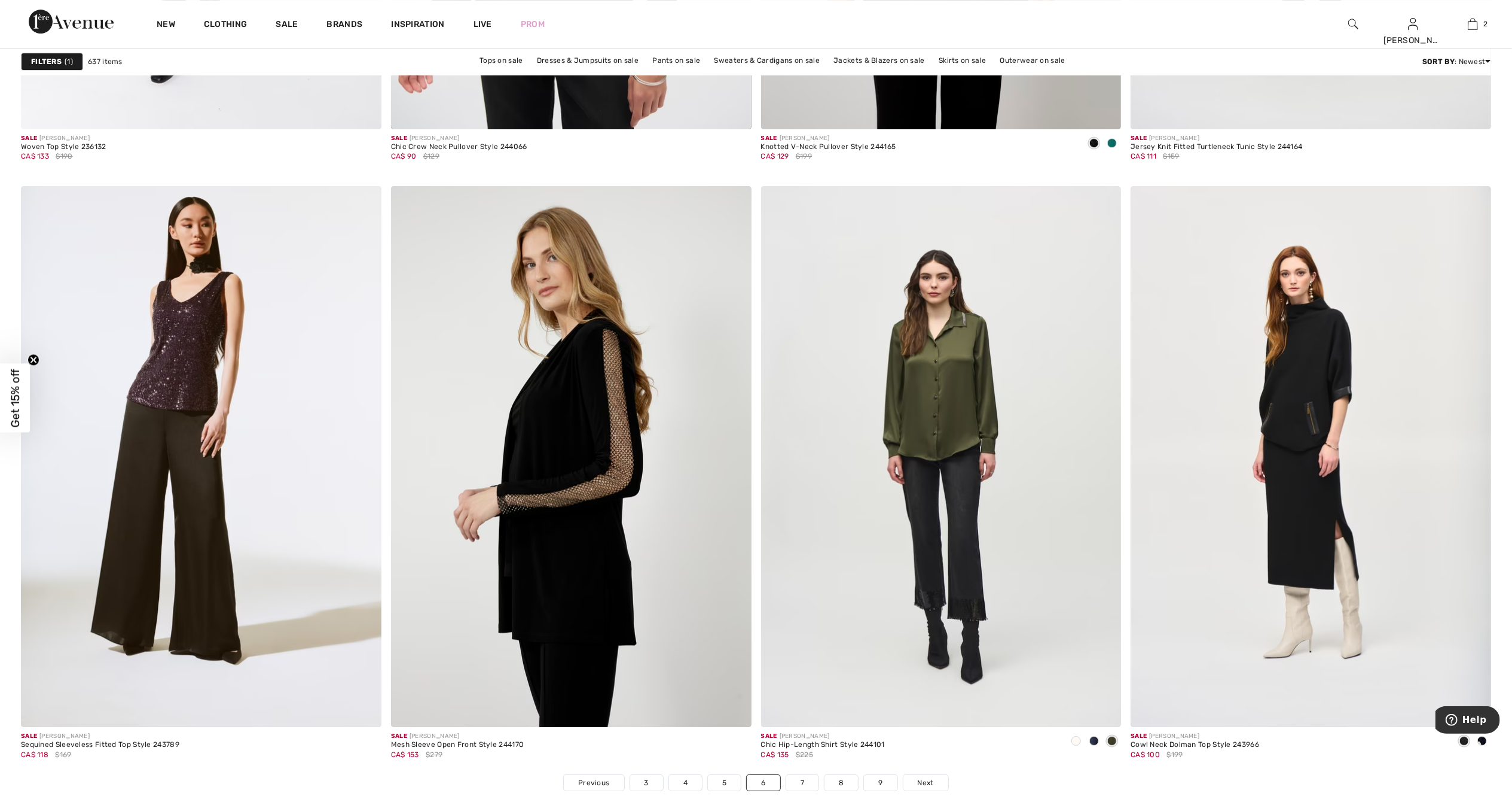
scroll to position [8567, 0]
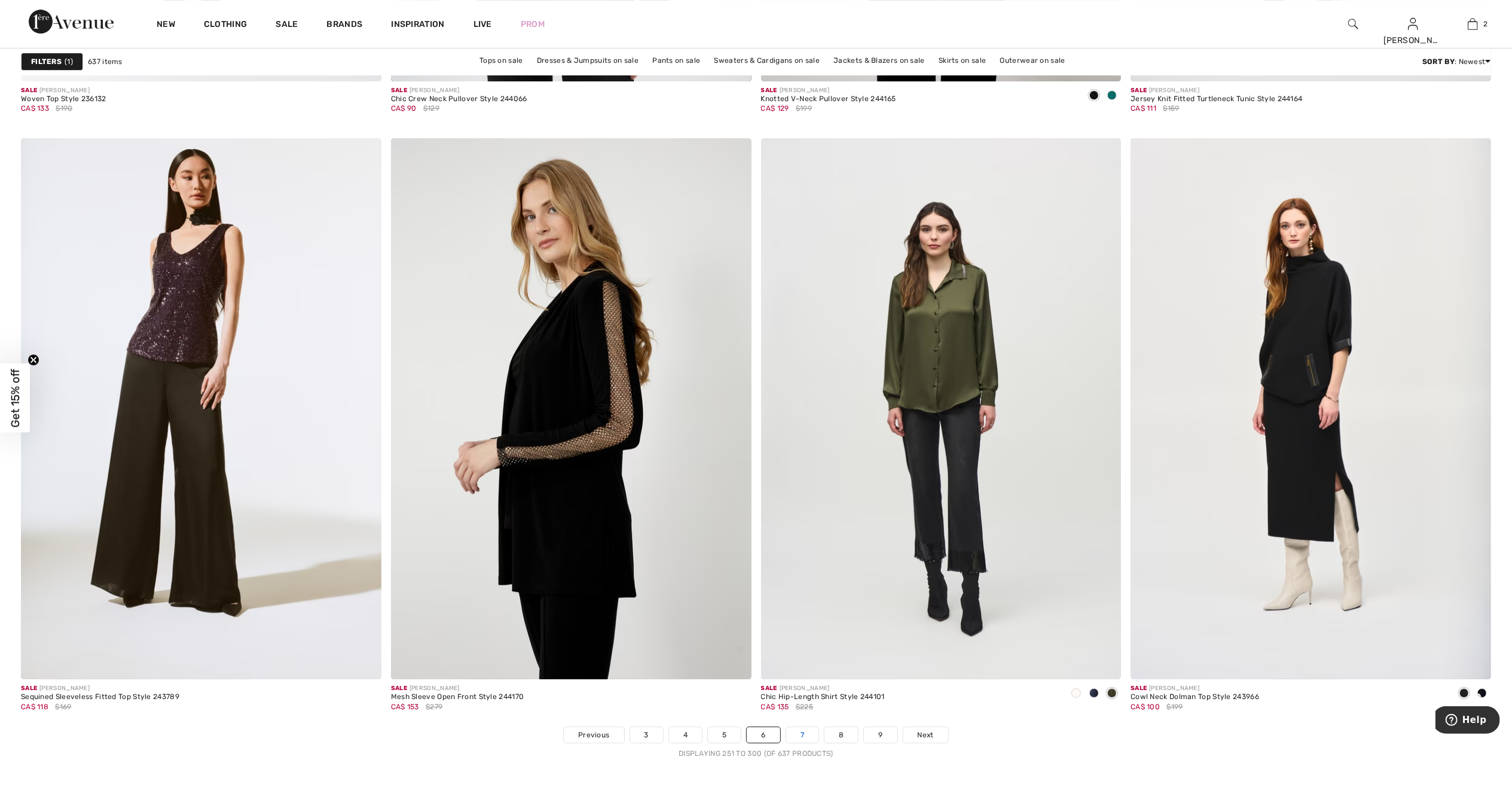
click at [809, 737] on link "7" at bounding box center [802, 735] width 32 height 15
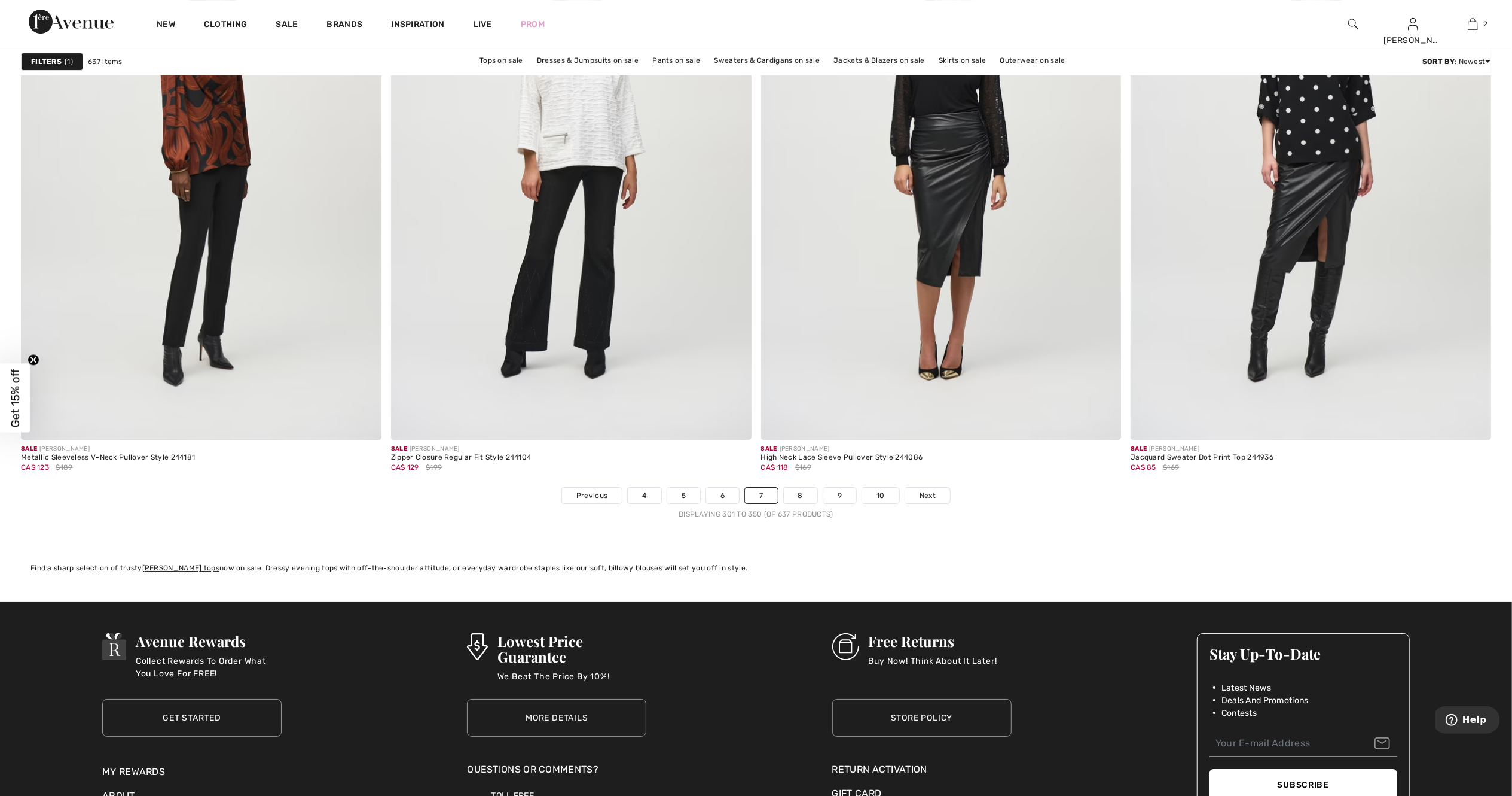
scroll to position [8949, 0]
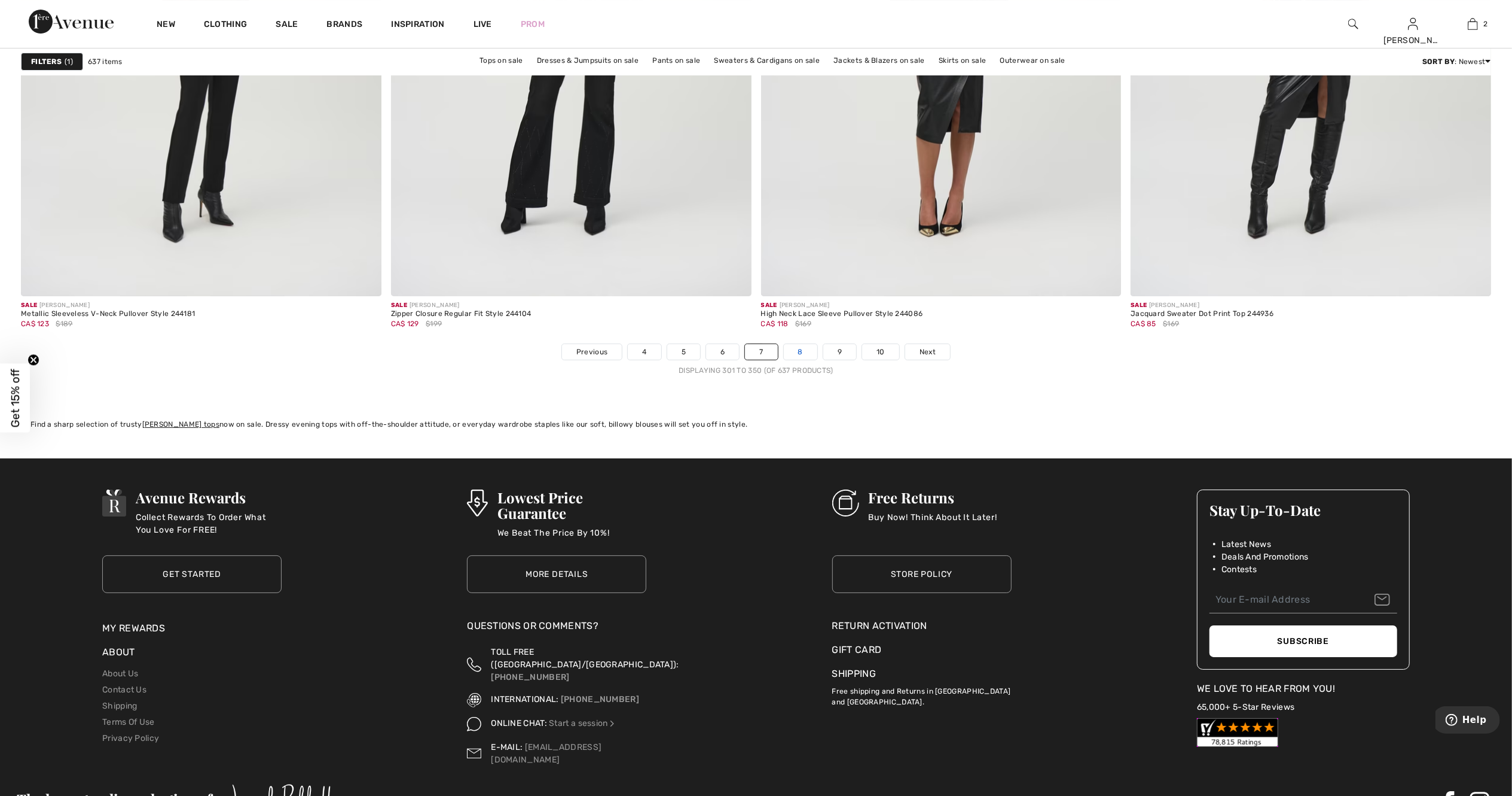
click at [800, 356] on link "8" at bounding box center [800, 352] width 33 height 15
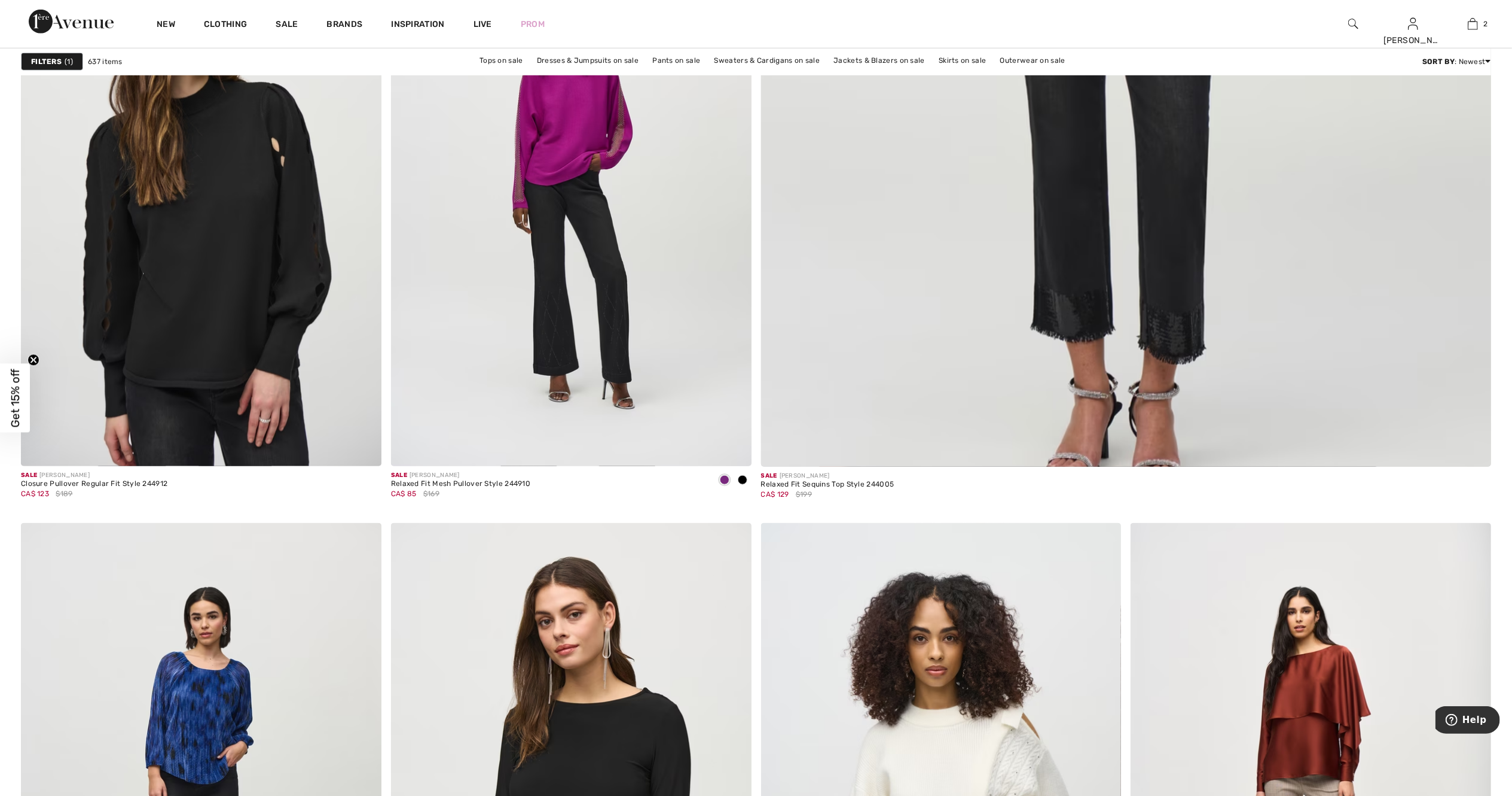
scroll to position [909, 0]
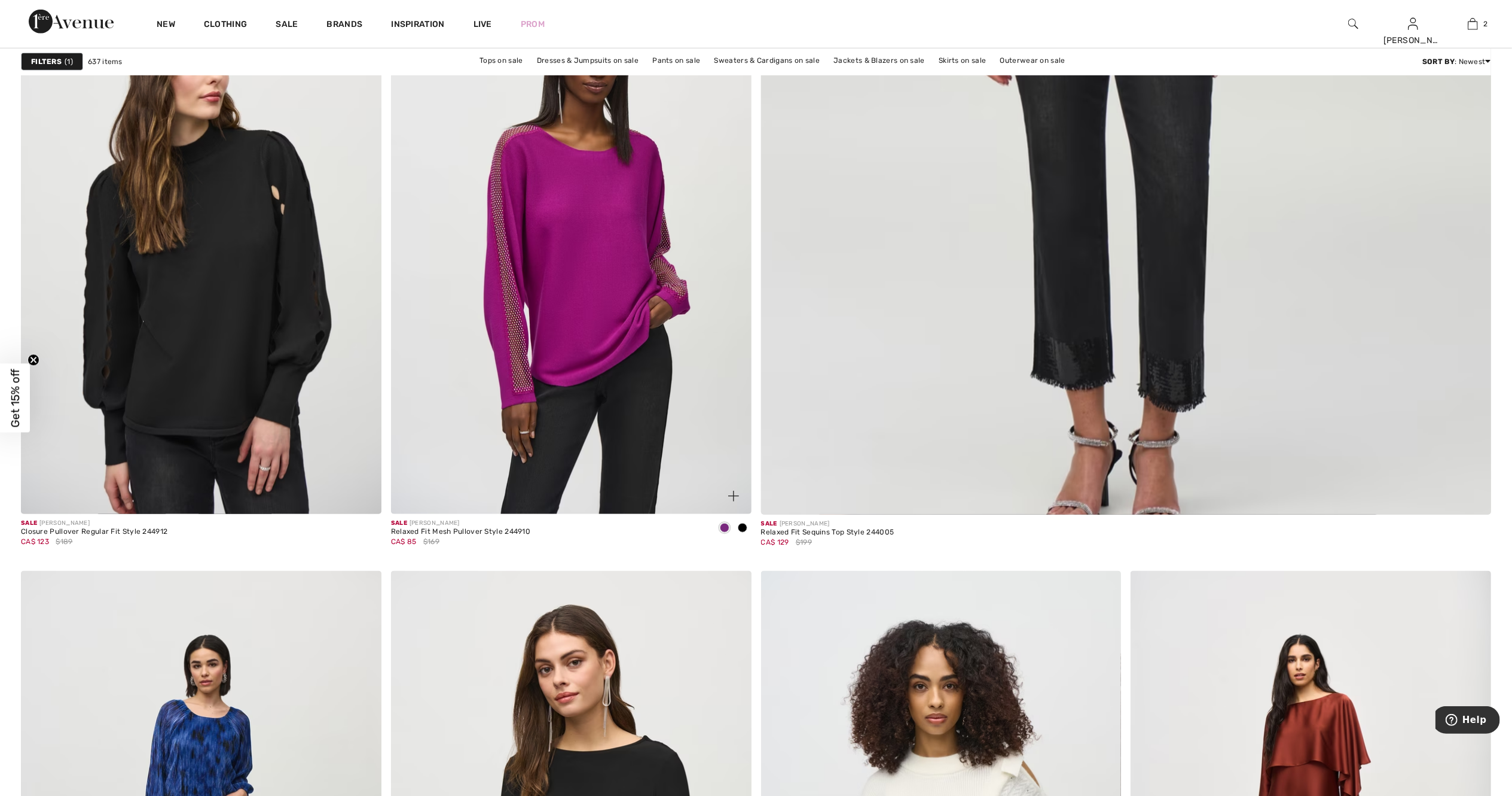
click at [580, 263] on img at bounding box center [571, 243] width 360 height 541
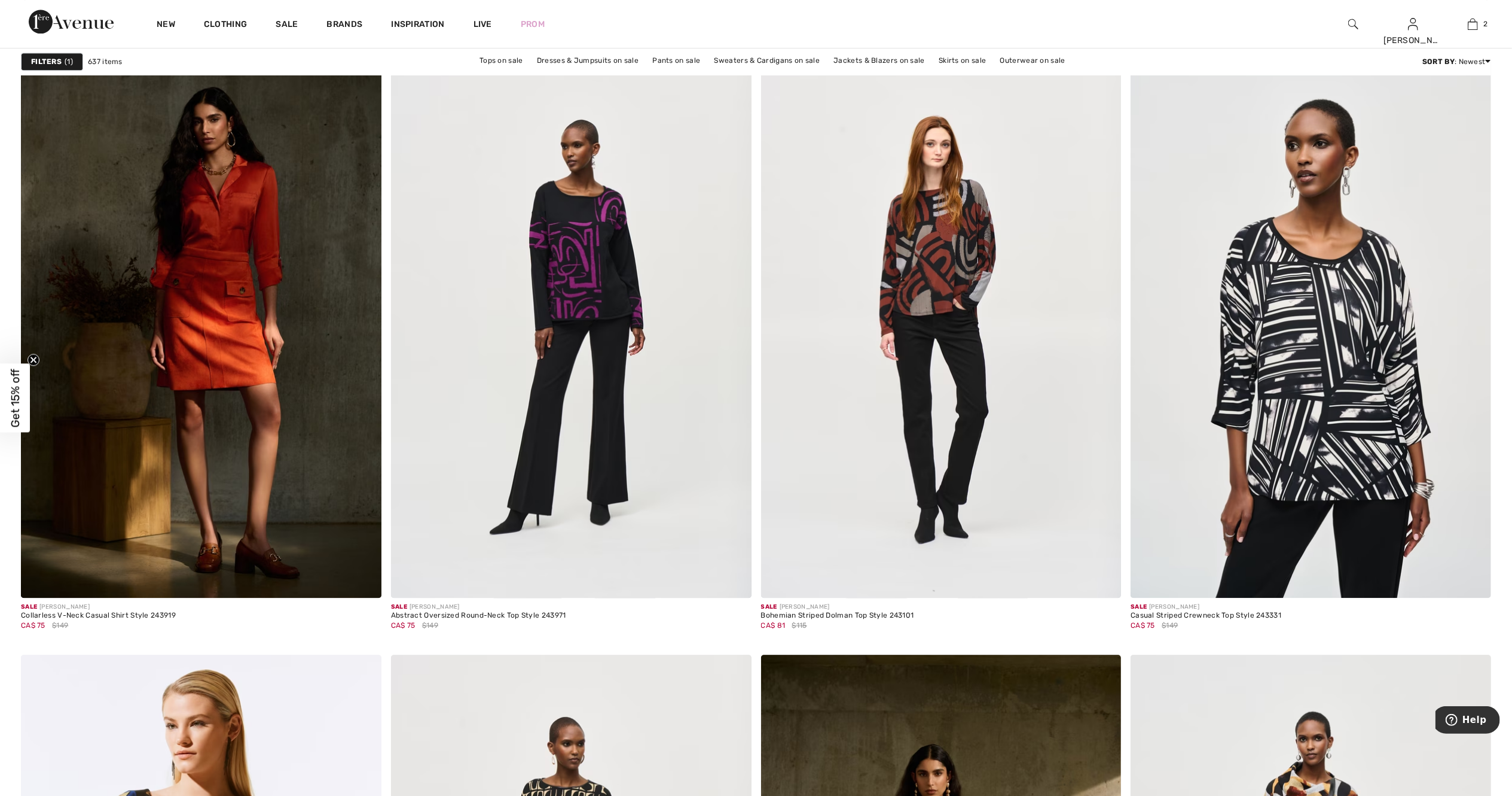
scroll to position [7418, 0]
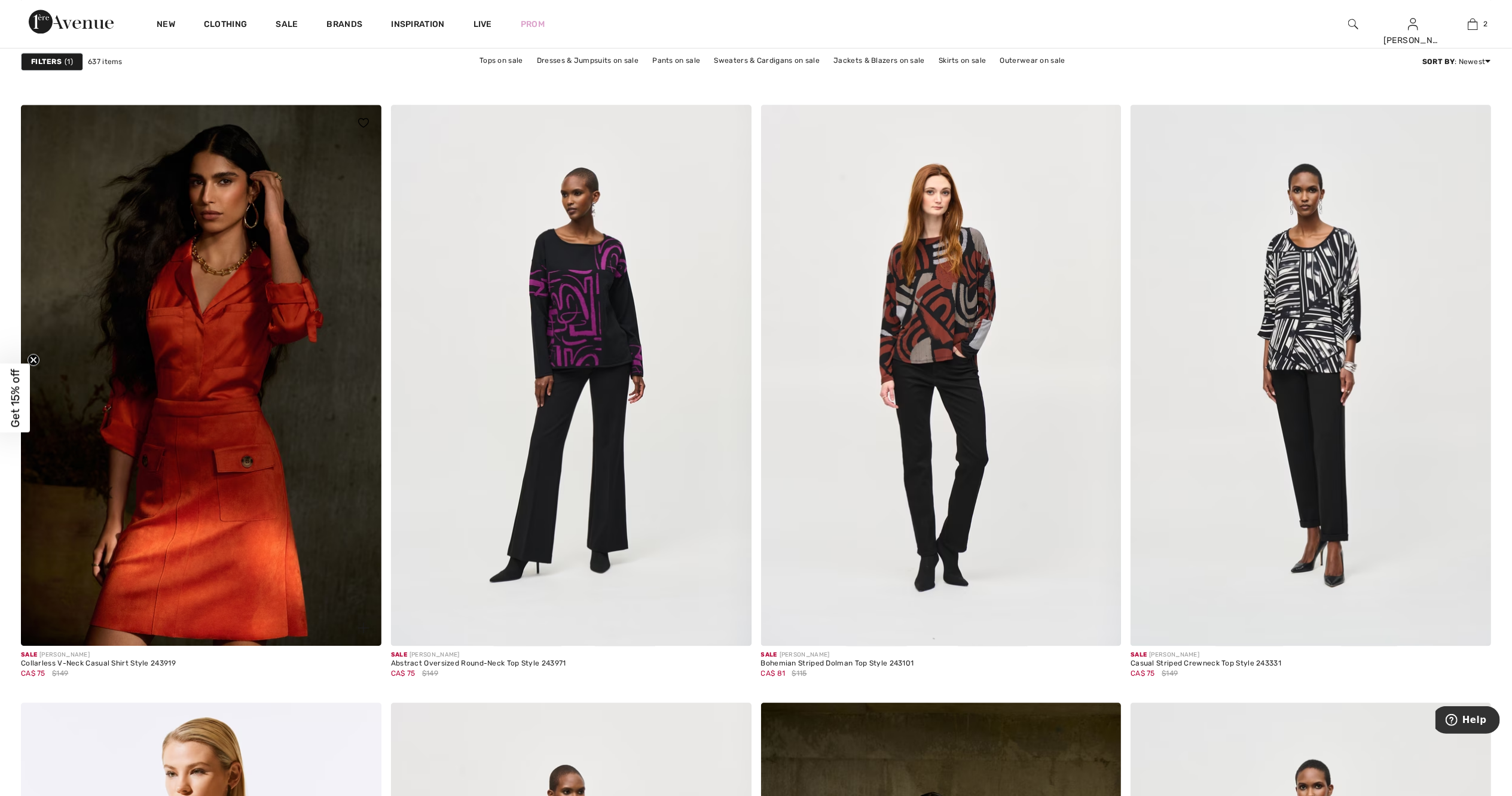
click at [187, 361] on img at bounding box center [201, 375] width 360 height 541
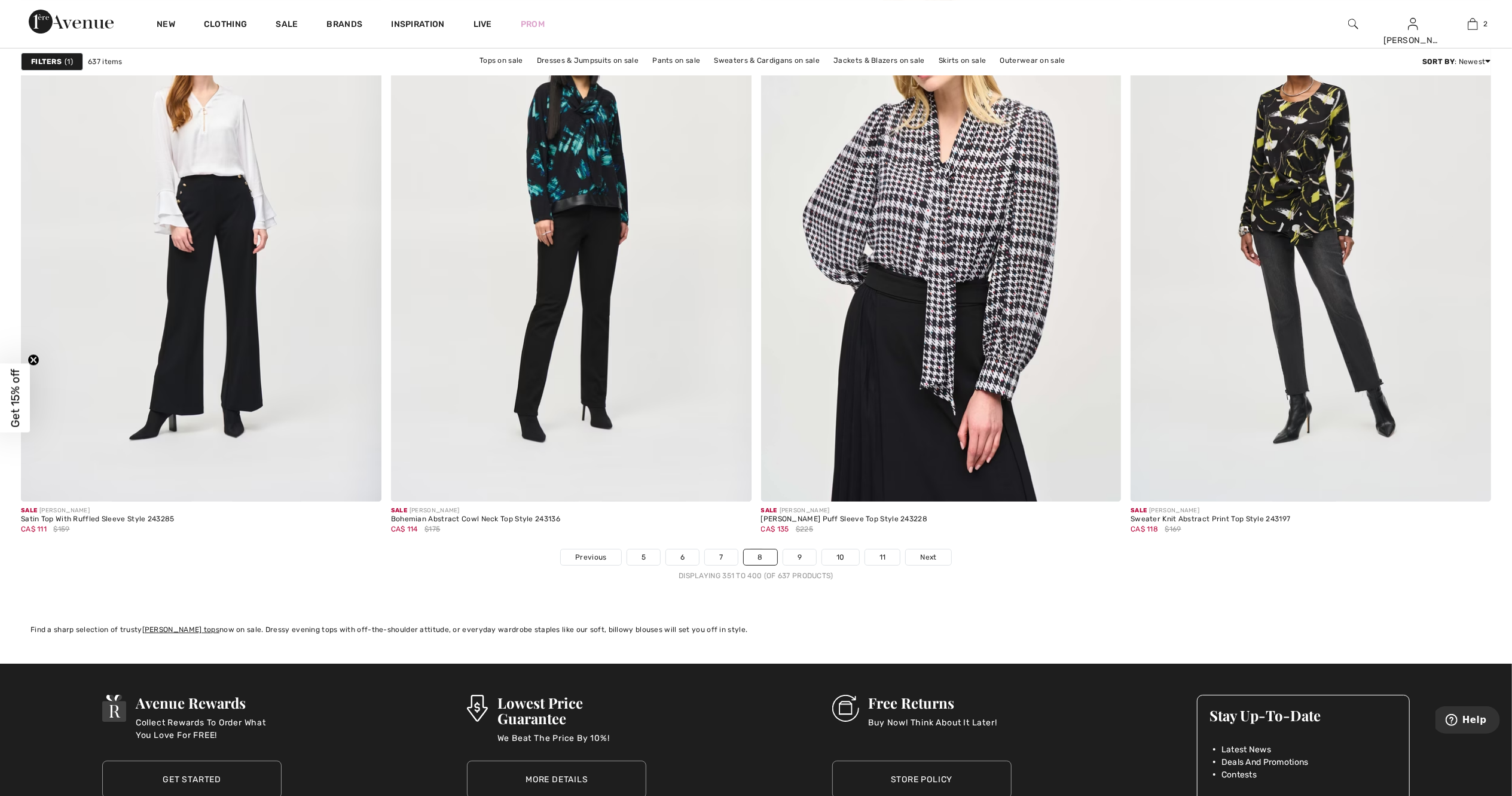
scroll to position [8711, 0]
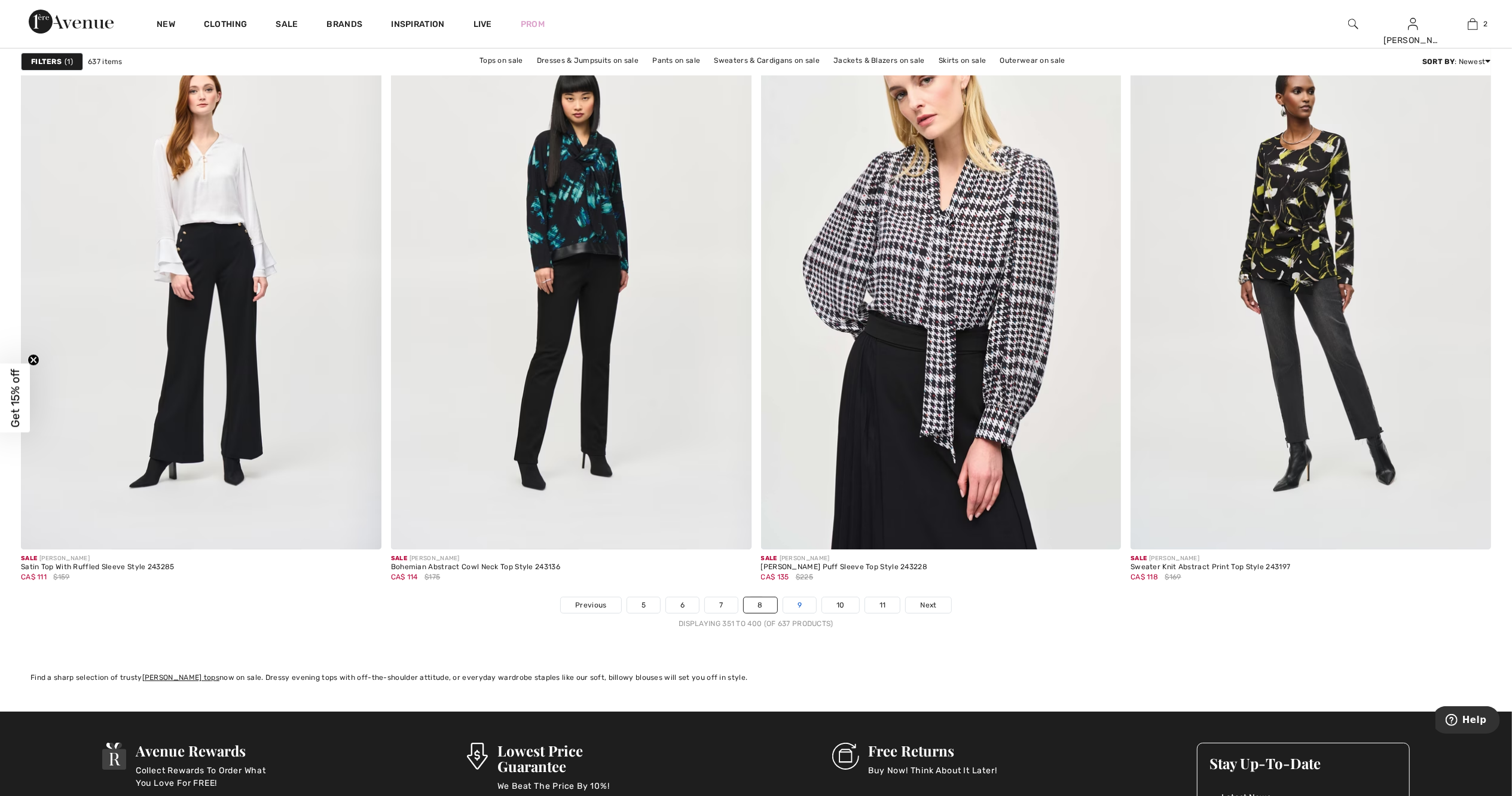
click at [797, 597] on link "9" at bounding box center [800, 605] width 33 height 15
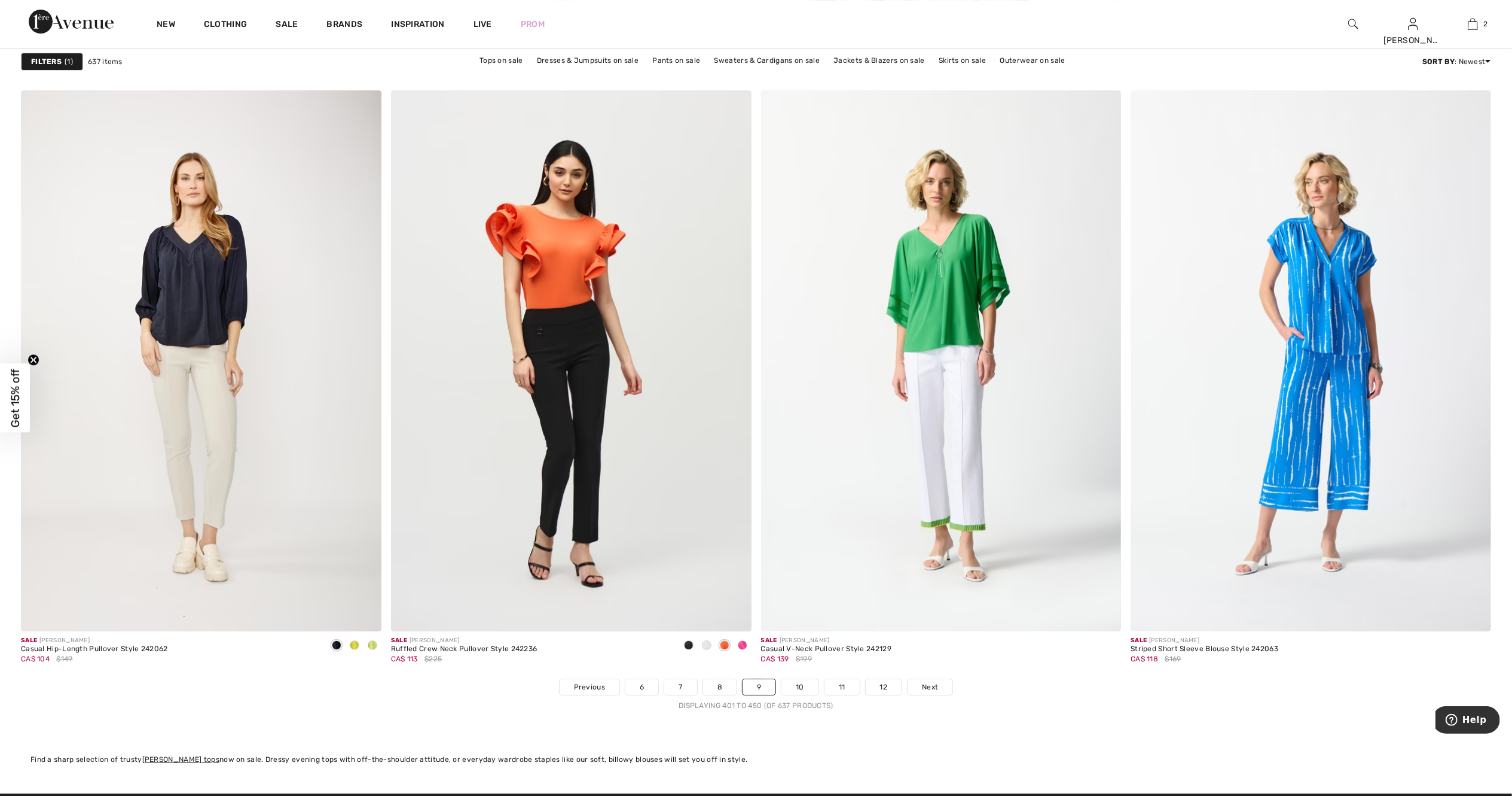
scroll to position [8662, 0]
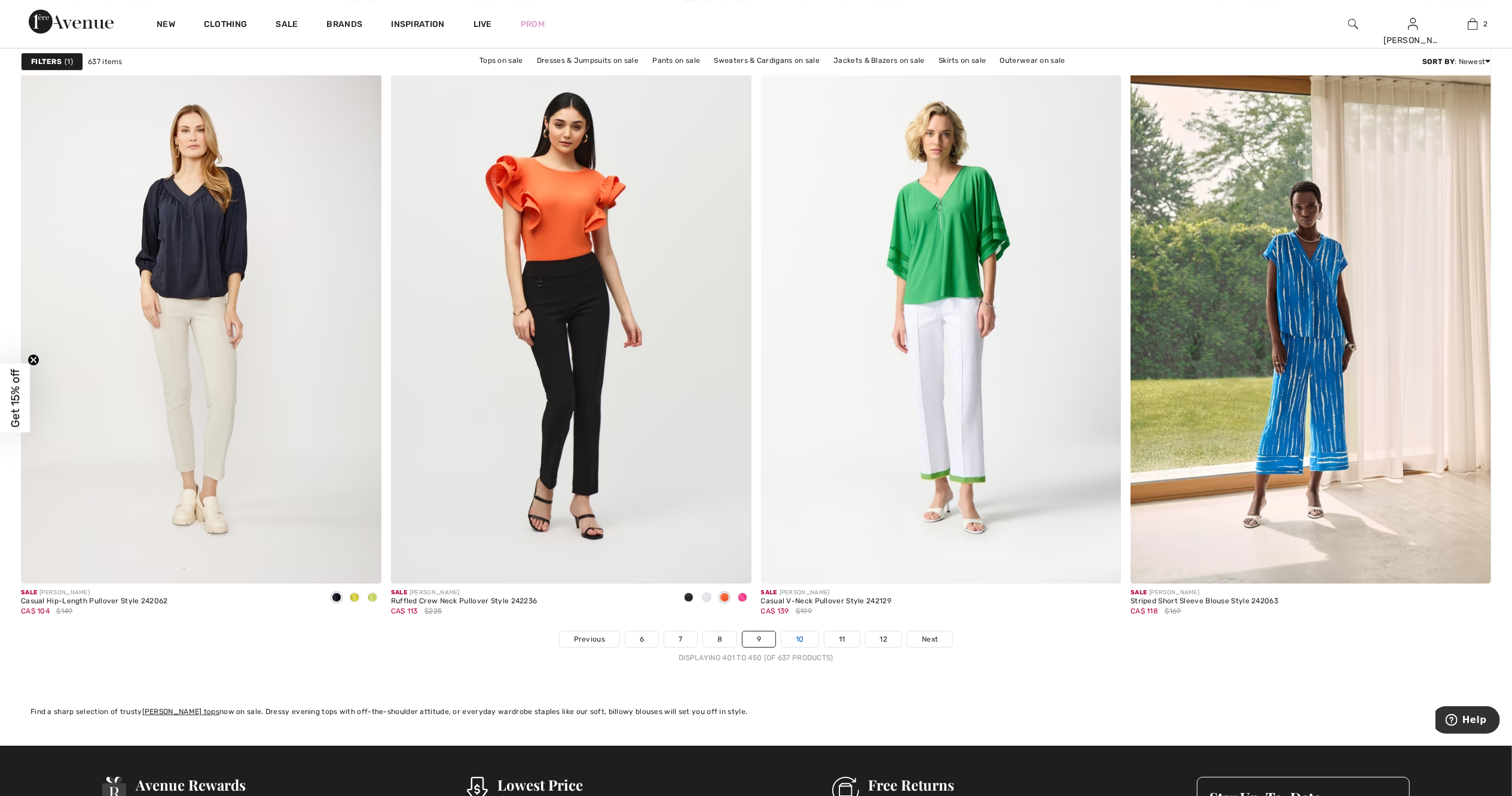
click at [804, 643] on link "10" at bounding box center [800, 639] width 37 height 15
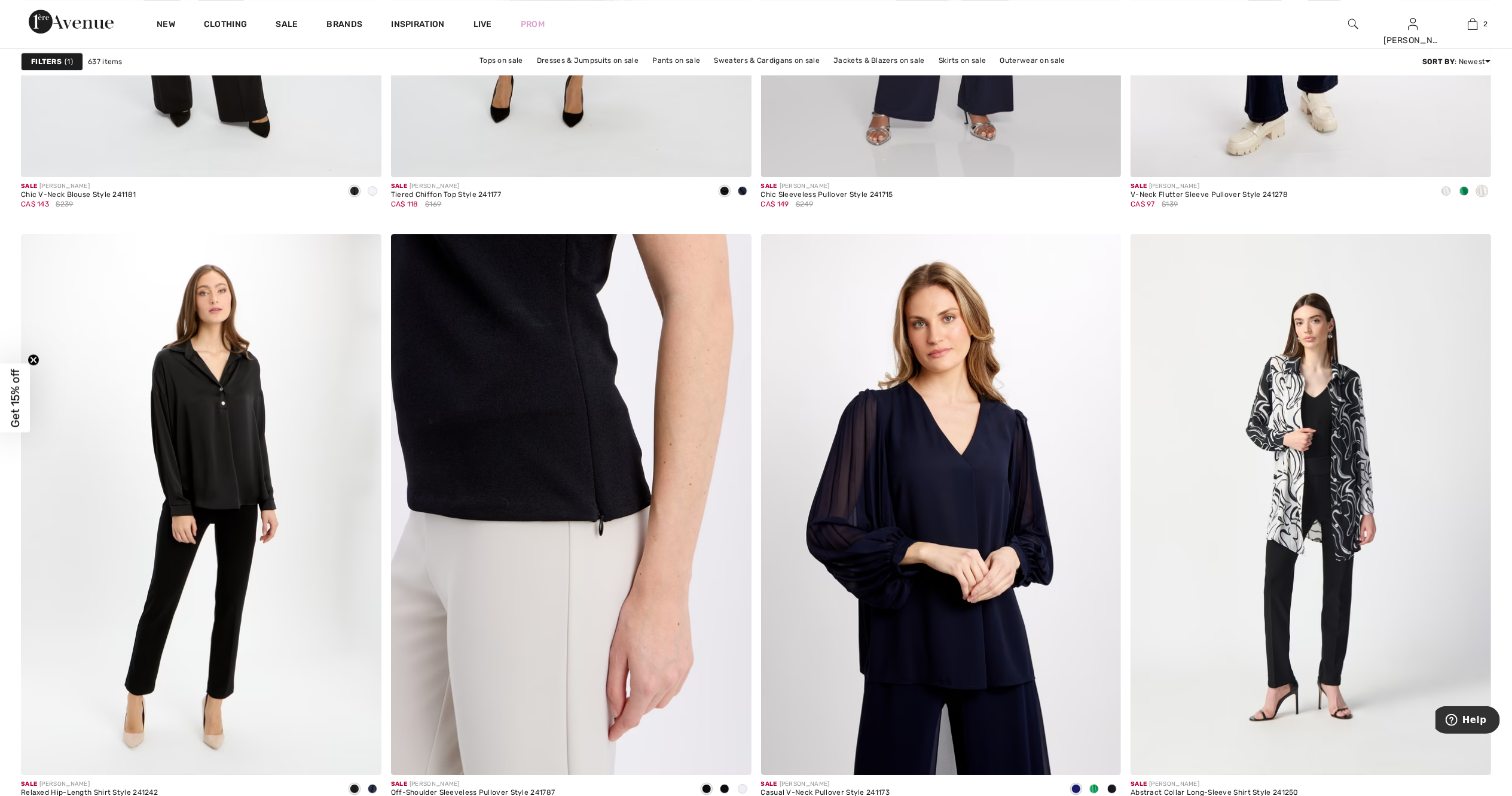
scroll to position [8759, 0]
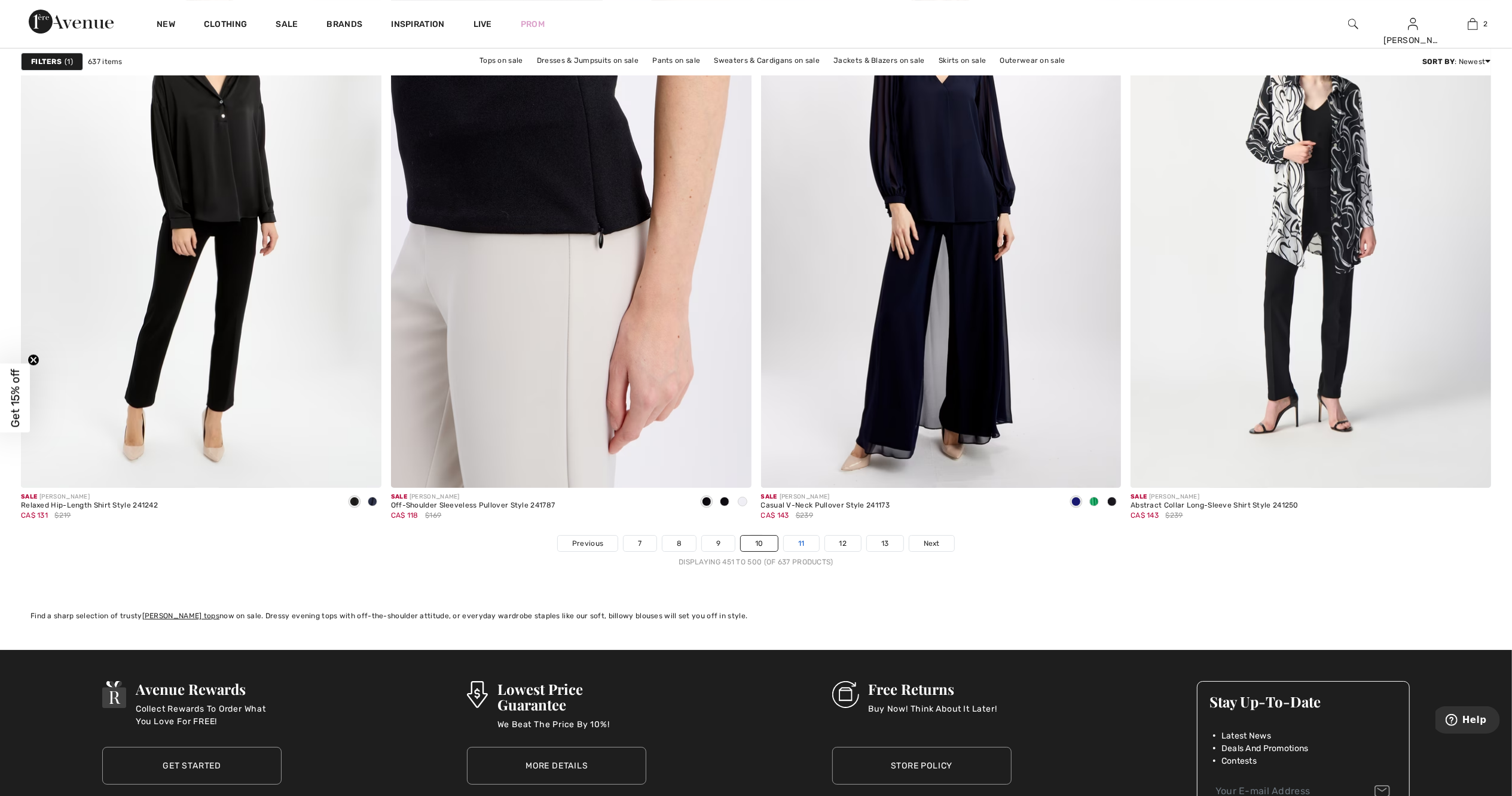
click at [796, 551] on link "11" at bounding box center [801, 543] width 35 height 15
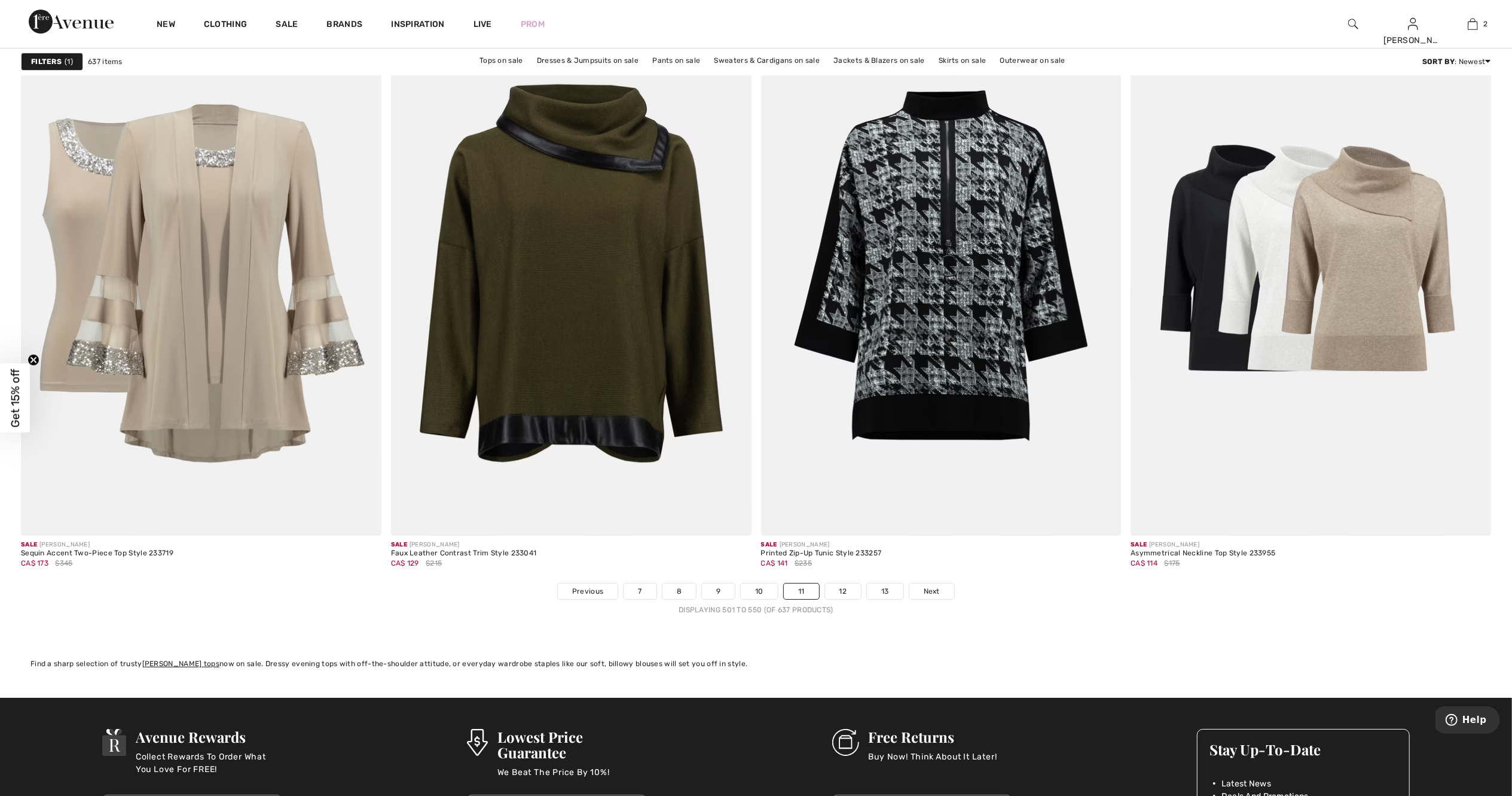
scroll to position [8806, 0]
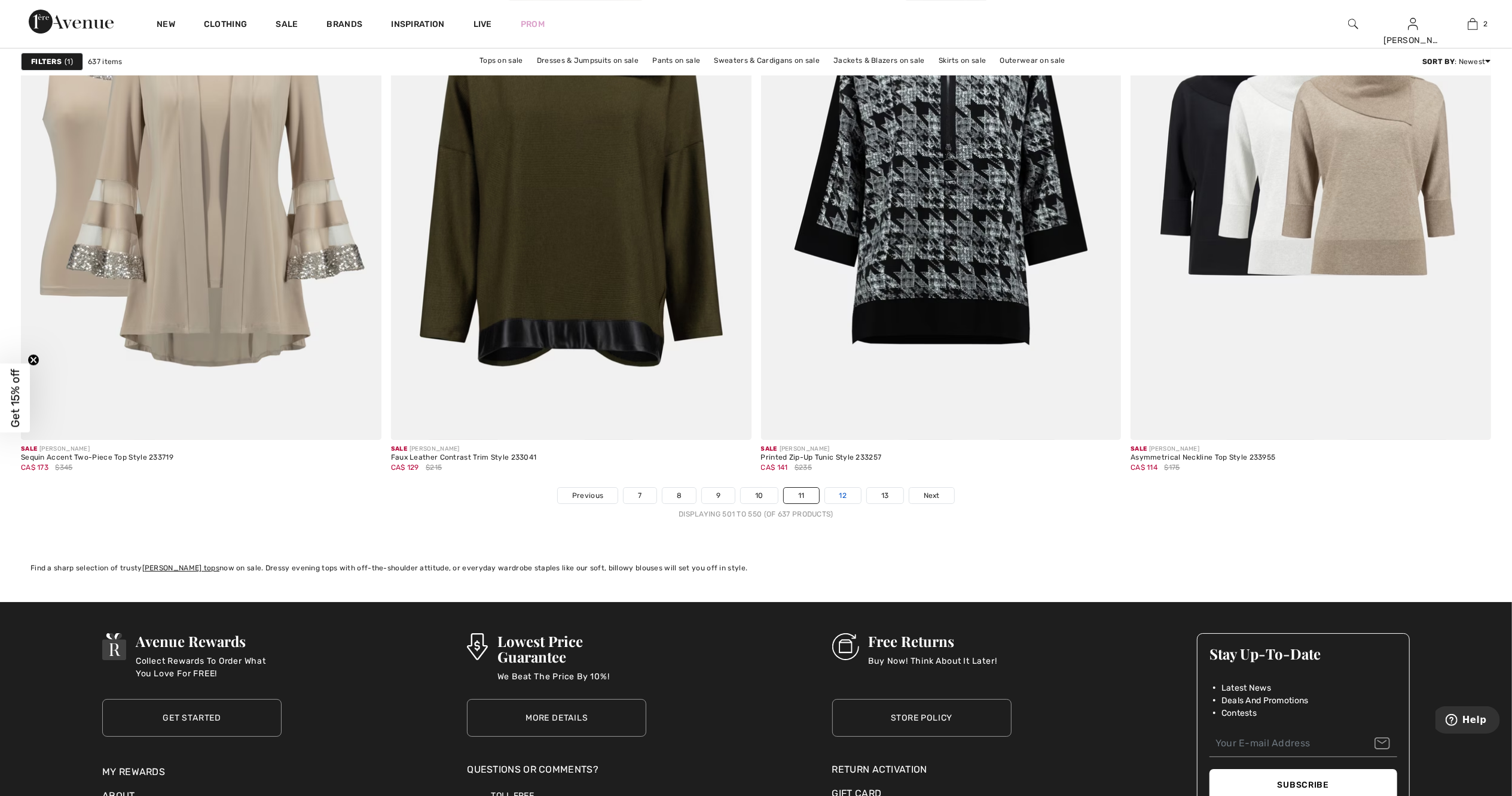
click at [850, 489] on link "12" at bounding box center [843, 495] width 37 height 15
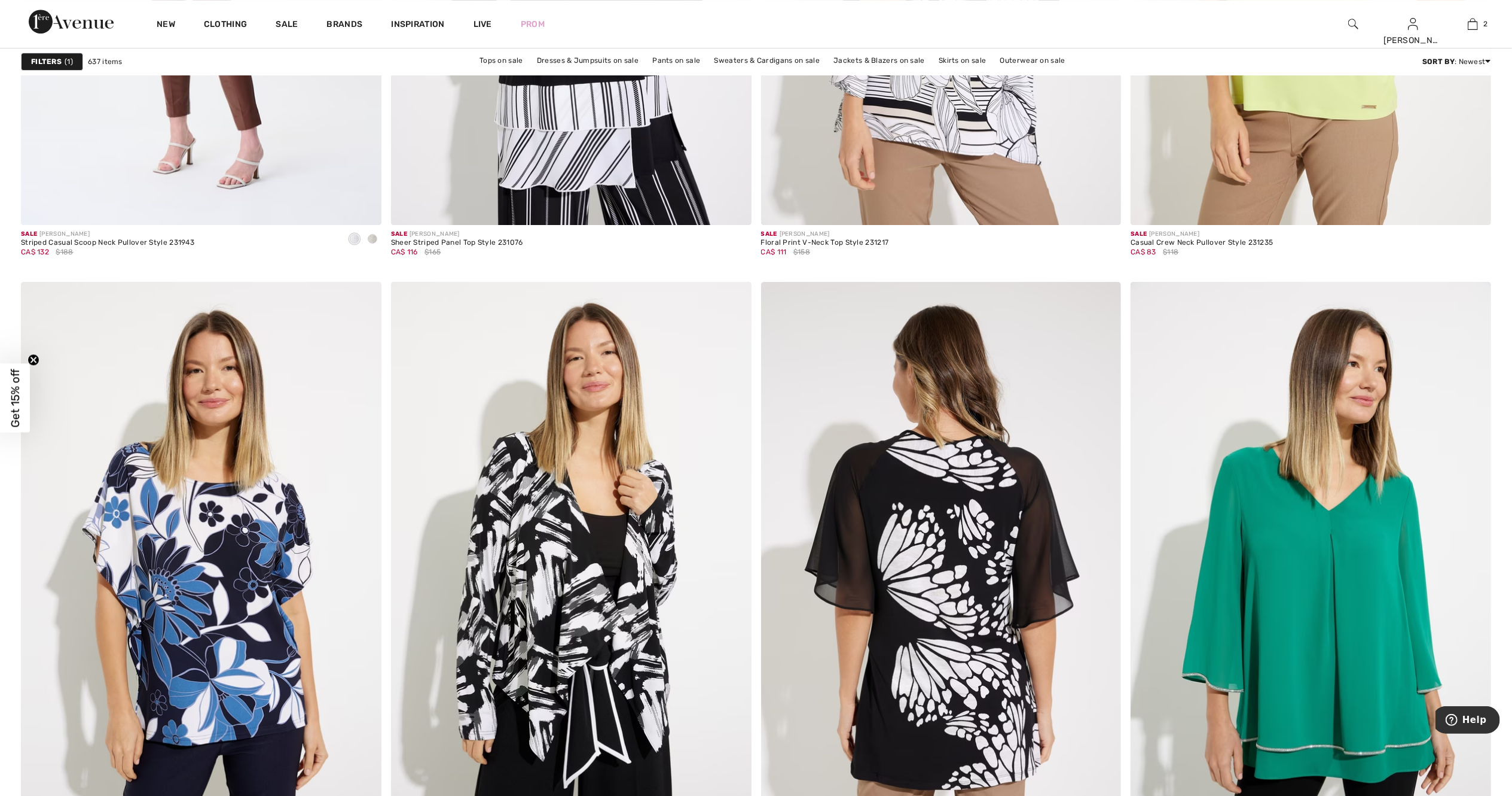
scroll to position [8711, 0]
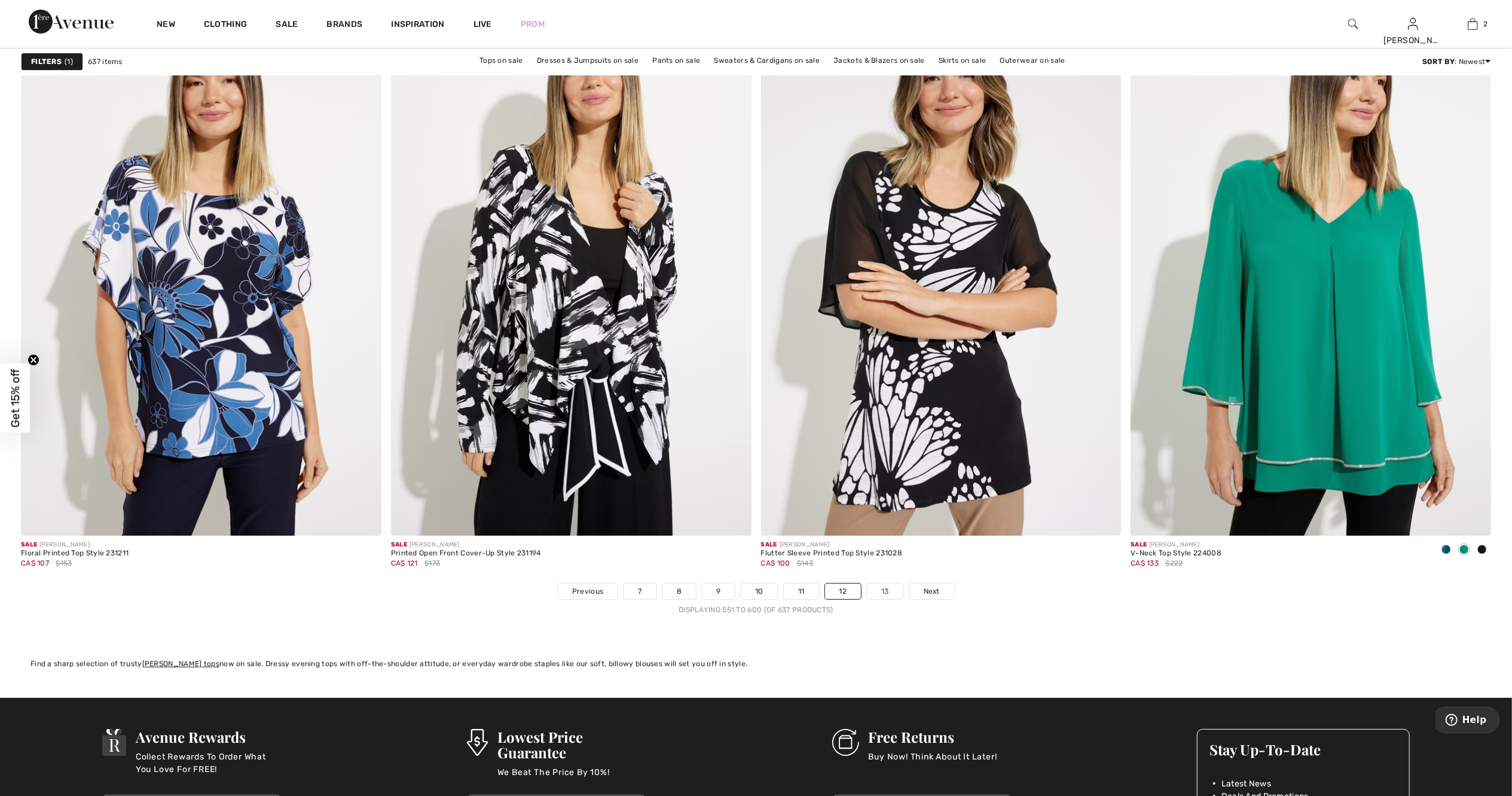
click at [884, 593] on link "13" at bounding box center [885, 591] width 37 height 15
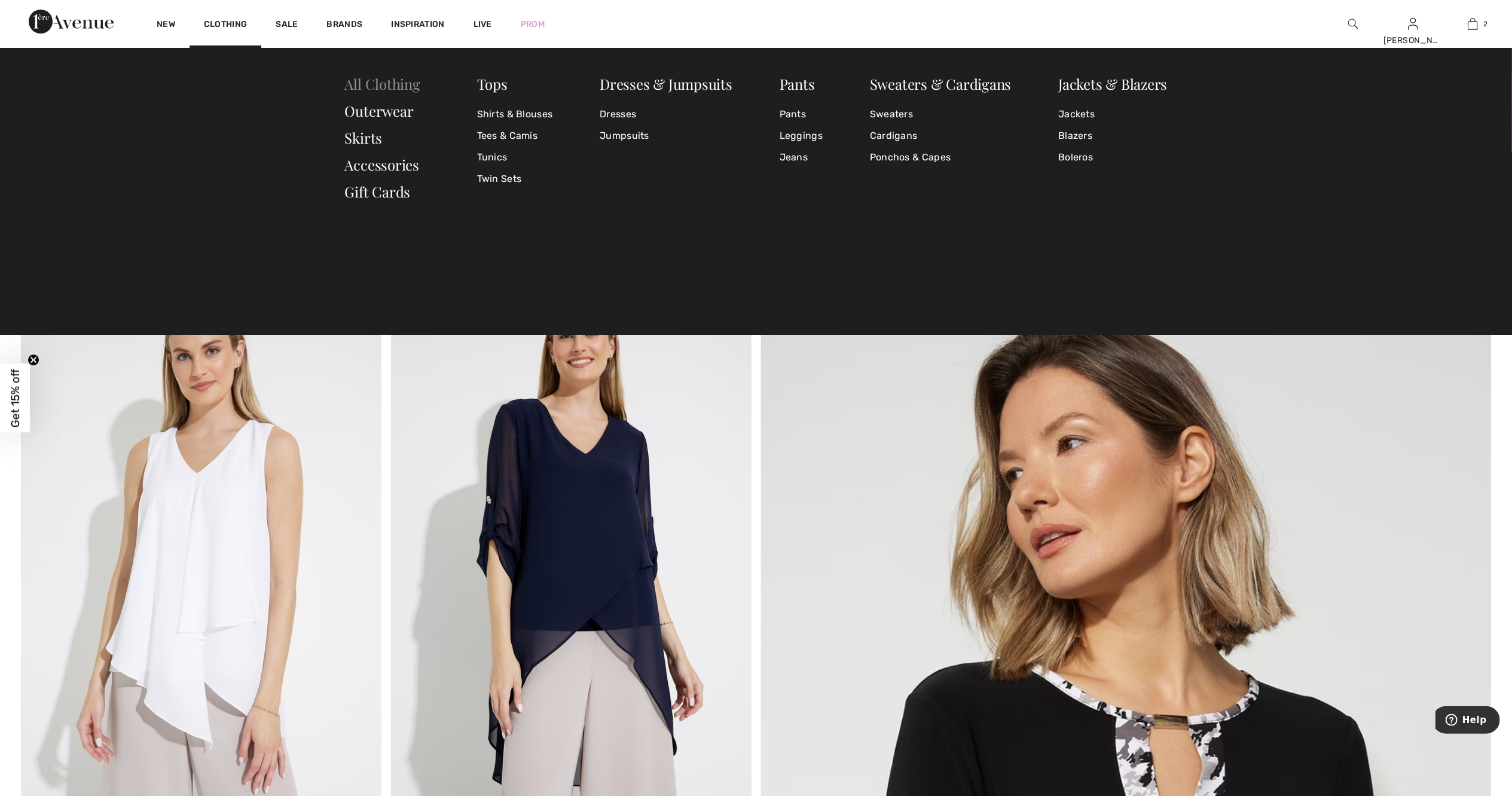
click at [377, 84] on link "All Clothing" at bounding box center [382, 84] width 75 height 19
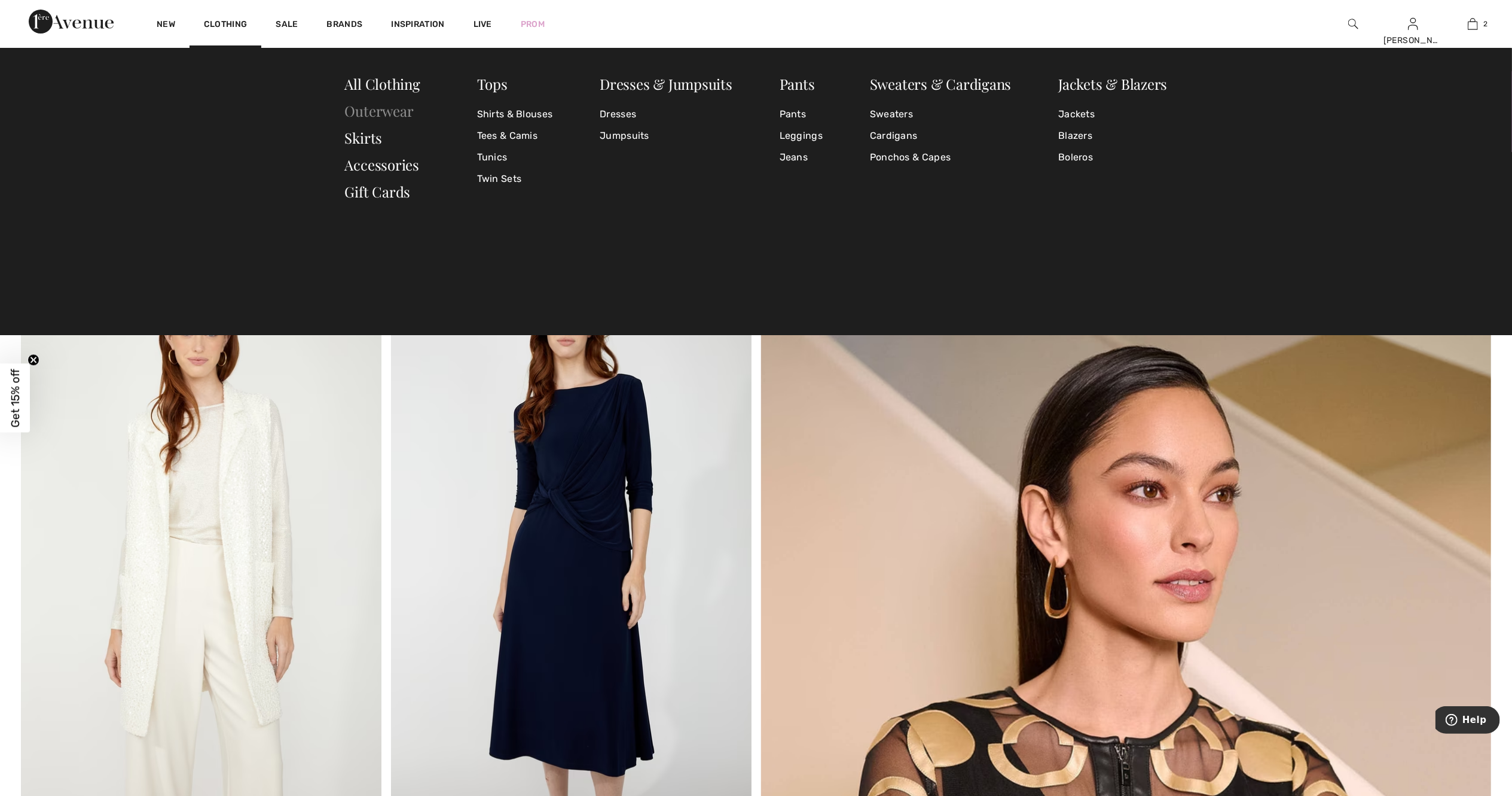
click at [364, 112] on link "Outerwear" at bounding box center [379, 111] width 69 height 19
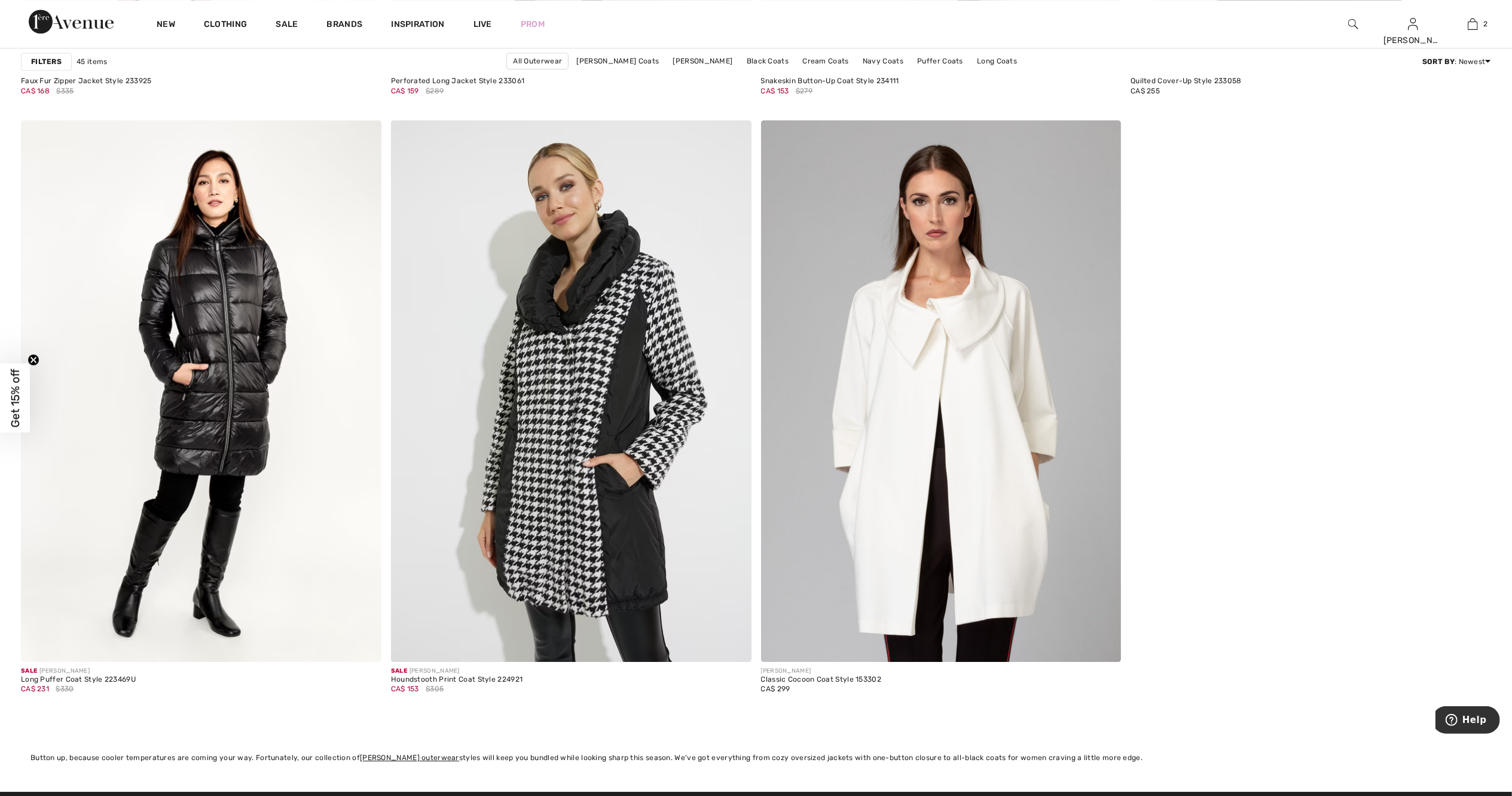
scroll to position [8040, 0]
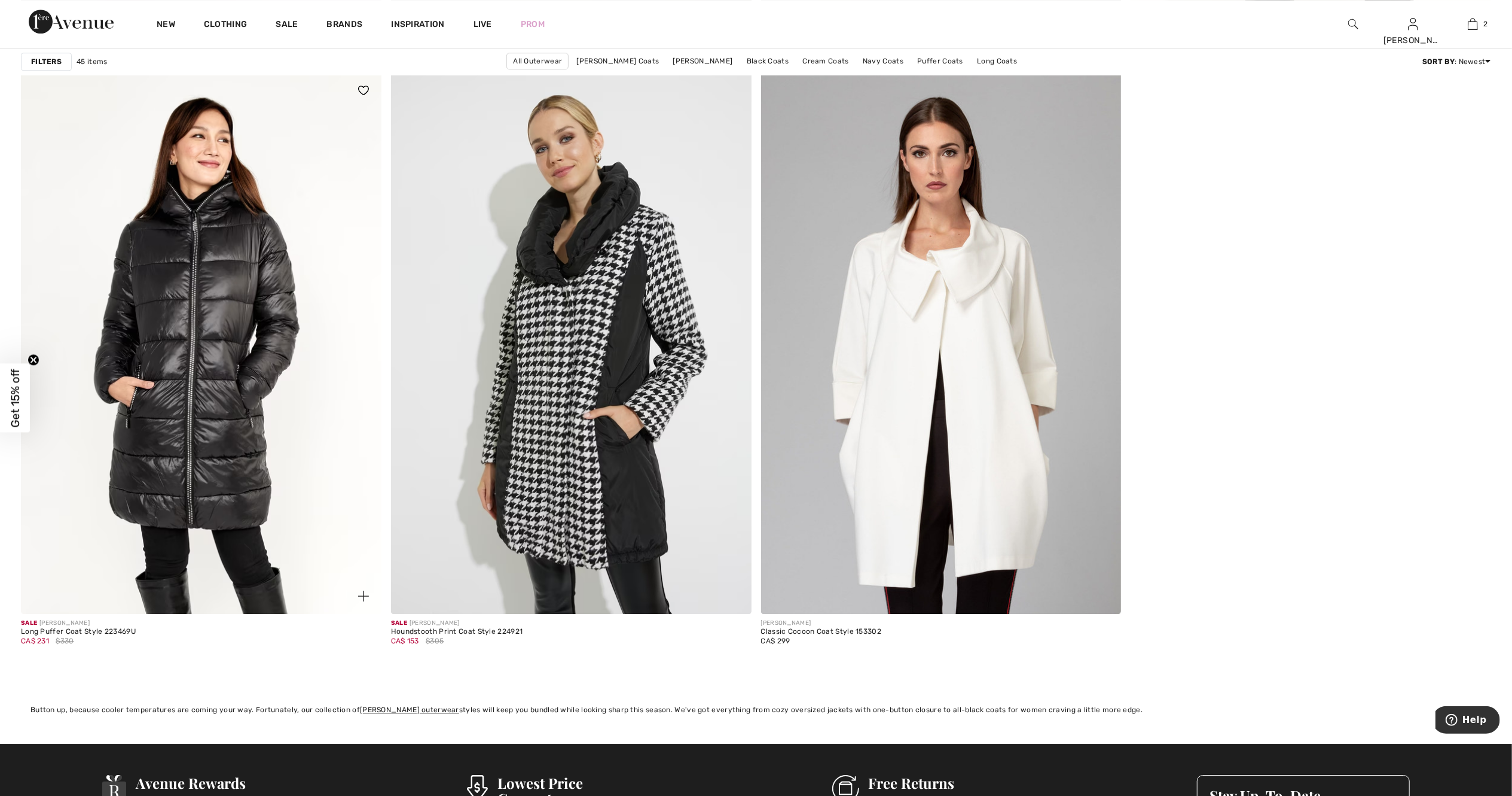
click at [156, 274] on img at bounding box center [201, 343] width 360 height 541
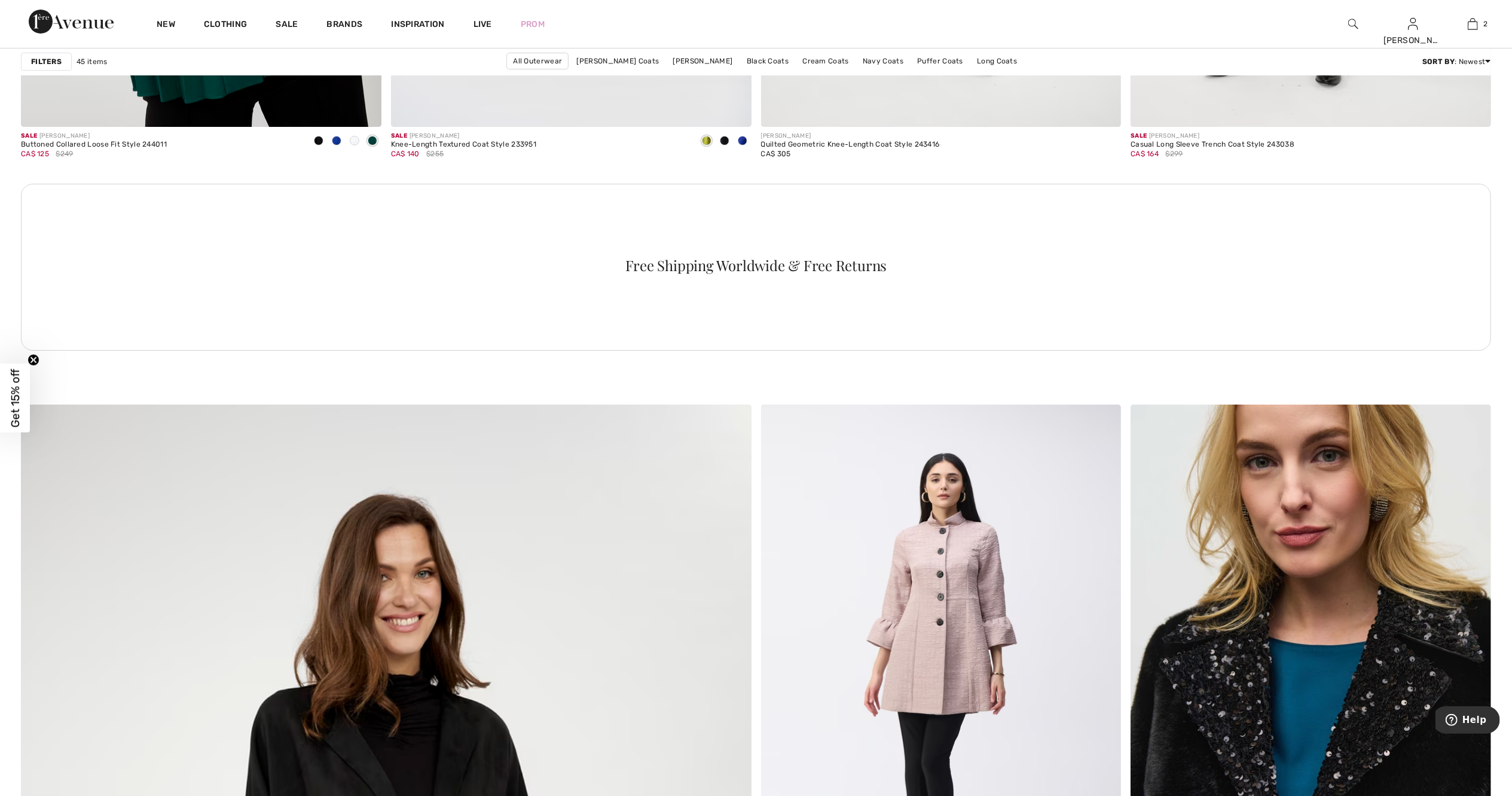
scroll to position [4786, 0]
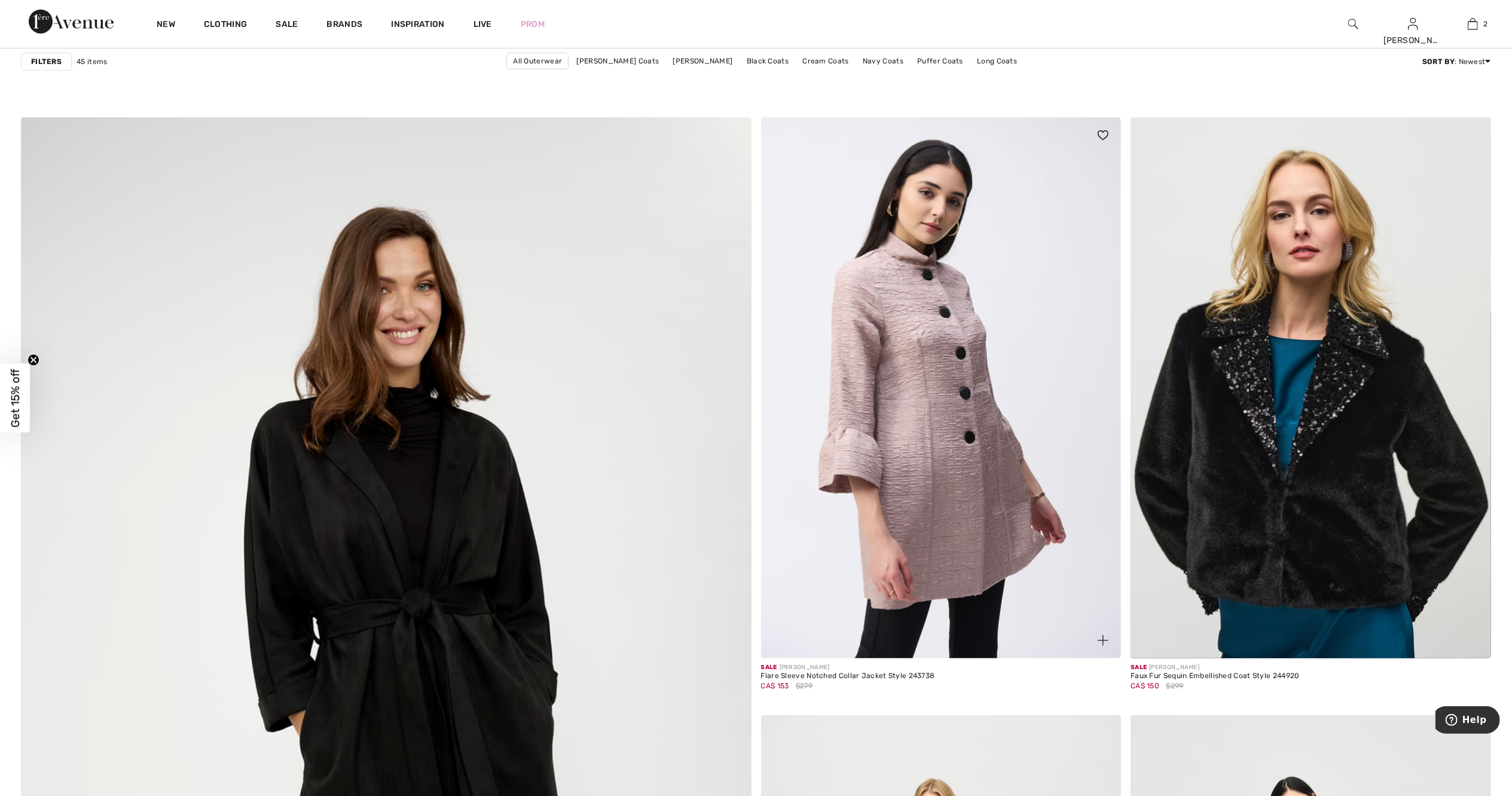
click at [940, 379] on img at bounding box center [941, 388] width 360 height 541
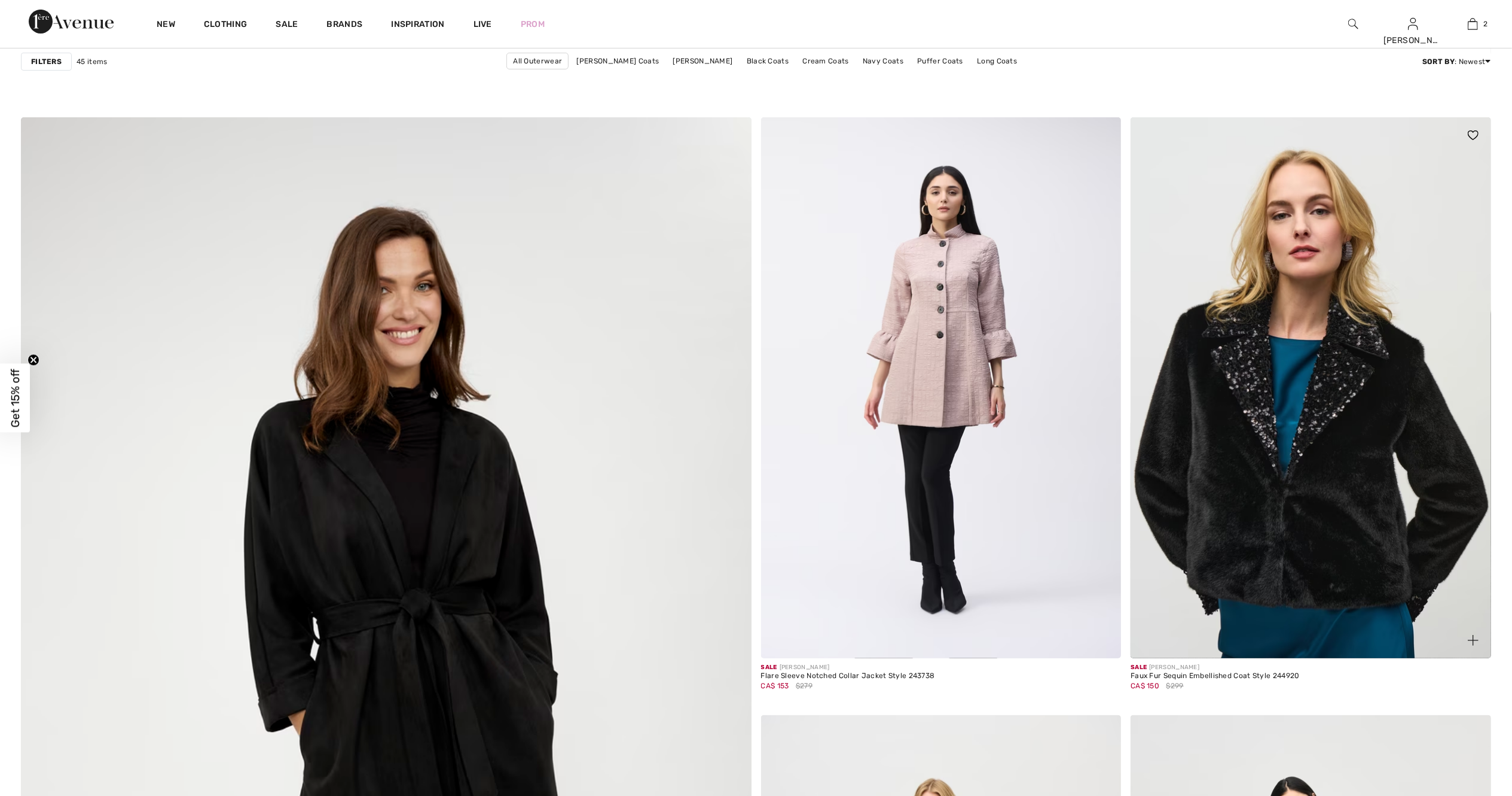
scroll to position [4786, 0]
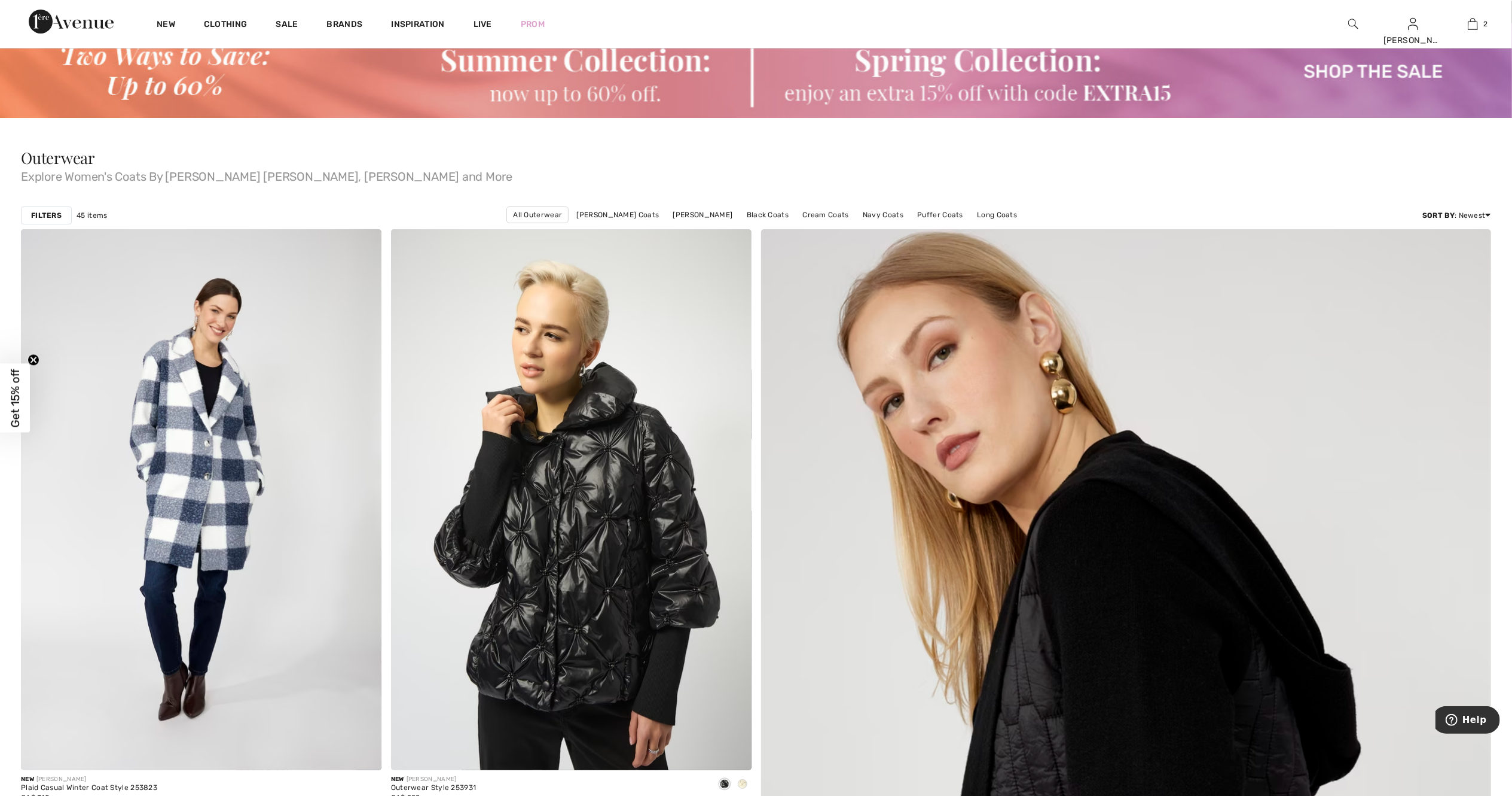
scroll to position [0, 0]
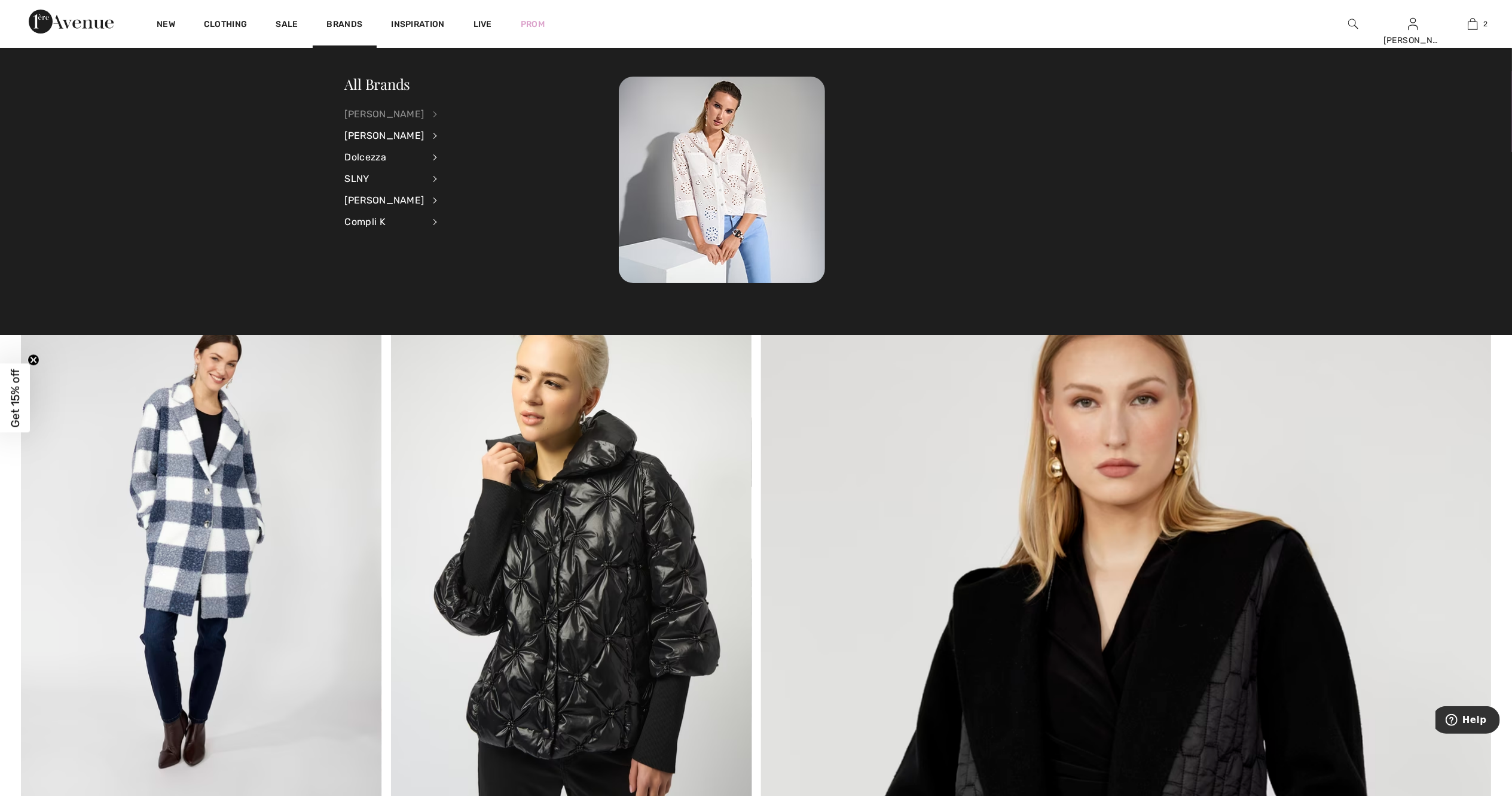
click at [365, 107] on div "[PERSON_NAME]" at bounding box center [384, 113] width 79 height 21
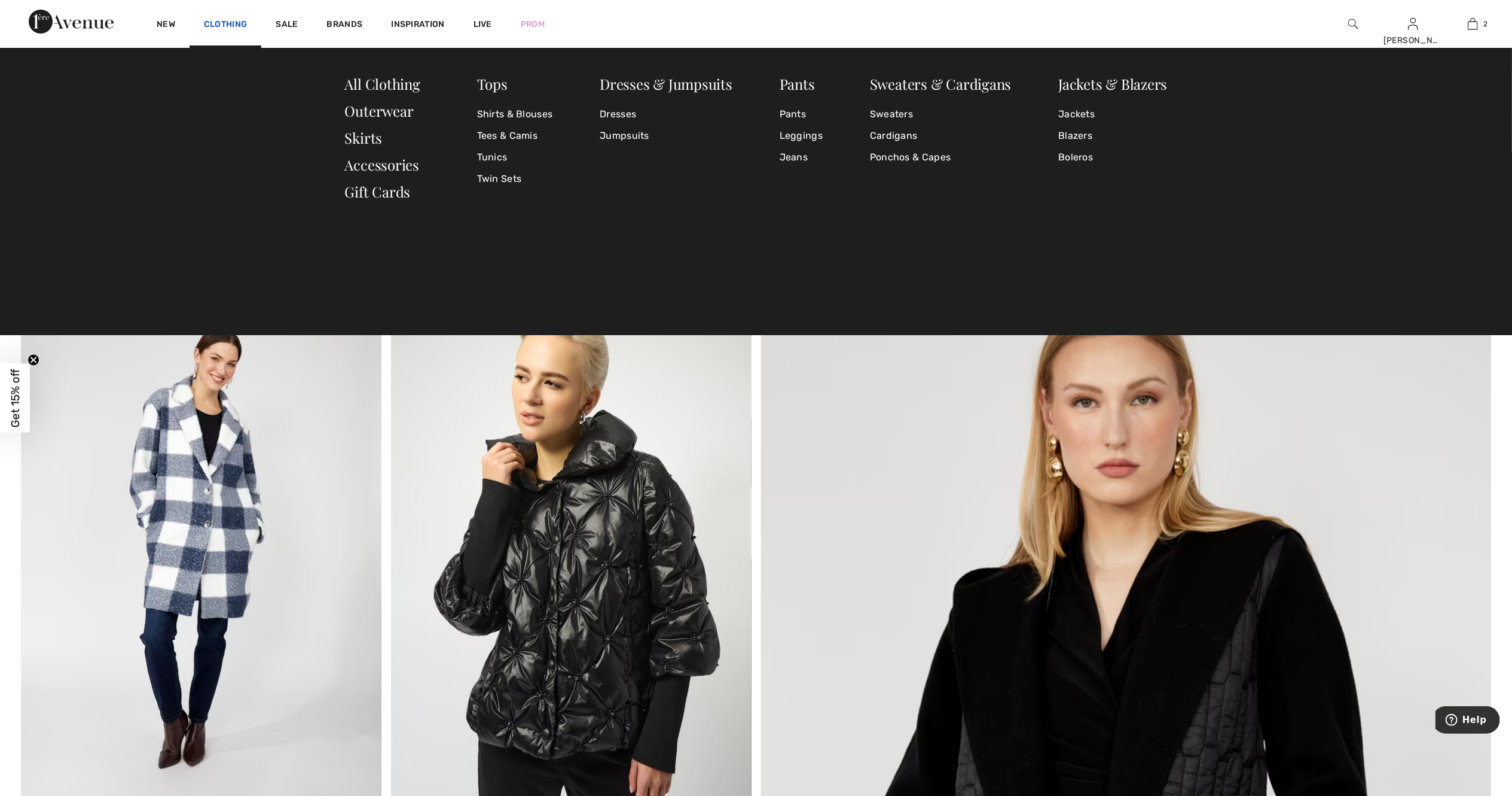
click at [232, 20] on link "Clothing" at bounding box center [225, 25] width 43 height 13
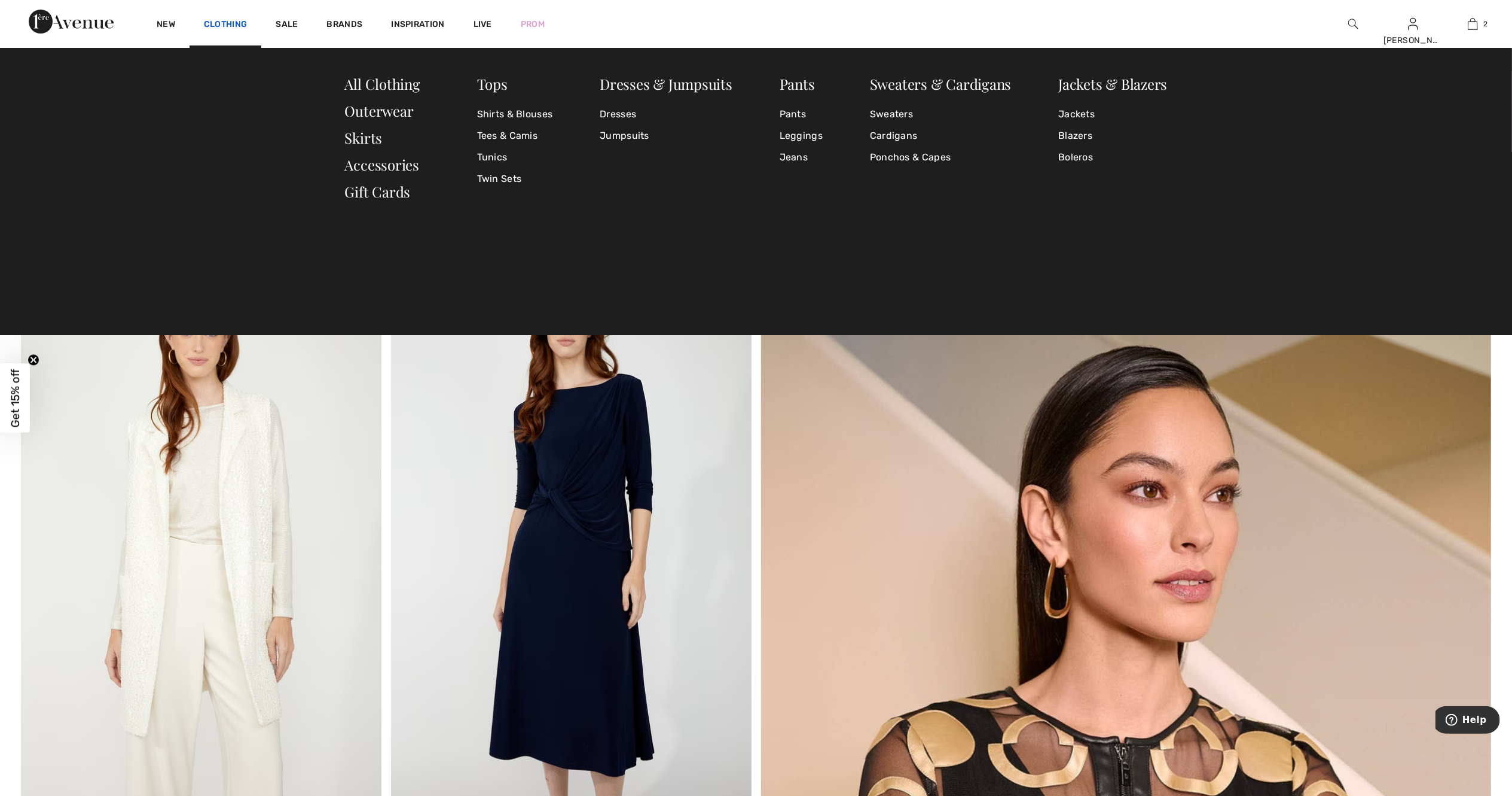
click at [235, 26] on link "Clothing" at bounding box center [225, 25] width 43 height 13
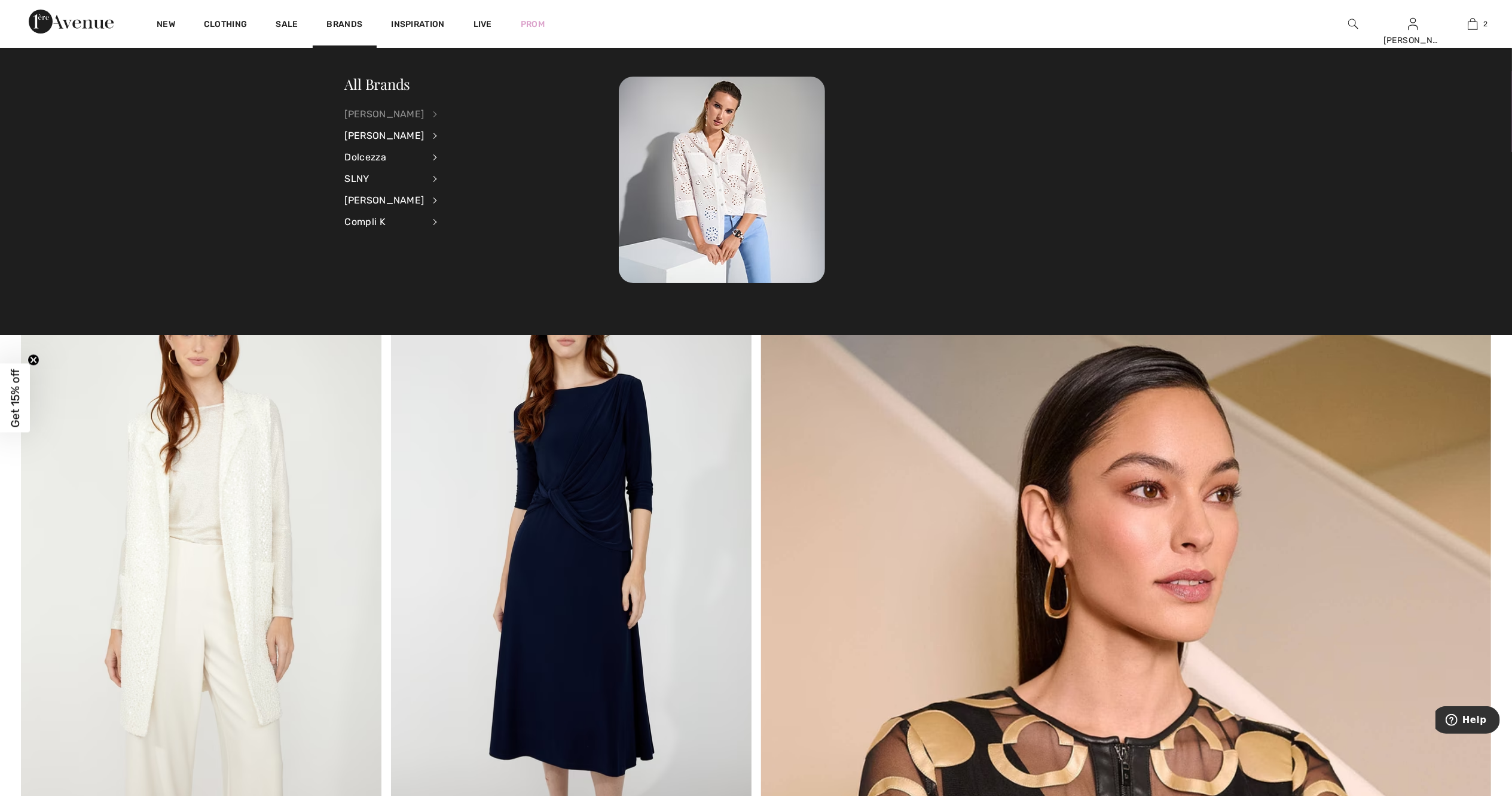
click at [410, 110] on div "[PERSON_NAME]" at bounding box center [384, 113] width 79 height 21
click at [460, 228] on link "Skirts" at bounding box center [498, 231] width 93 height 20
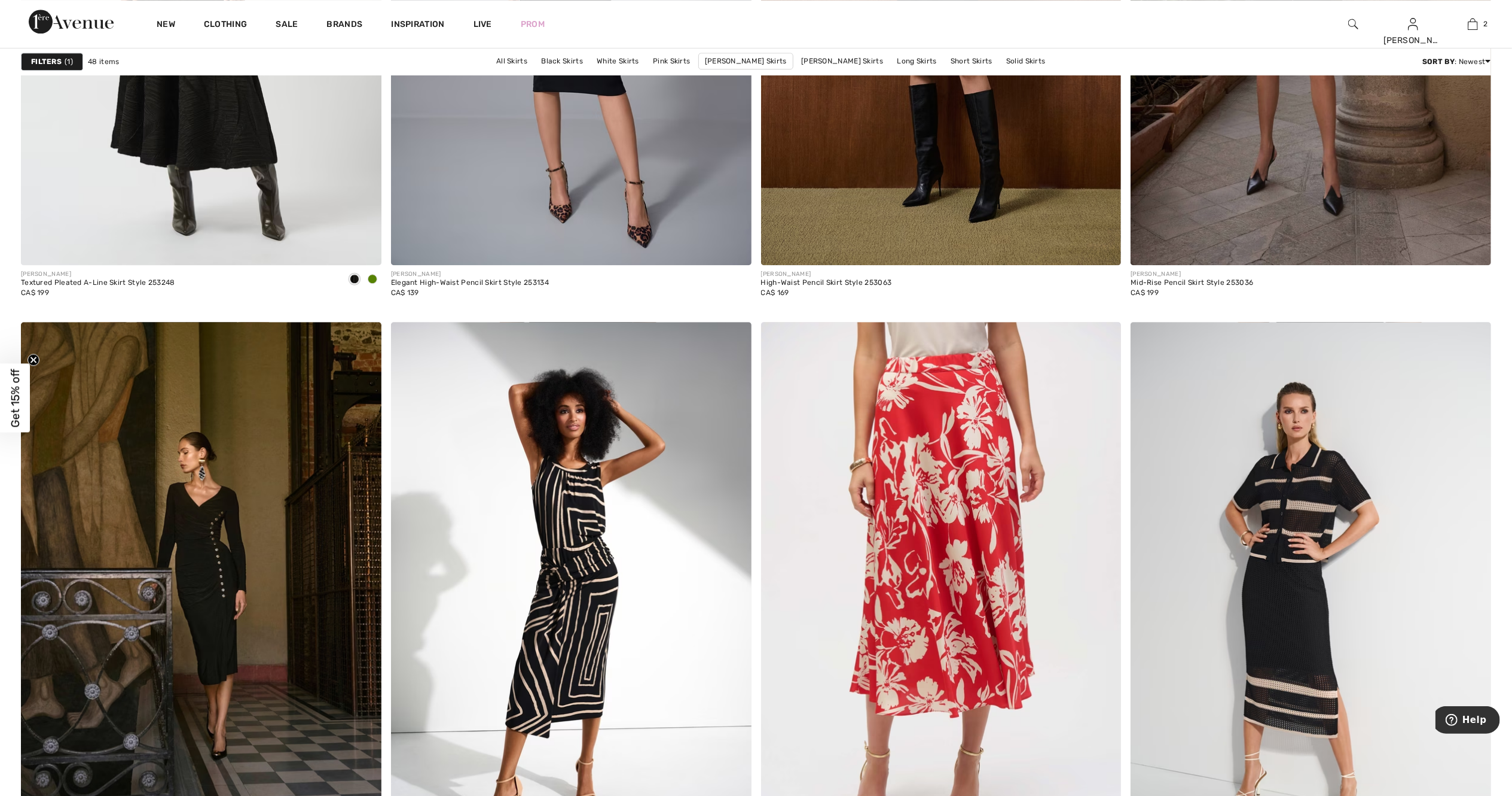
scroll to position [3350, 0]
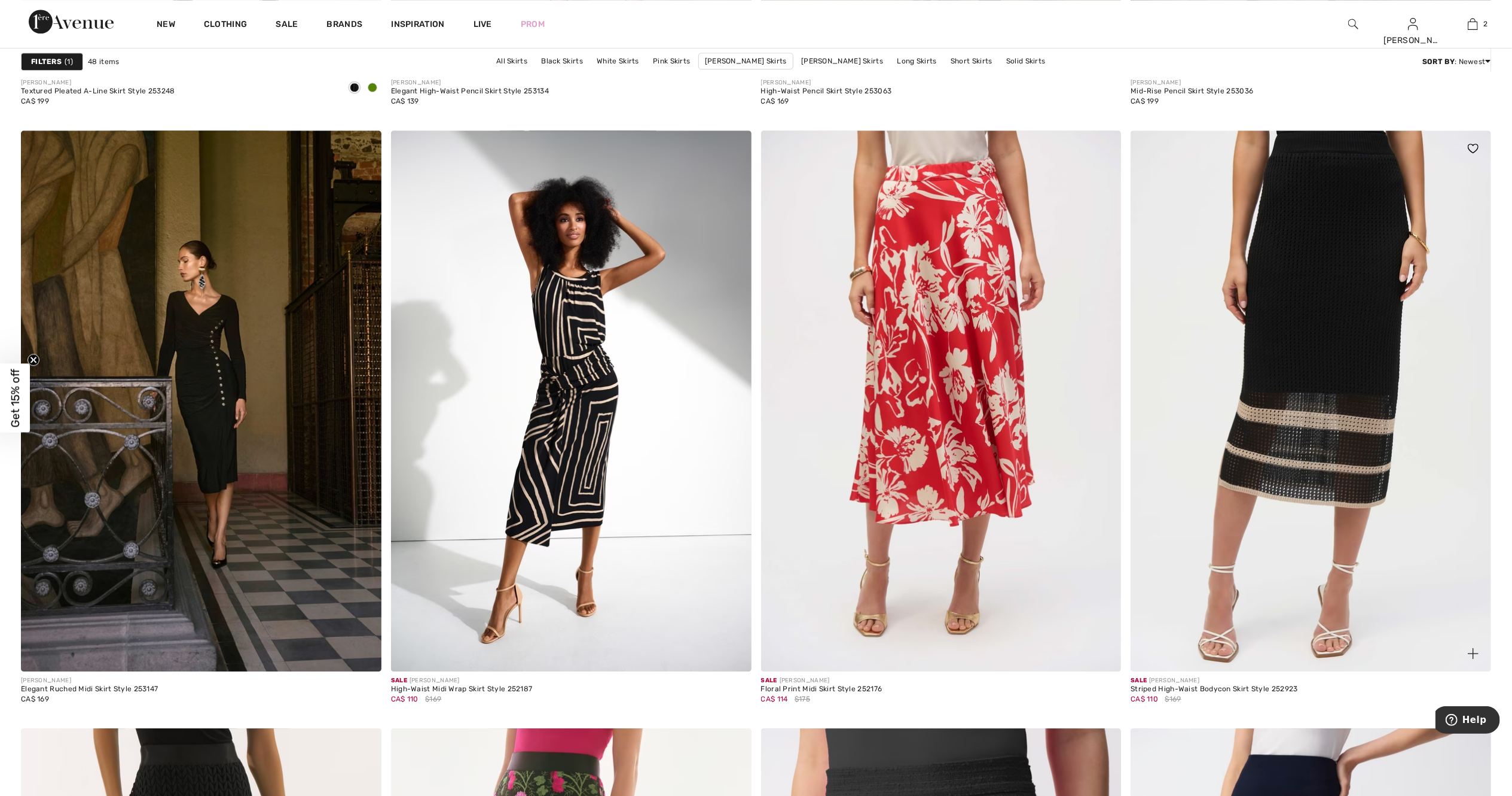
click at [1267, 382] on img at bounding box center [1310, 401] width 360 height 541
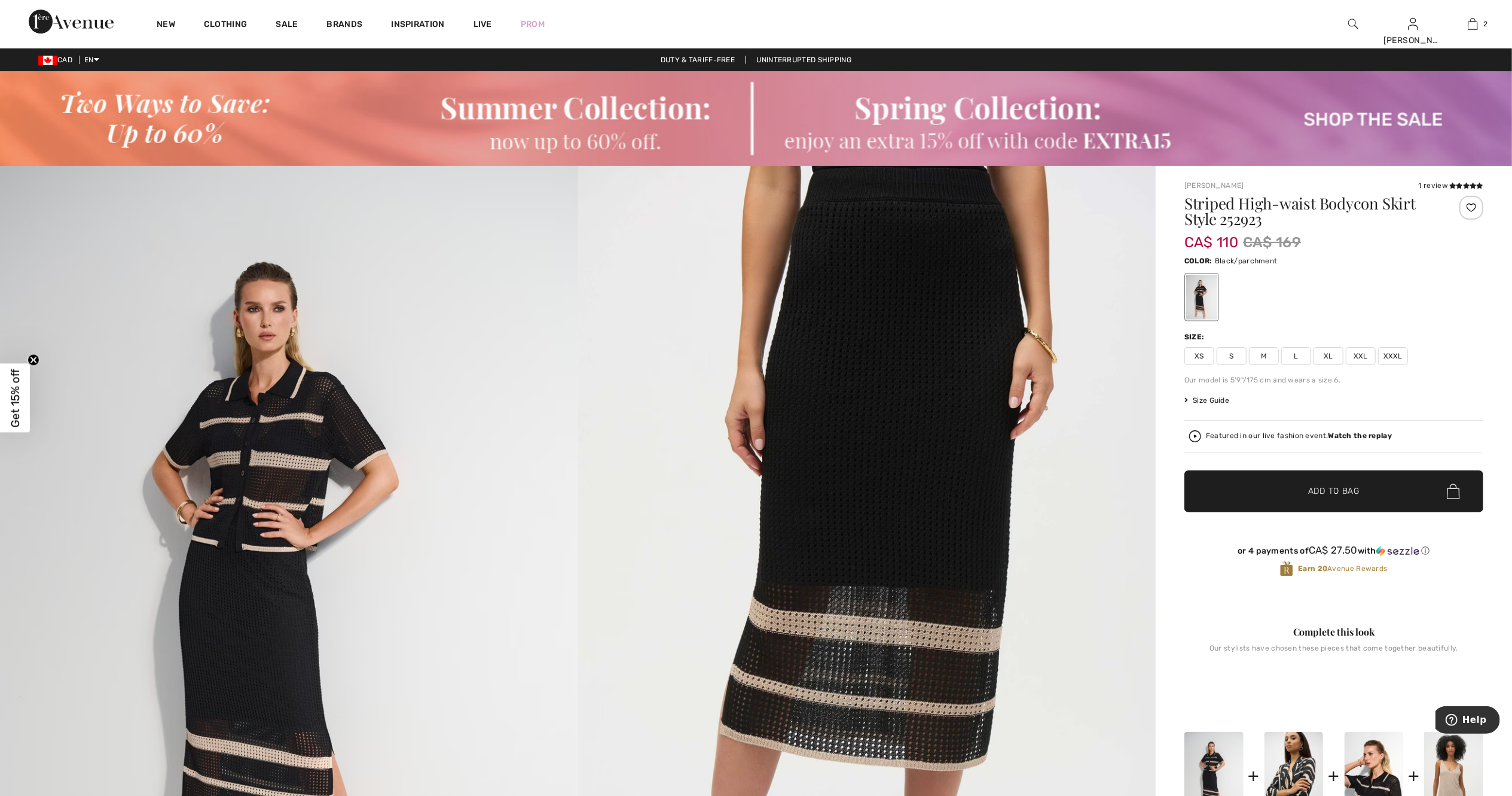
click at [1267, 359] on span "M" at bounding box center [1263, 355] width 30 height 18
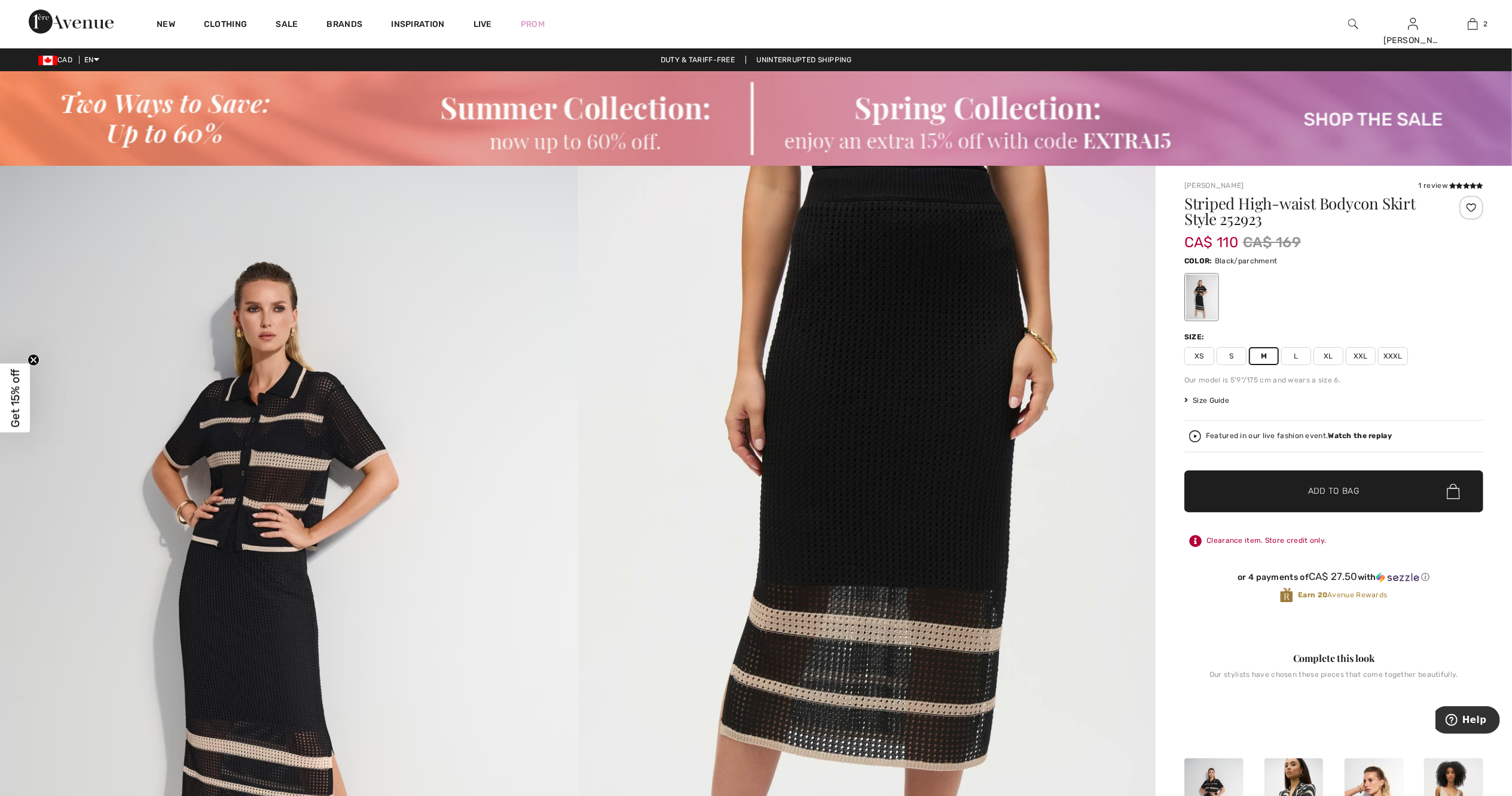
click at [1325, 493] on span "Add to Bag" at bounding box center [1334, 491] width 51 height 13
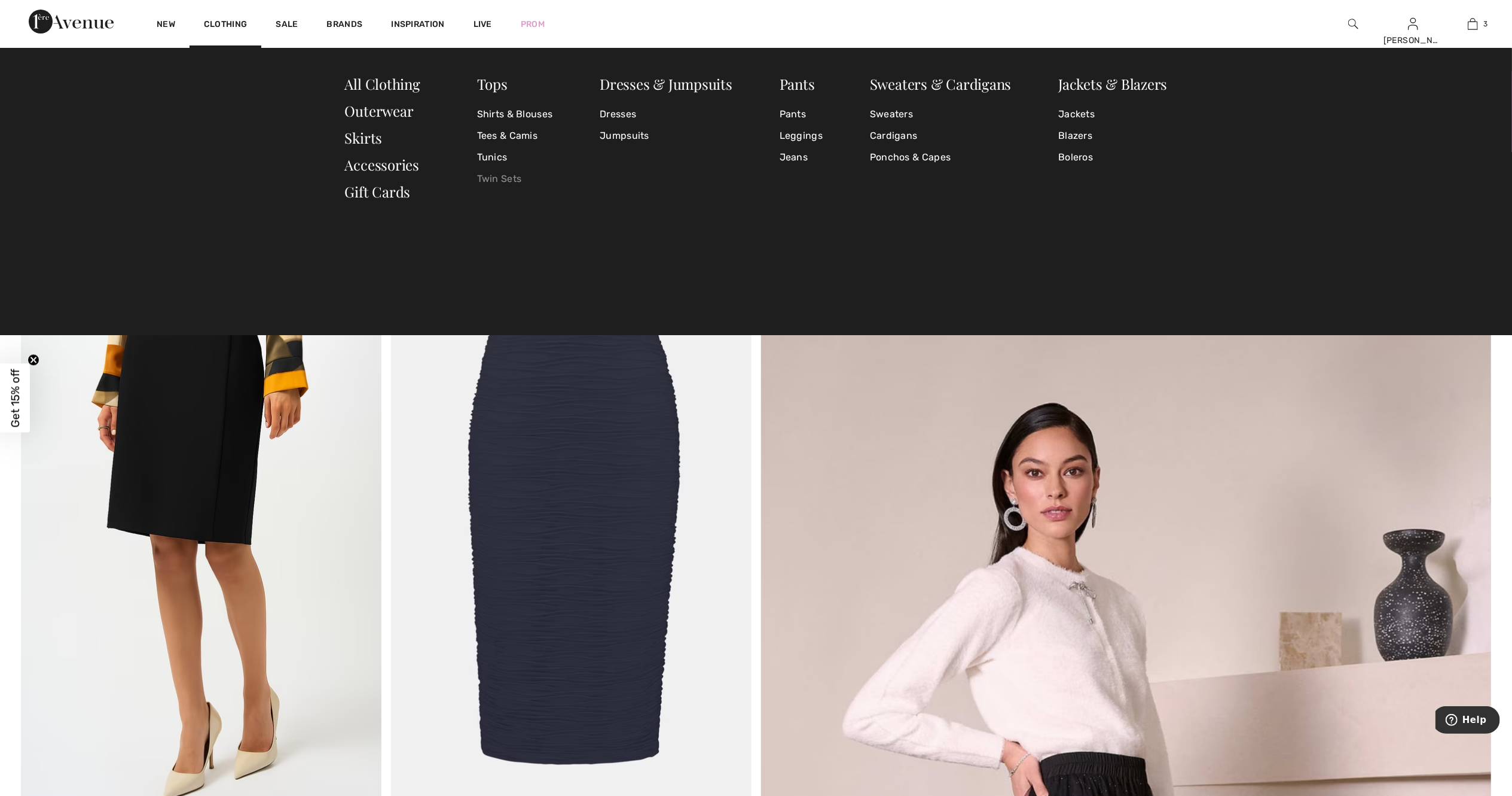
click at [497, 176] on link "Twin Sets" at bounding box center [515, 178] width 76 height 21
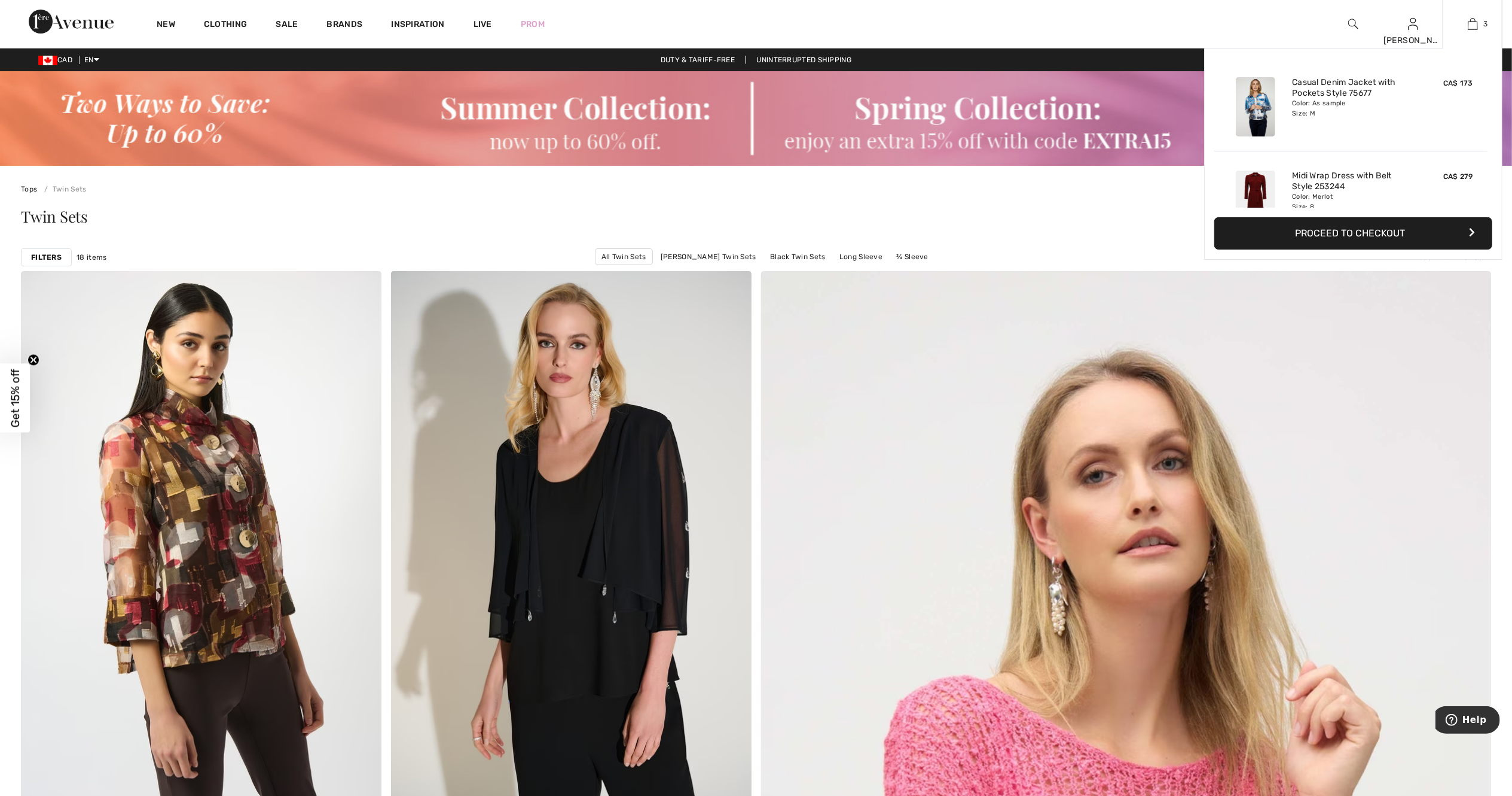
click at [1469, 9] on div "3 Added to Bag Dolcezza Casual Denim Jacket With Pockets Style 75677 CA$ 173 Co…" at bounding box center [1473, 24] width 60 height 48
click at [1475, 31] on img at bounding box center [1473, 24] width 10 height 14
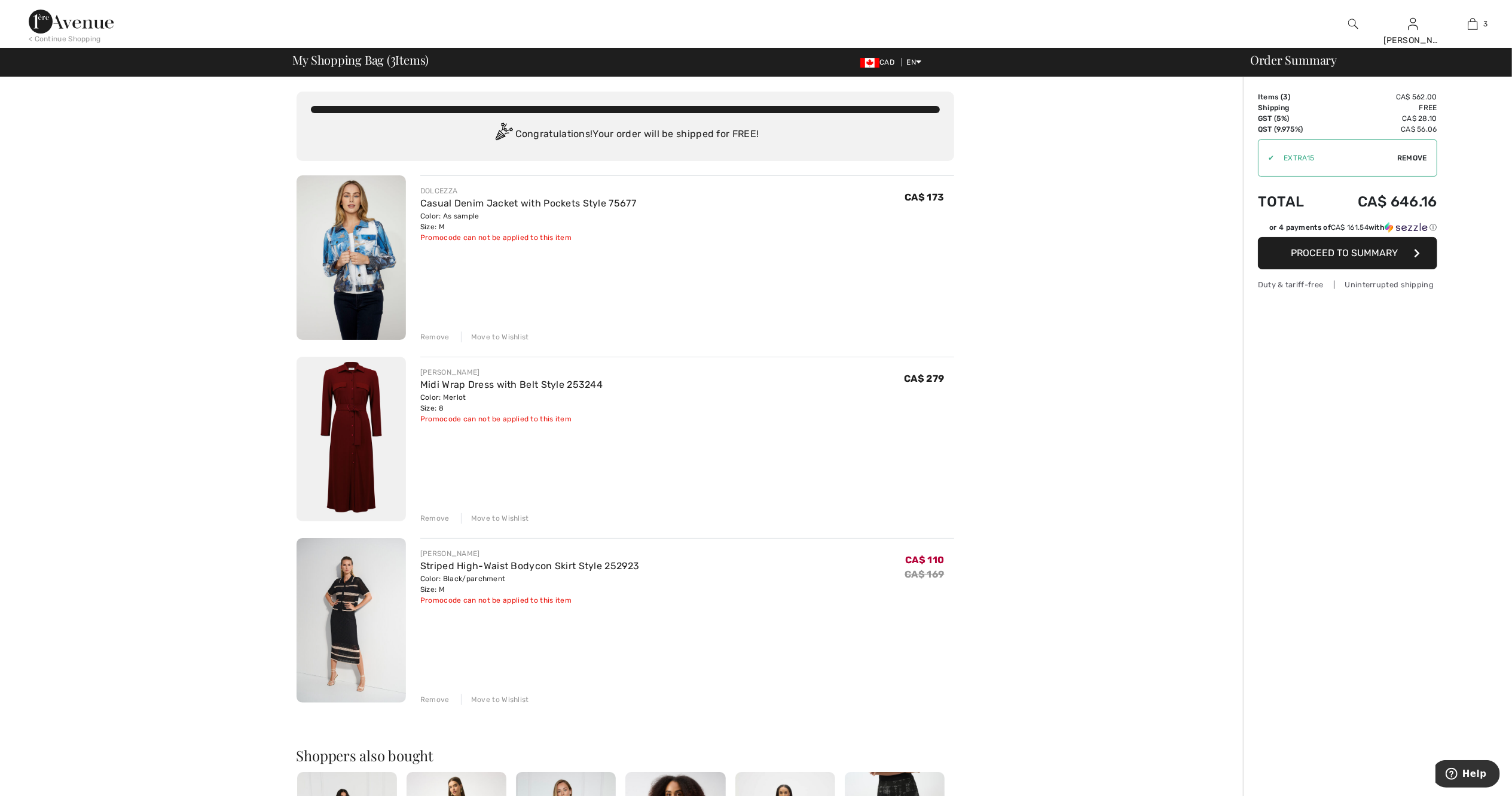
click at [433, 697] on div "Remove" at bounding box center [434, 699] width 29 height 11
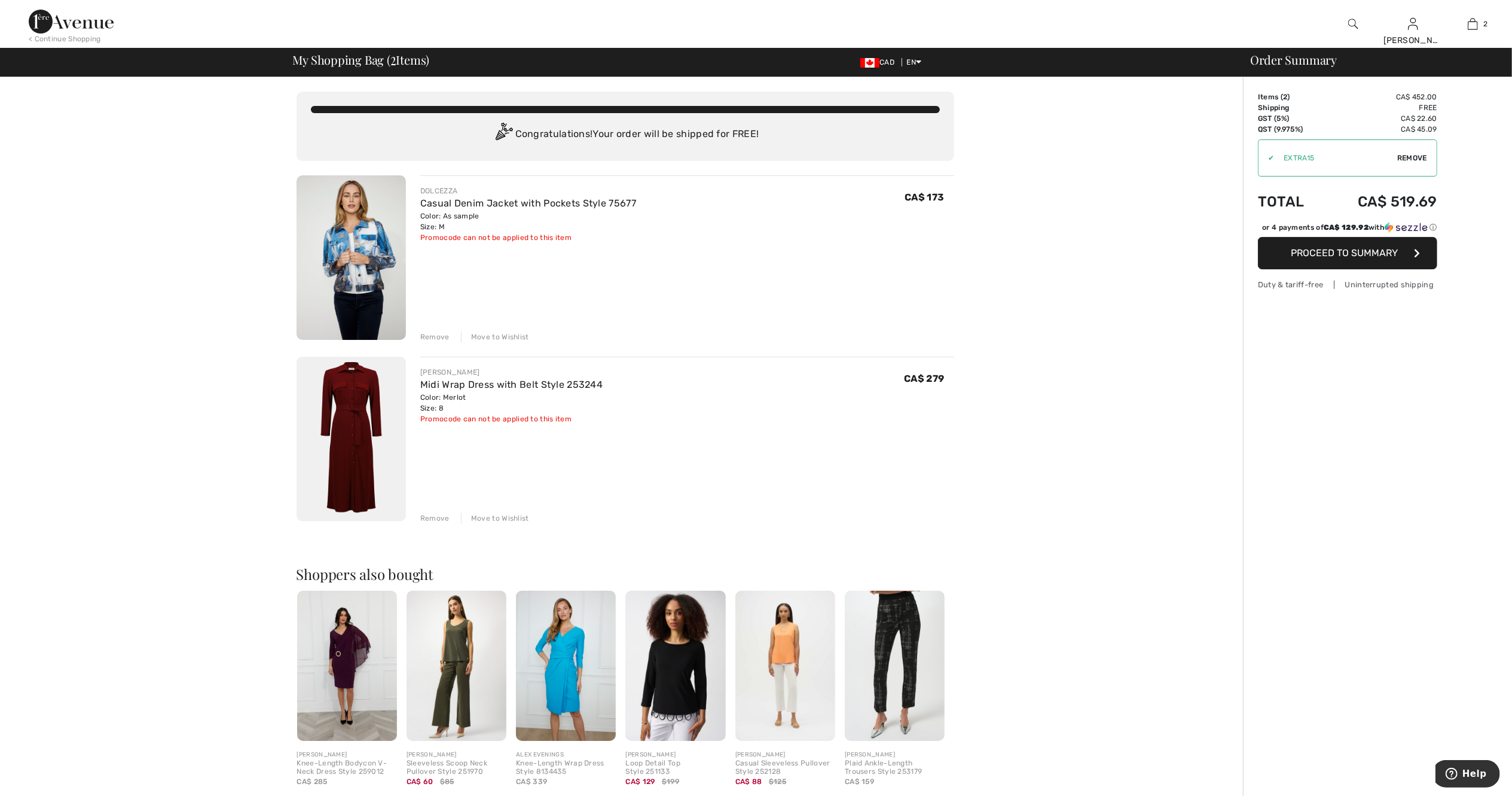
click at [429, 521] on div "Remove" at bounding box center [434, 518] width 29 height 11
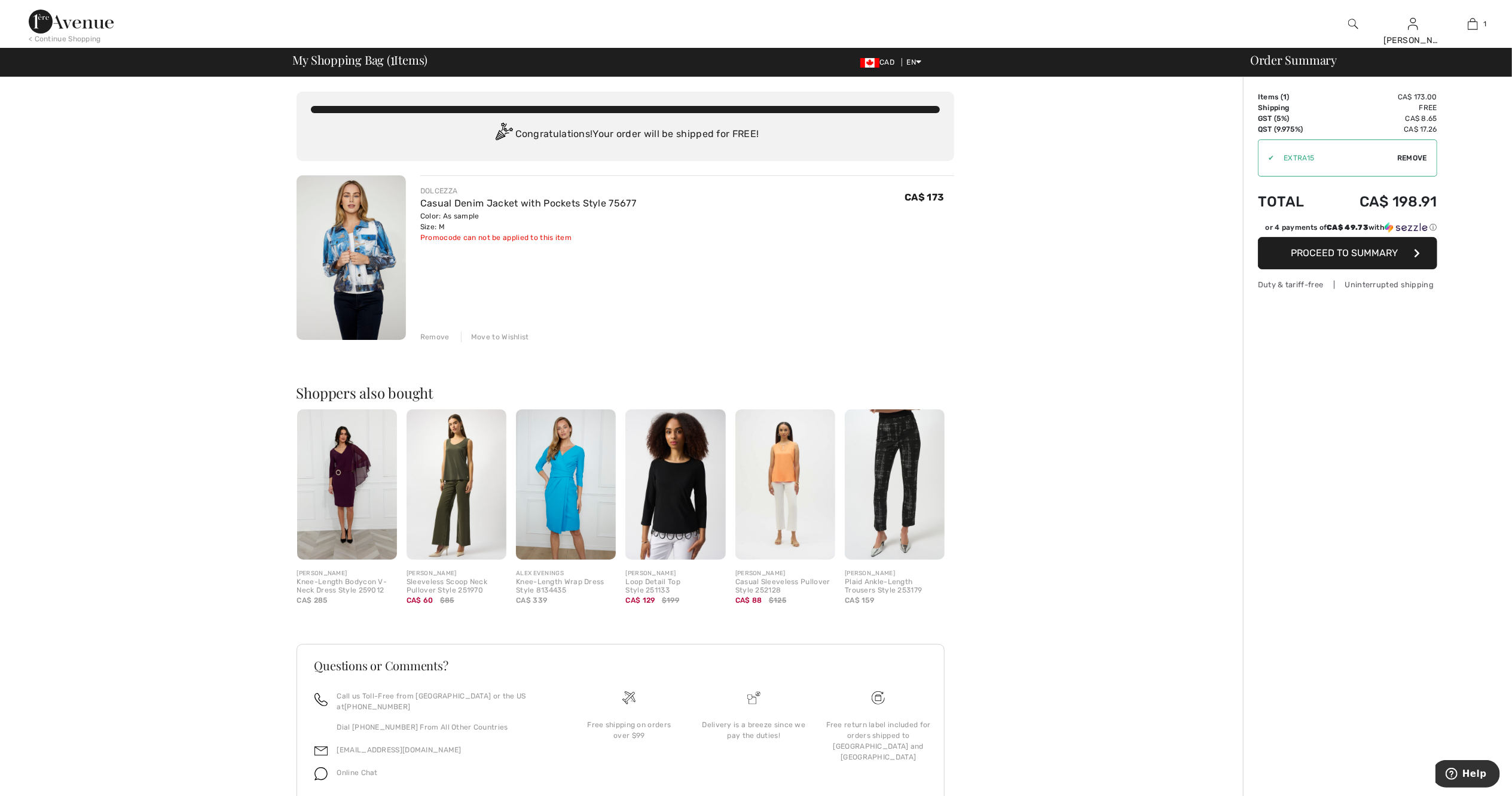
click at [1373, 251] on span "Proceed to Summary" at bounding box center [1345, 252] width 107 height 11
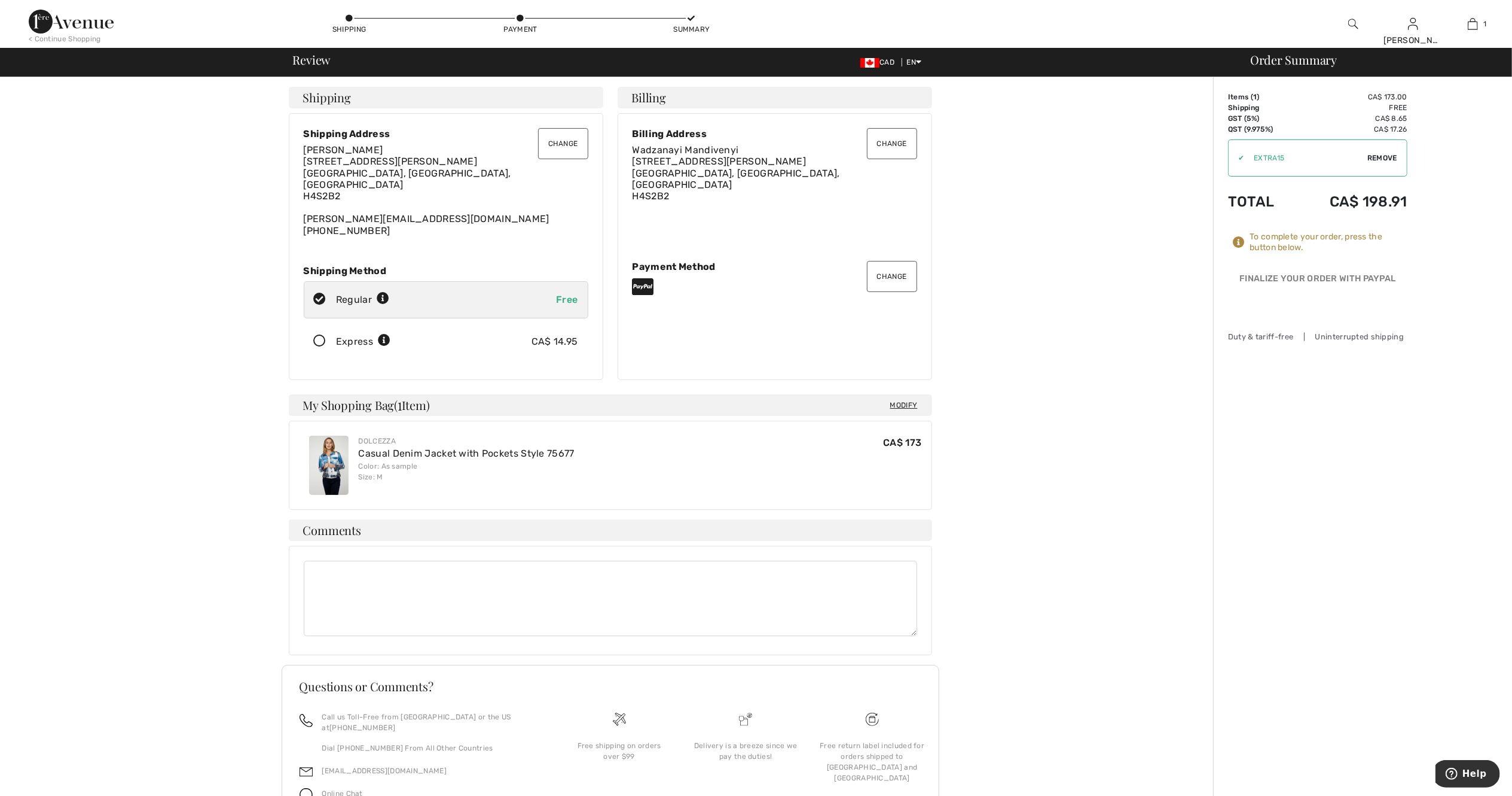
click at [570, 138] on button "Change" at bounding box center [563, 143] width 50 height 32
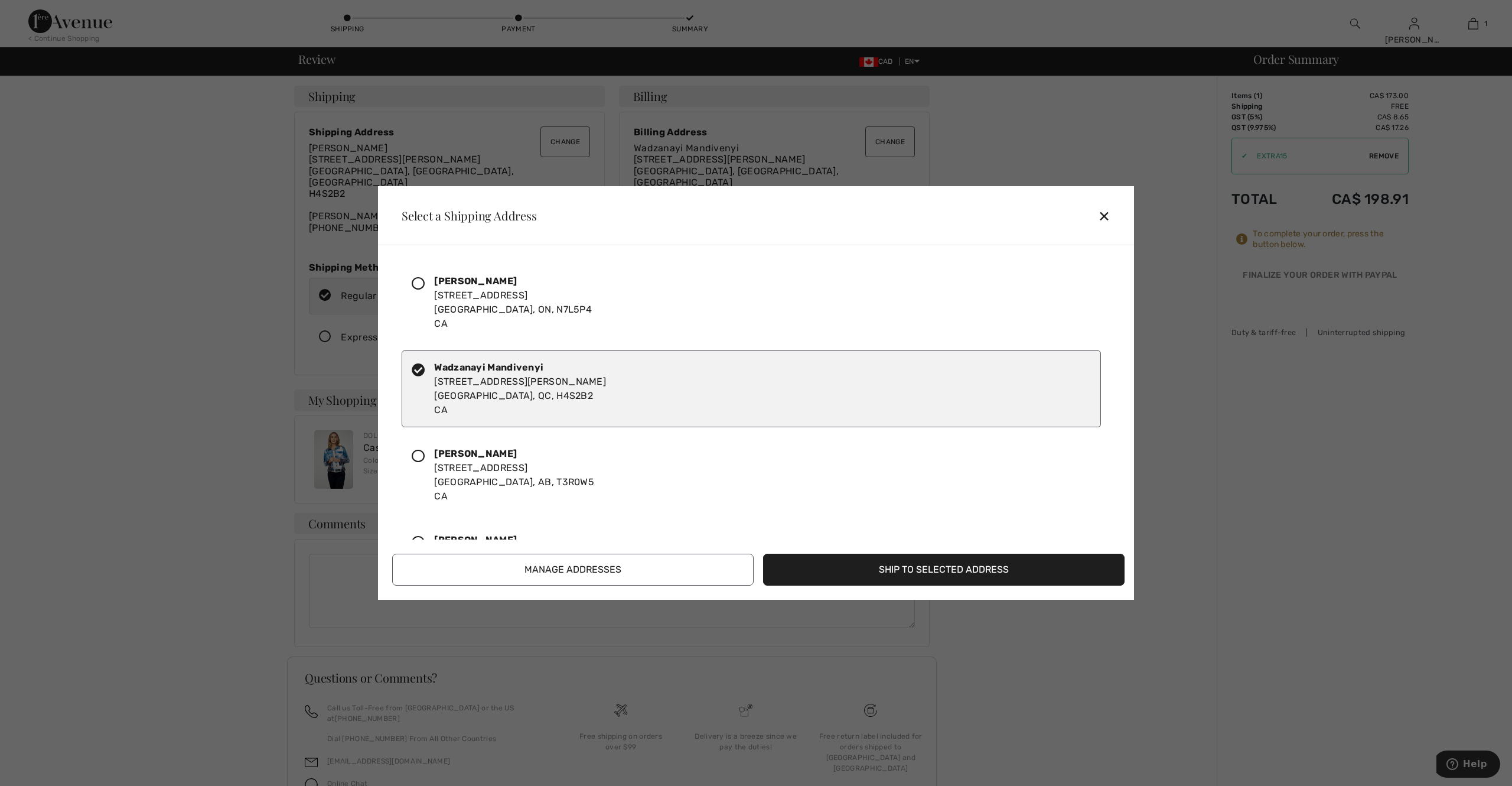
click at [419, 286] on icon at bounding box center [417, 283] width 13 height 13
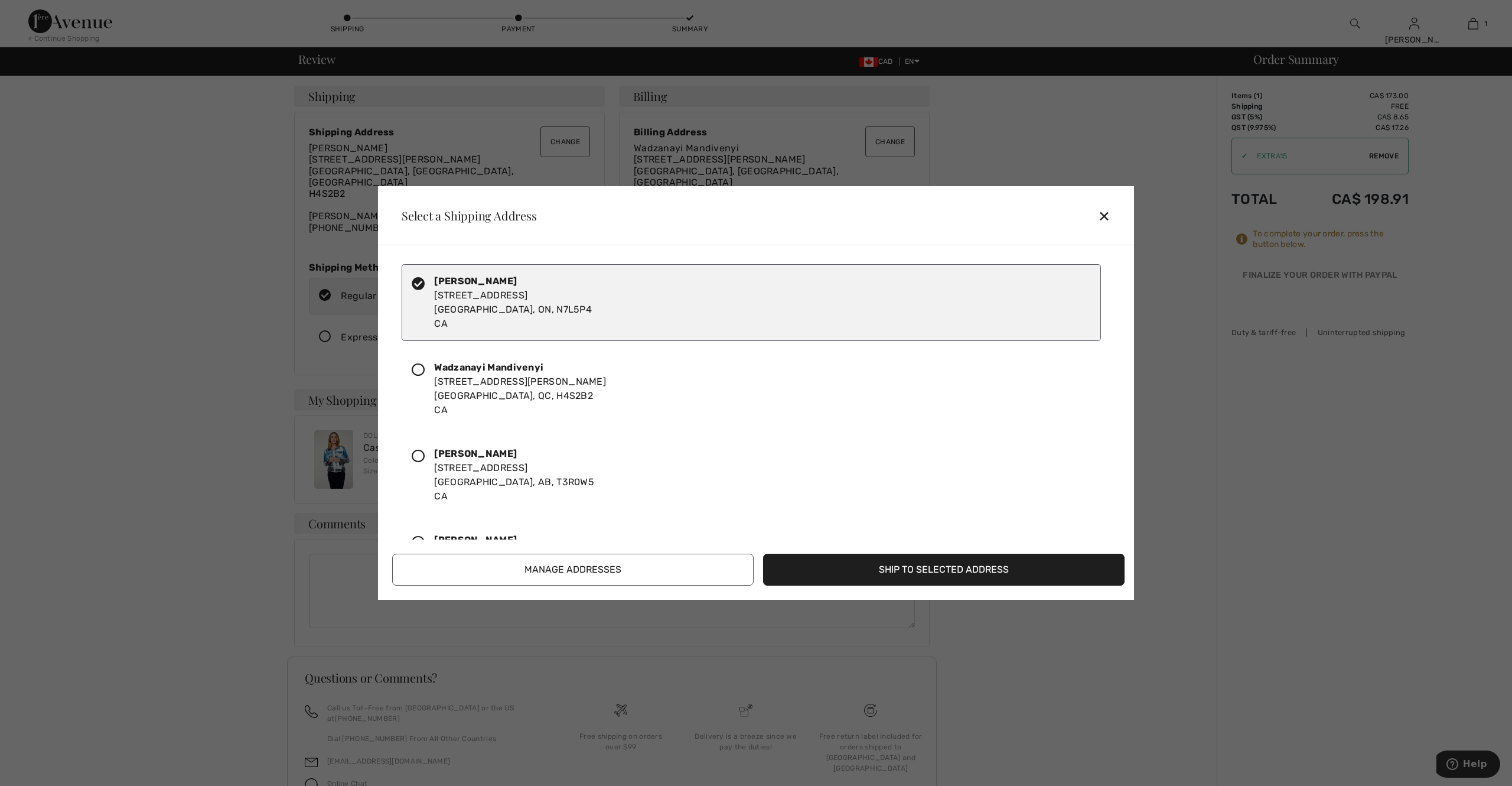
click at [899, 564] on button "Ship to Selected Address" at bounding box center [944, 570] width 362 height 32
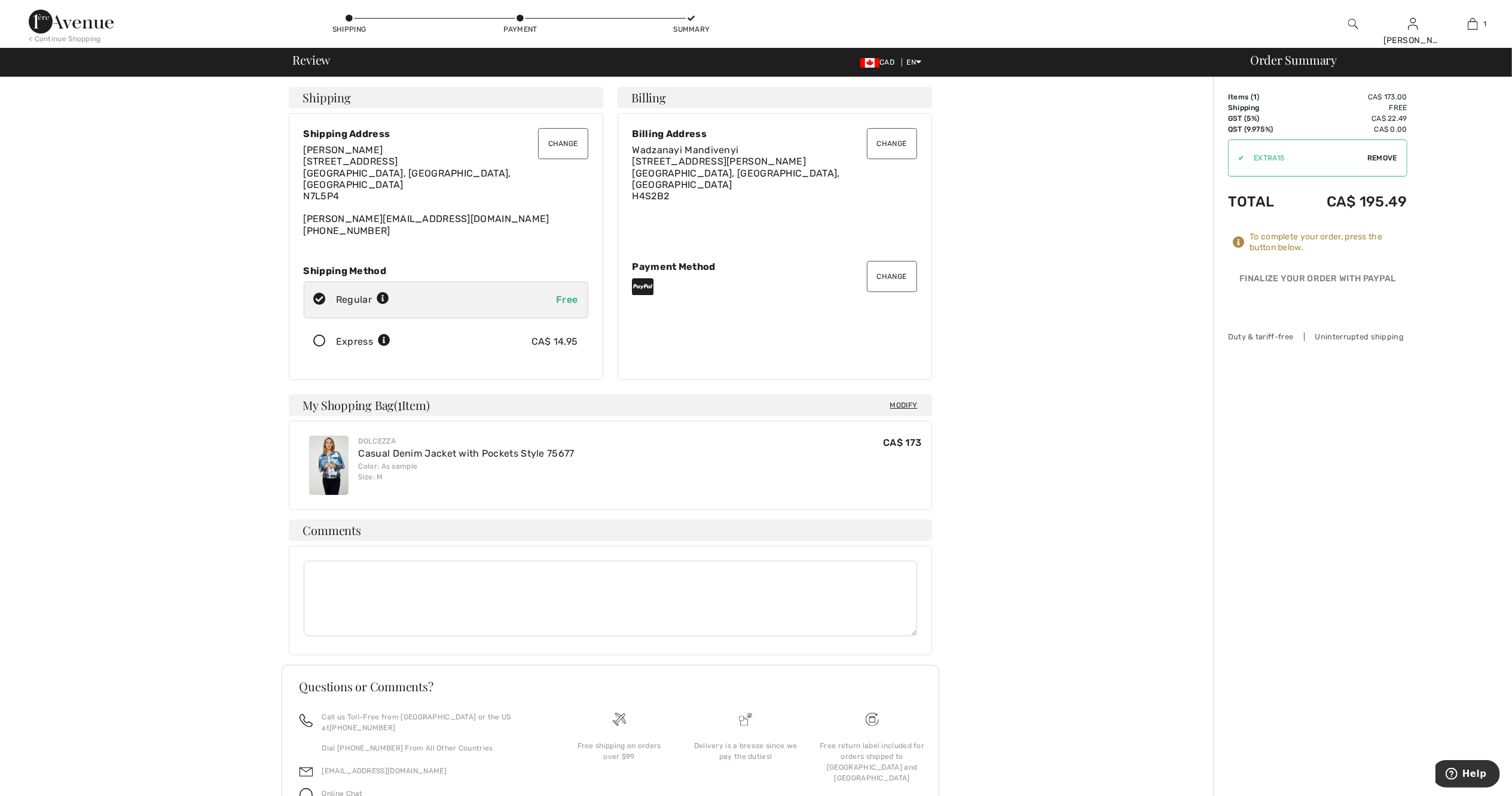
click at [891, 148] on button "Change" at bounding box center [892, 143] width 50 height 32
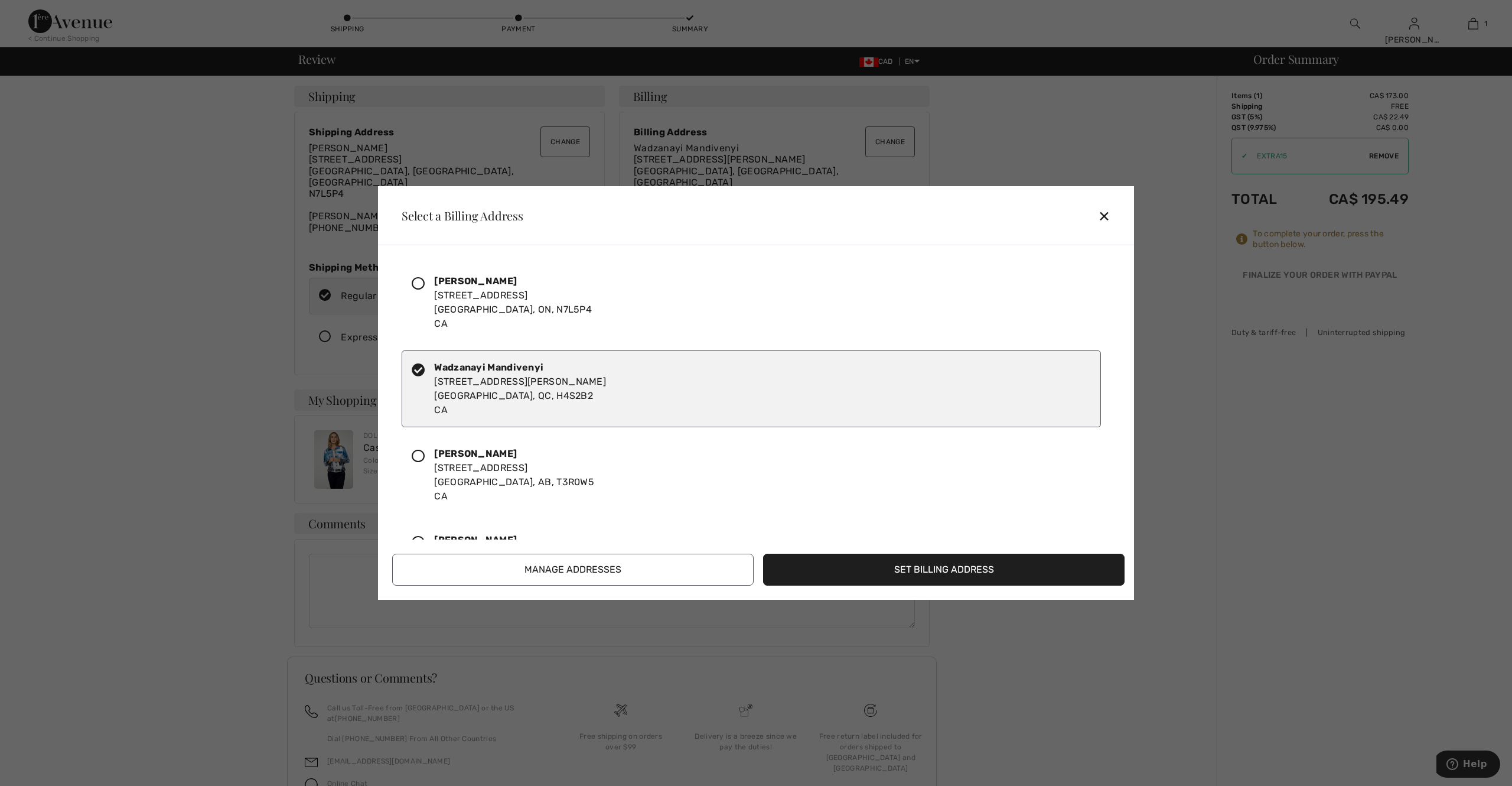
click at [423, 290] on icon at bounding box center [417, 283] width 13 height 13
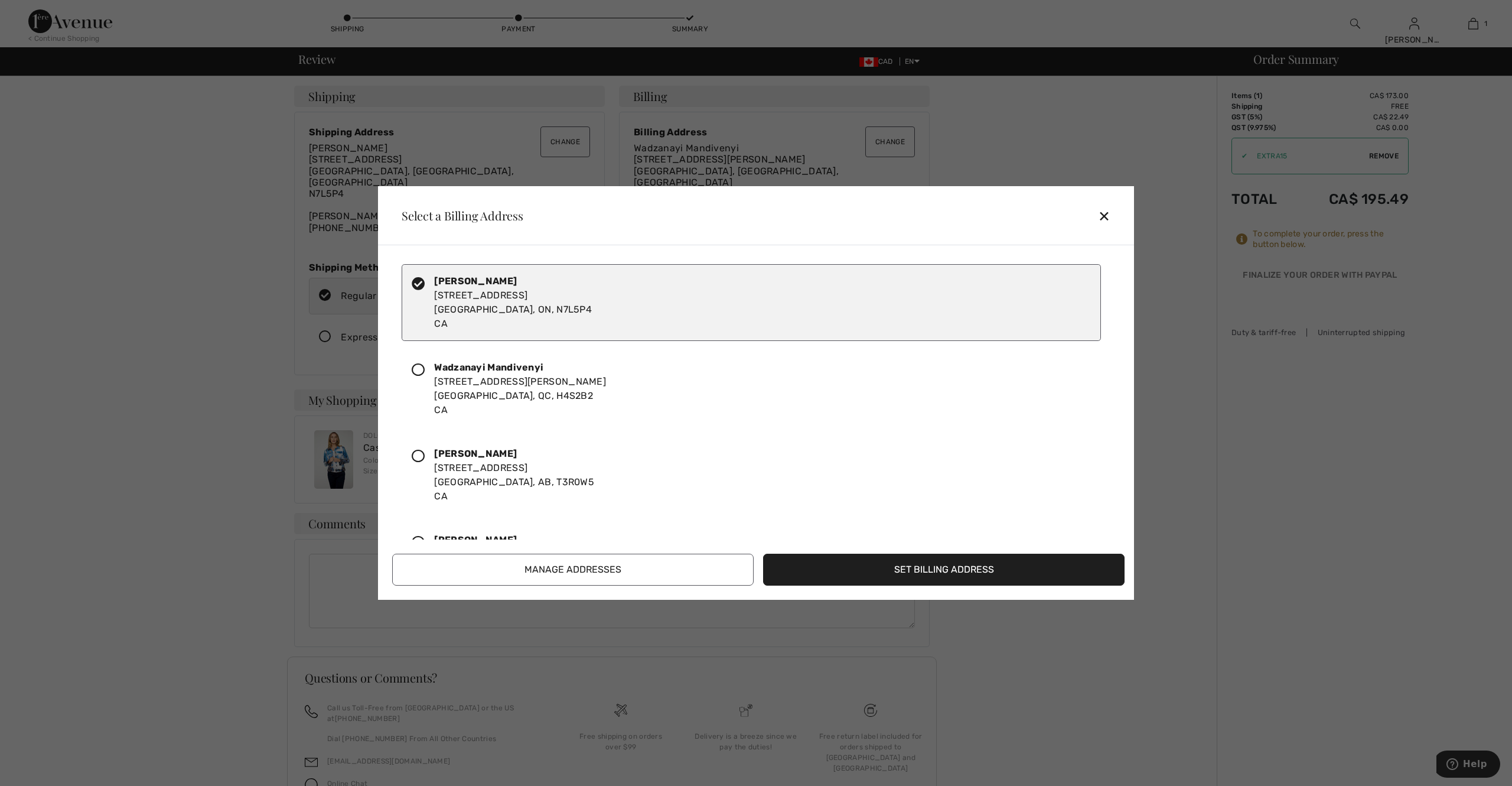
click at [943, 570] on button "Set Billing Address" at bounding box center [944, 570] width 362 height 32
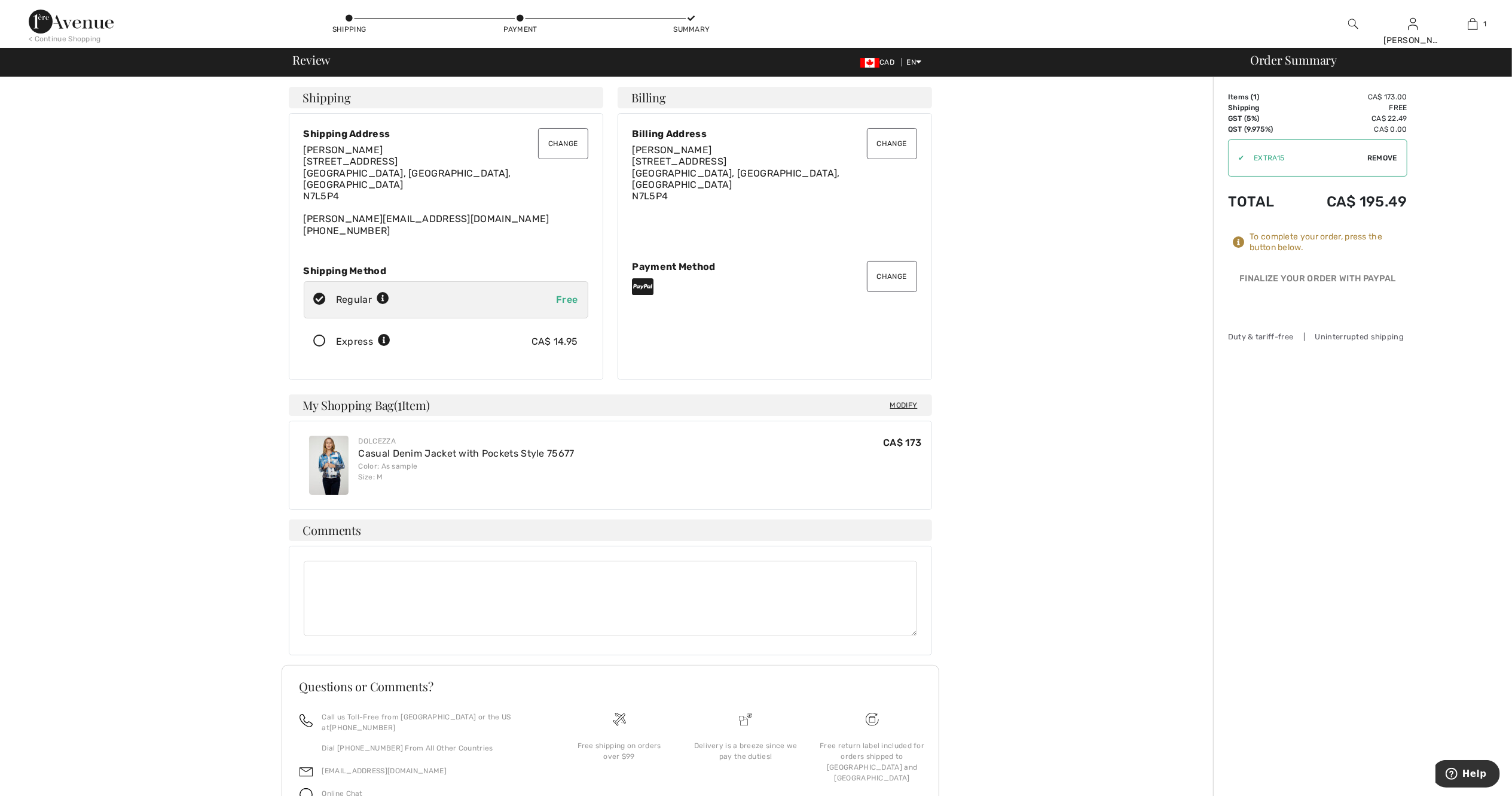
click at [567, 141] on button "Change" at bounding box center [563, 143] width 50 height 32
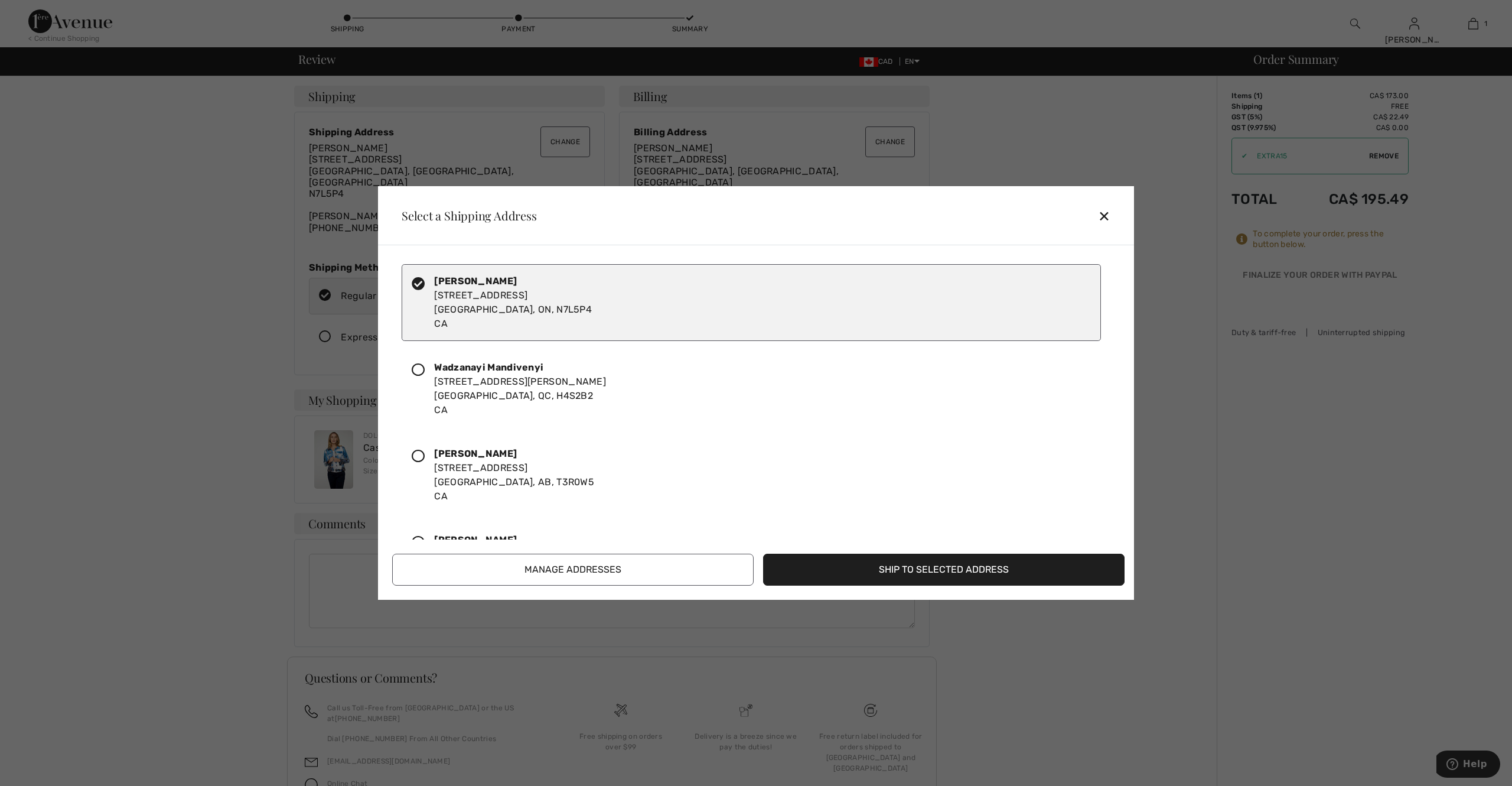
click at [1125, 498] on div "Evelyn Machiri 26 Home Place Chatham, ON, N7L5P4 CA Wadzanayi Mandivenyi 7540 H…" at bounding box center [756, 422] width 756 height 354
click at [643, 574] on button "Manage Addresses" at bounding box center [573, 570] width 362 height 32
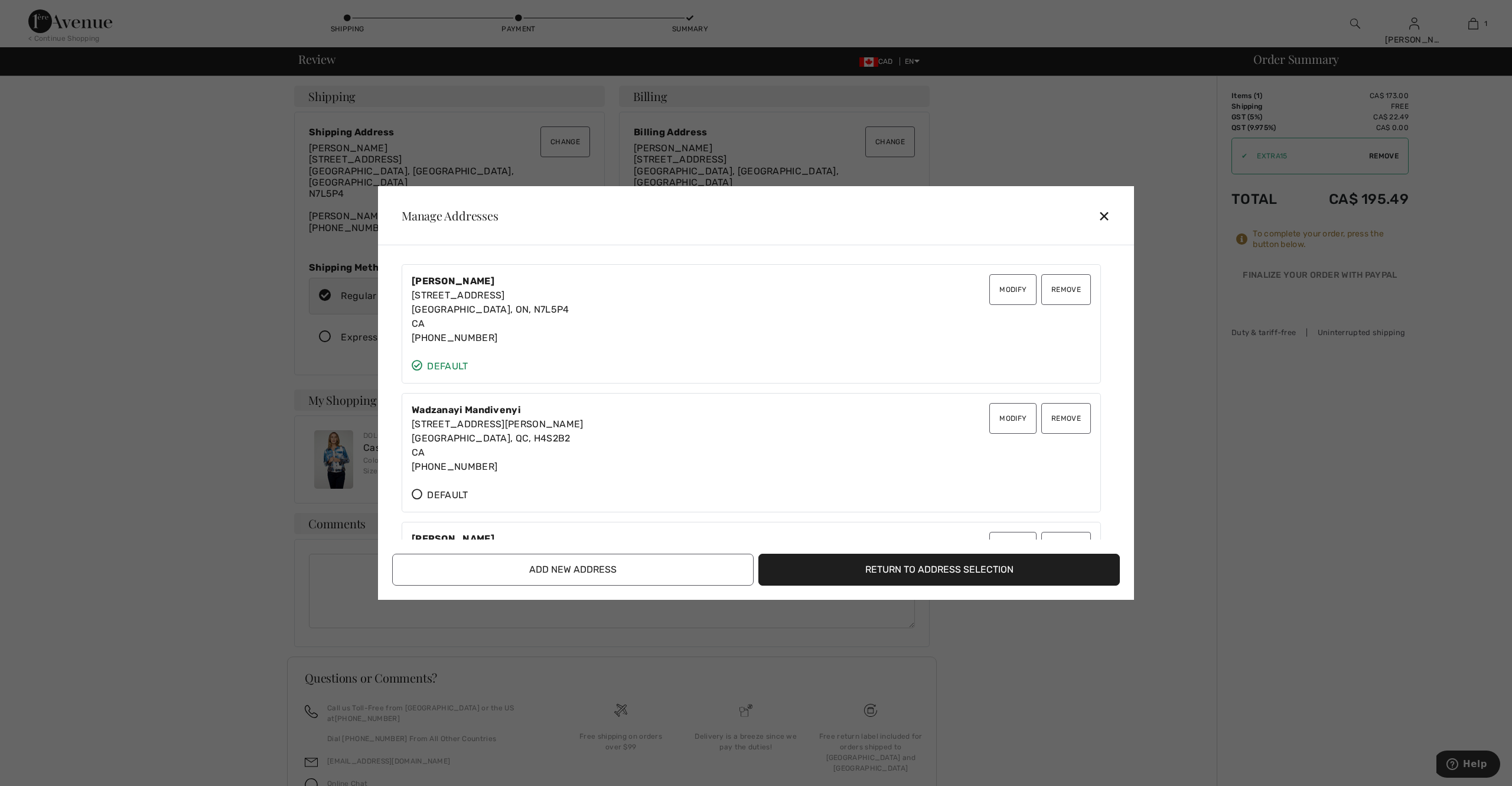
click at [1100, 210] on div "✕" at bounding box center [1109, 215] width 22 height 24
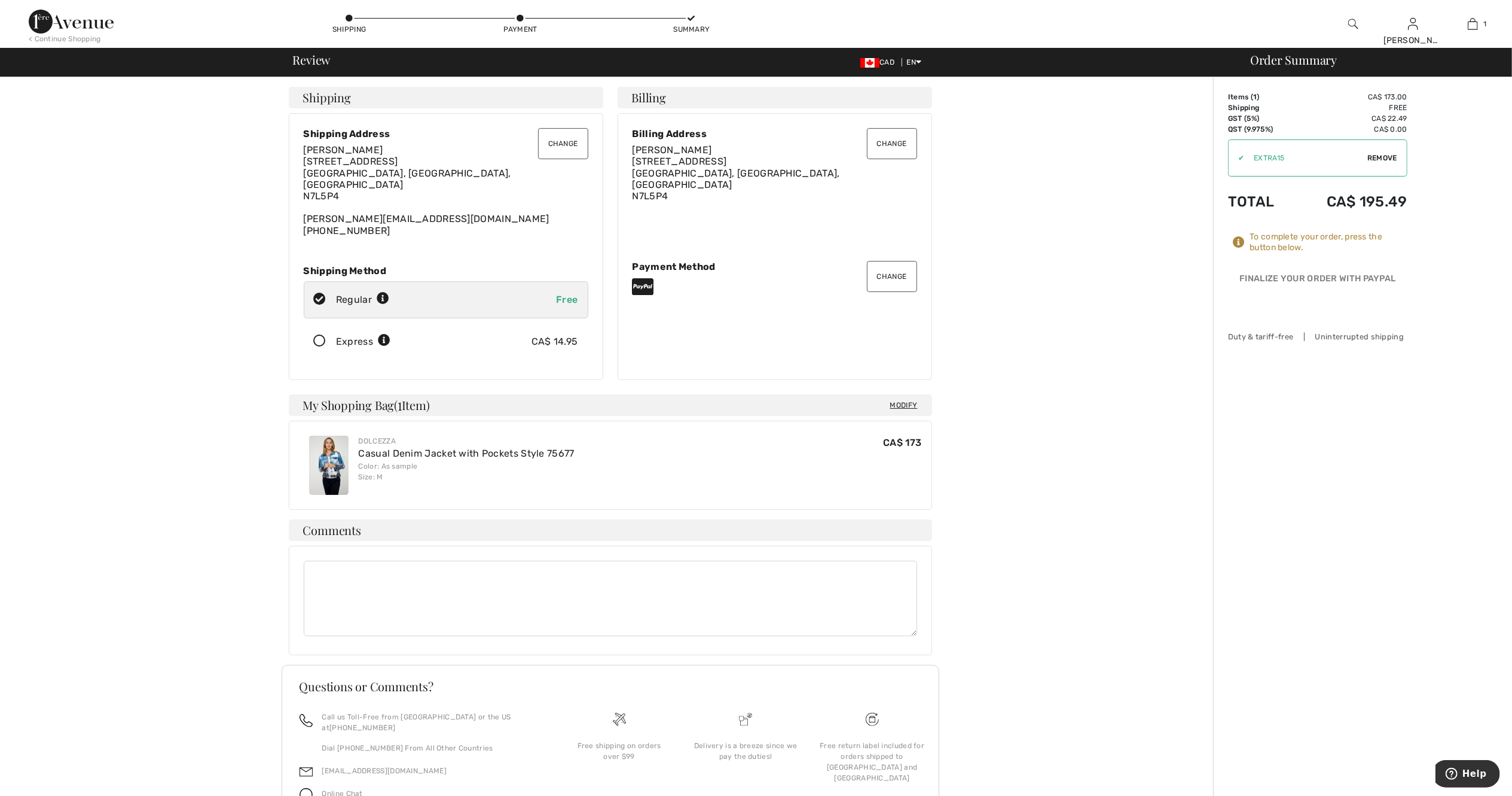
click at [898, 138] on button "Change" at bounding box center [892, 143] width 50 height 32
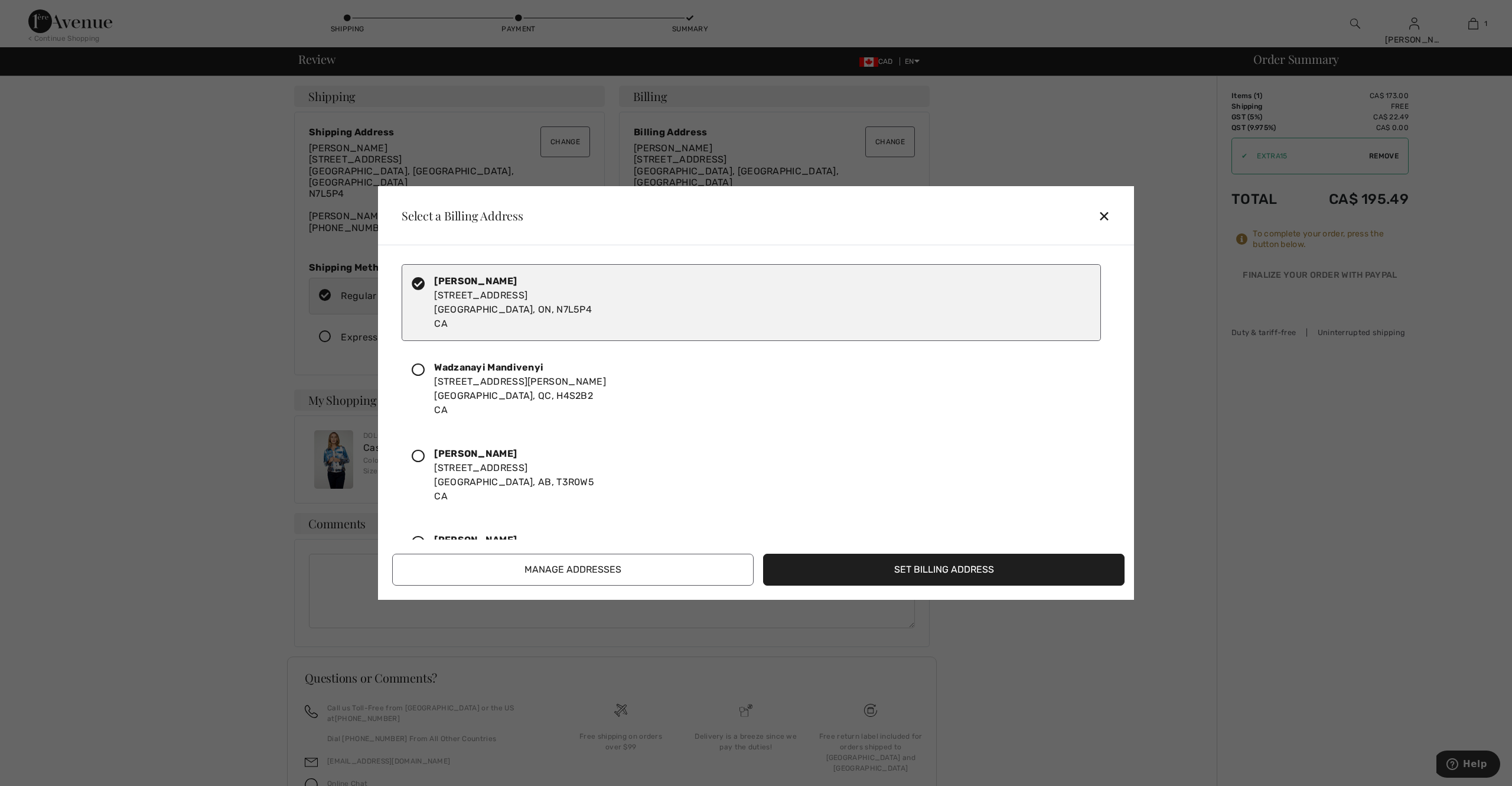
click at [652, 561] on button "Manage Addresses" at bounding box center [573, 570] width 362 height 32
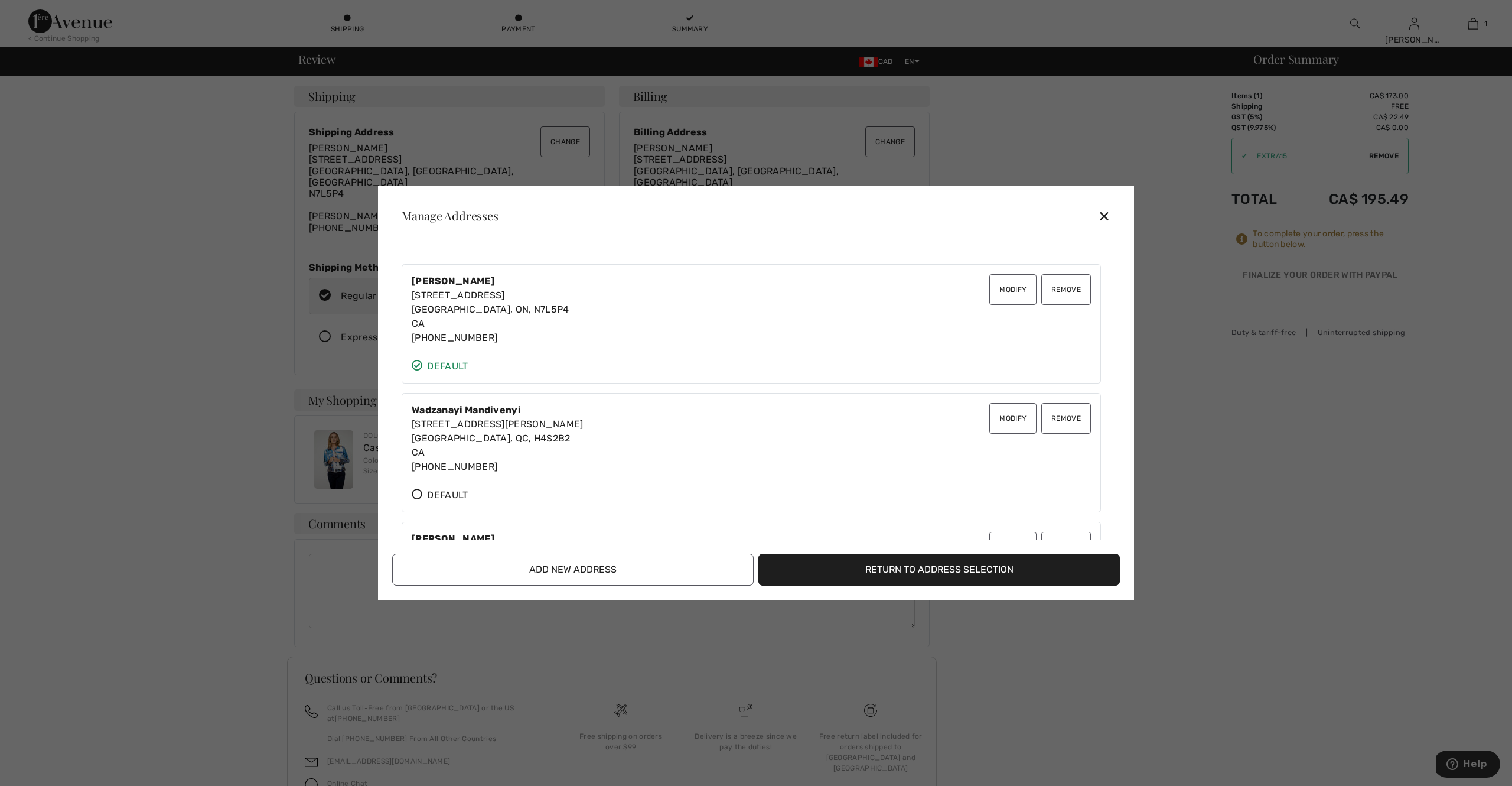
click at [1101, 214] on div "✕" at bounding box center [1109, 215] width 22 height 24
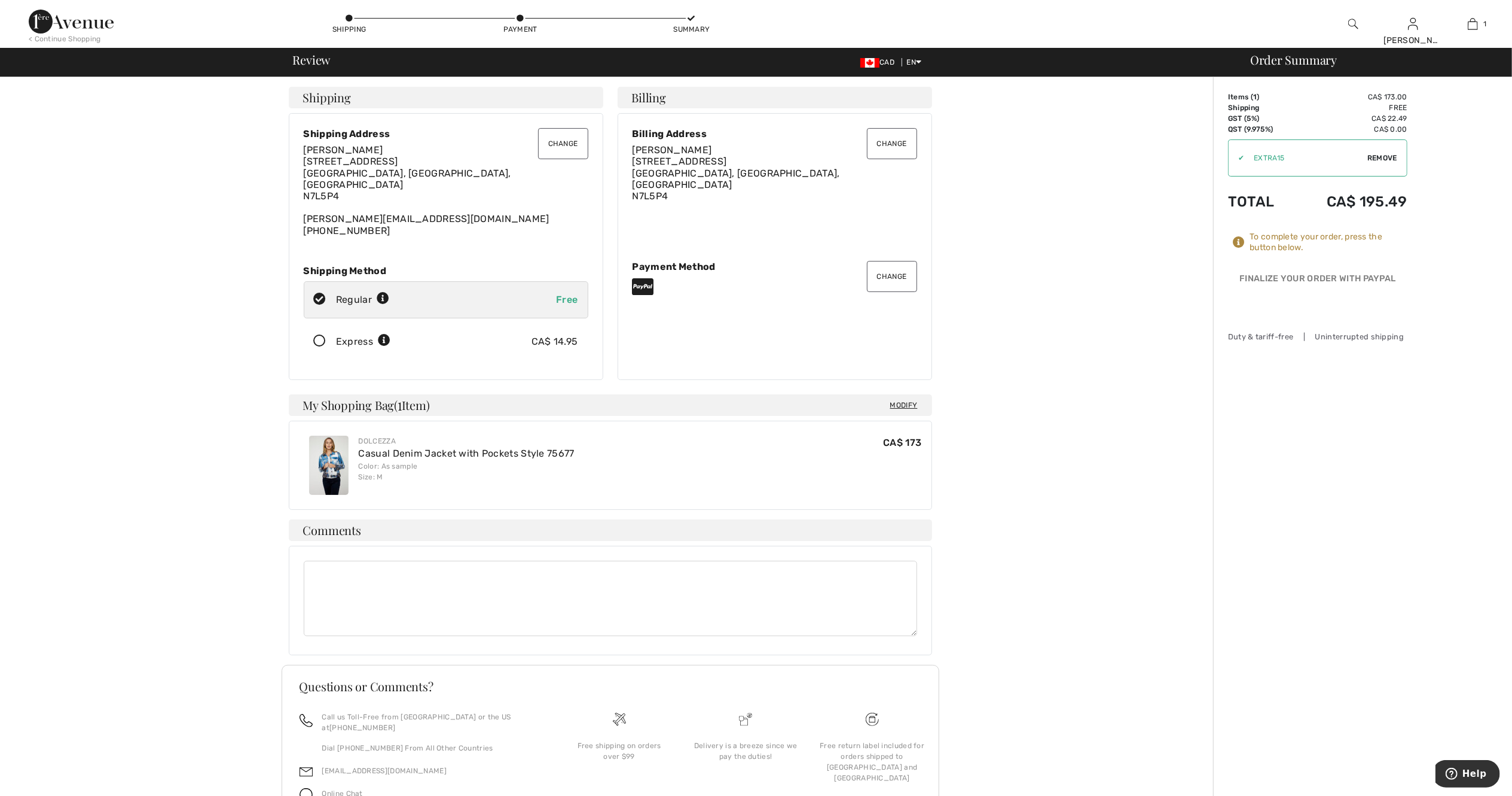
click at [1307, 318] on div at bounding box center [1318, 305] width 180 height 32
